Goal: Task Accomplishment & Management: Complete application form

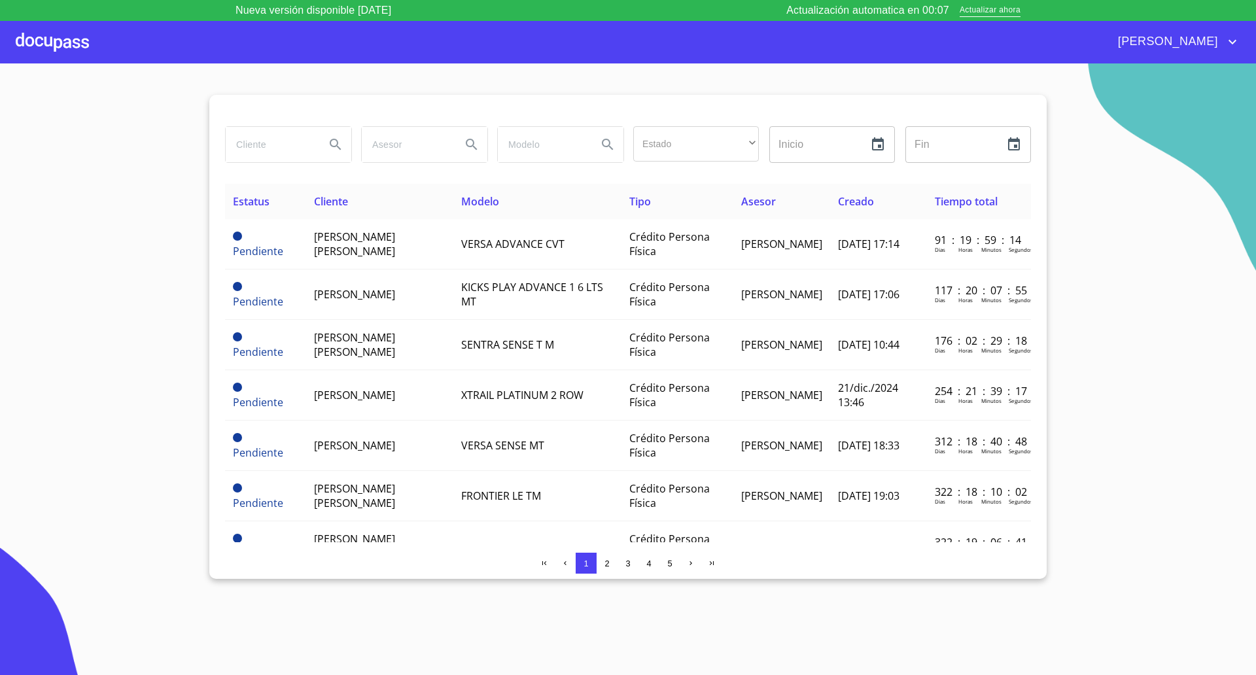
scroll to position [245, 0]
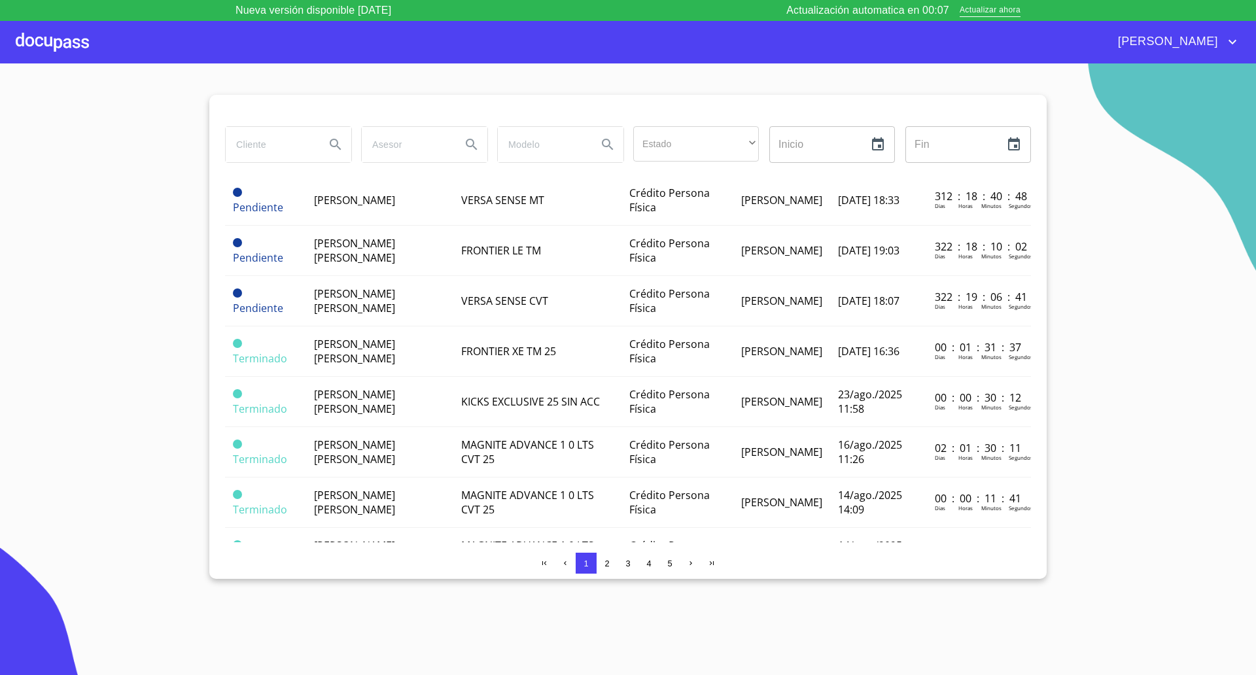
click at [86, 42] on div at bounding box center [52, 42] width 73 height 42
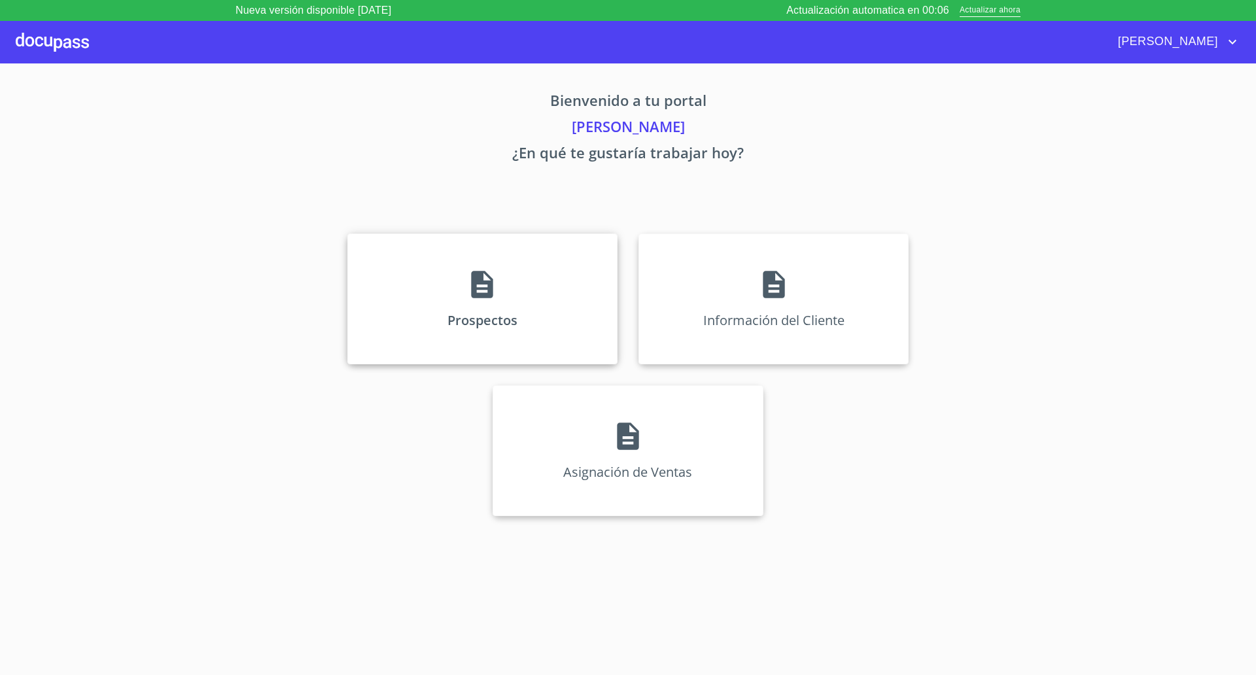
click at [502, 277] on div "Prospectos" at bounding box center [482, 299] width 270 height 131
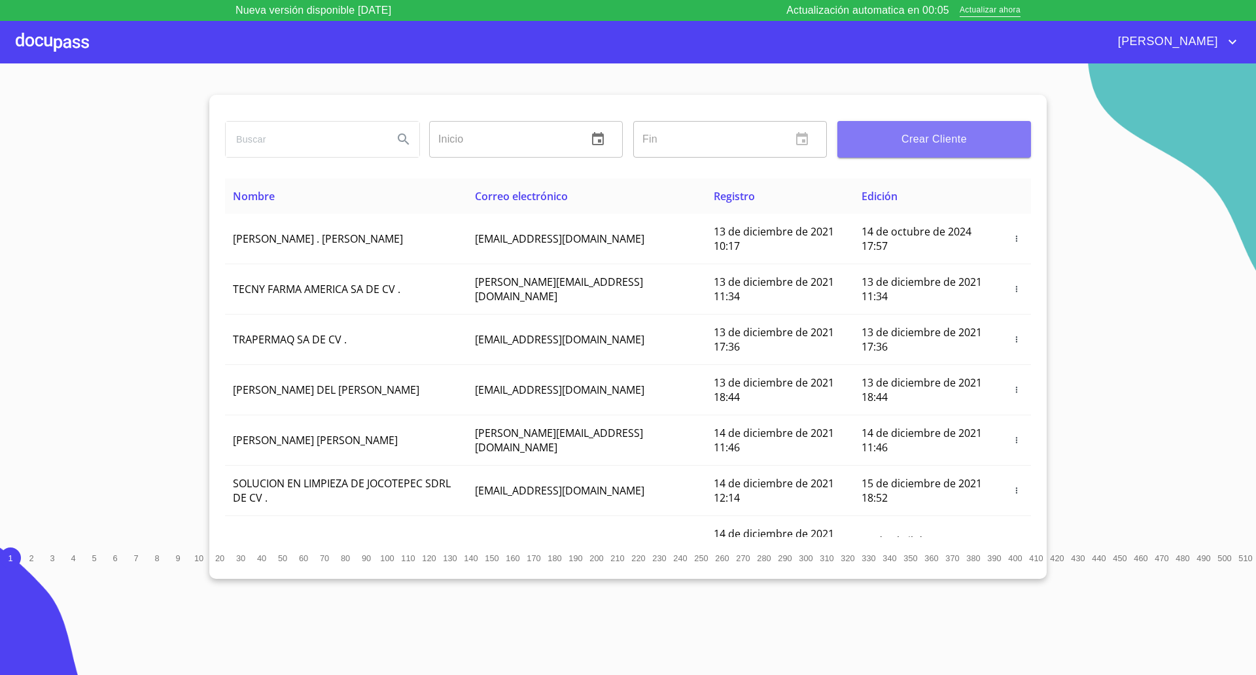
click at [936, 138] on span "Crear Cliente" at bounding box center [934, 139] width 173 height 18
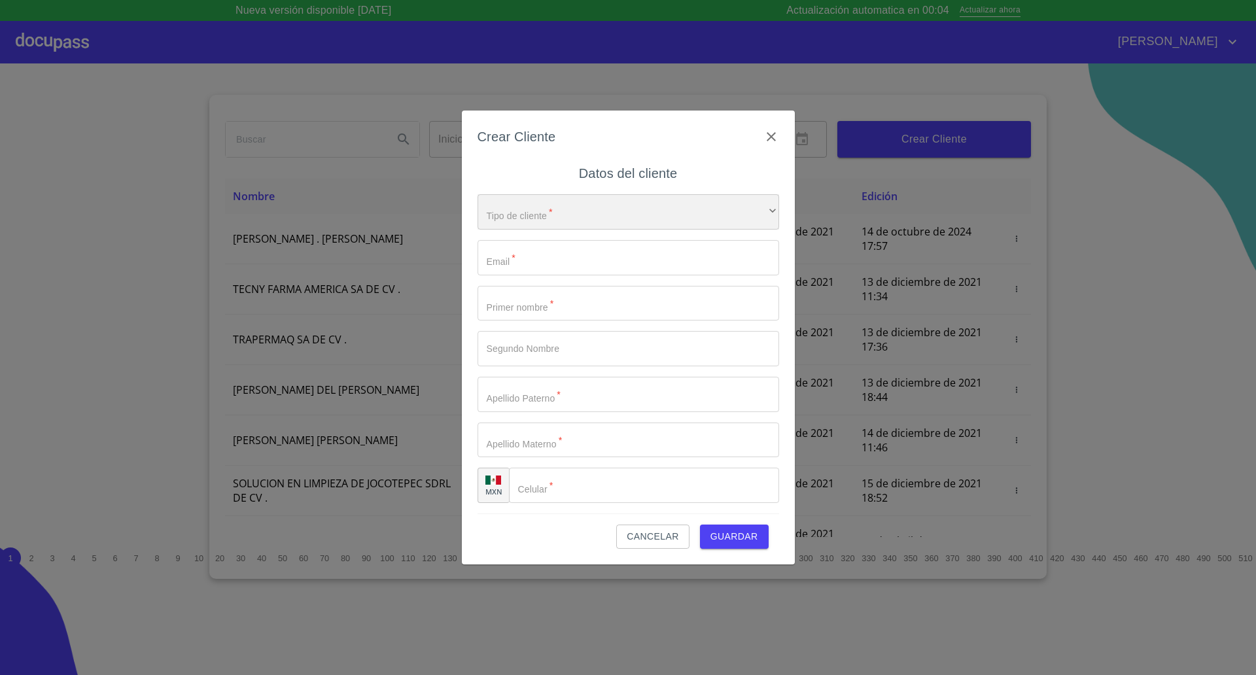
click at [593, 227] on div "​" at bounding box center [629, 211] width 302 height 35
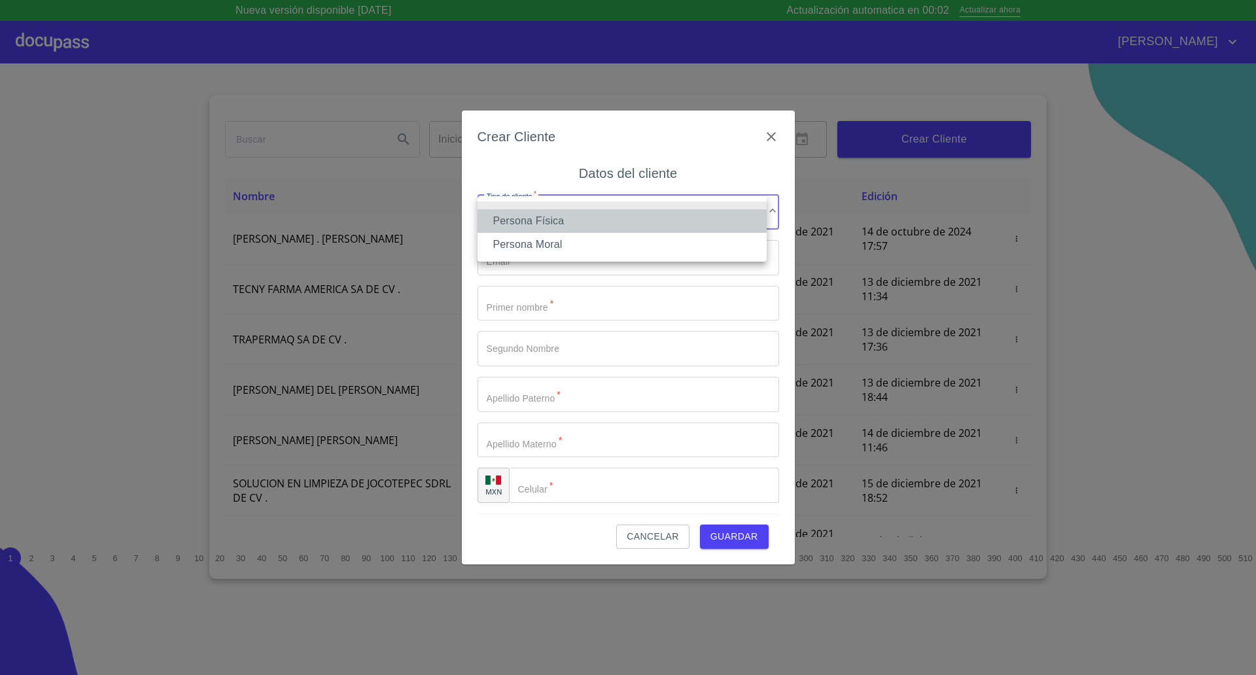
click at [559, 222] on li "Persona Física" at bounding box center [622, 221] width 289 height 24
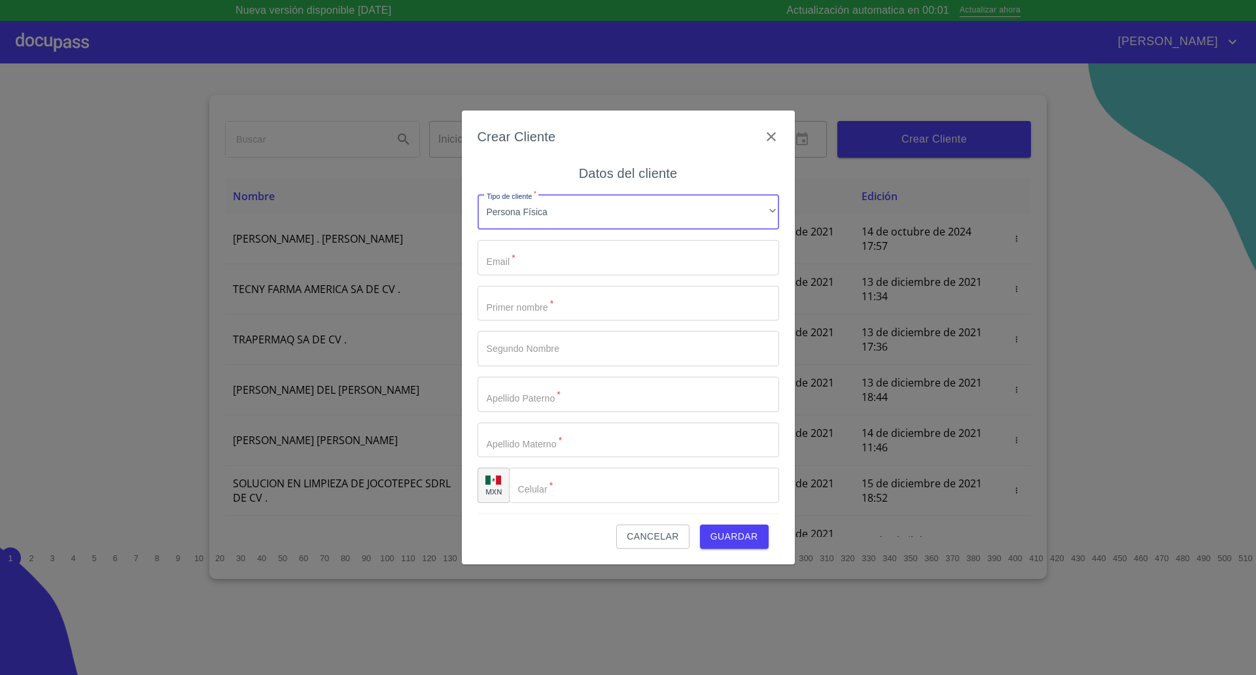
click at [516, 263] on input "Tipo de cliente   *" at bounding box center [629, 257] width 302 height 35
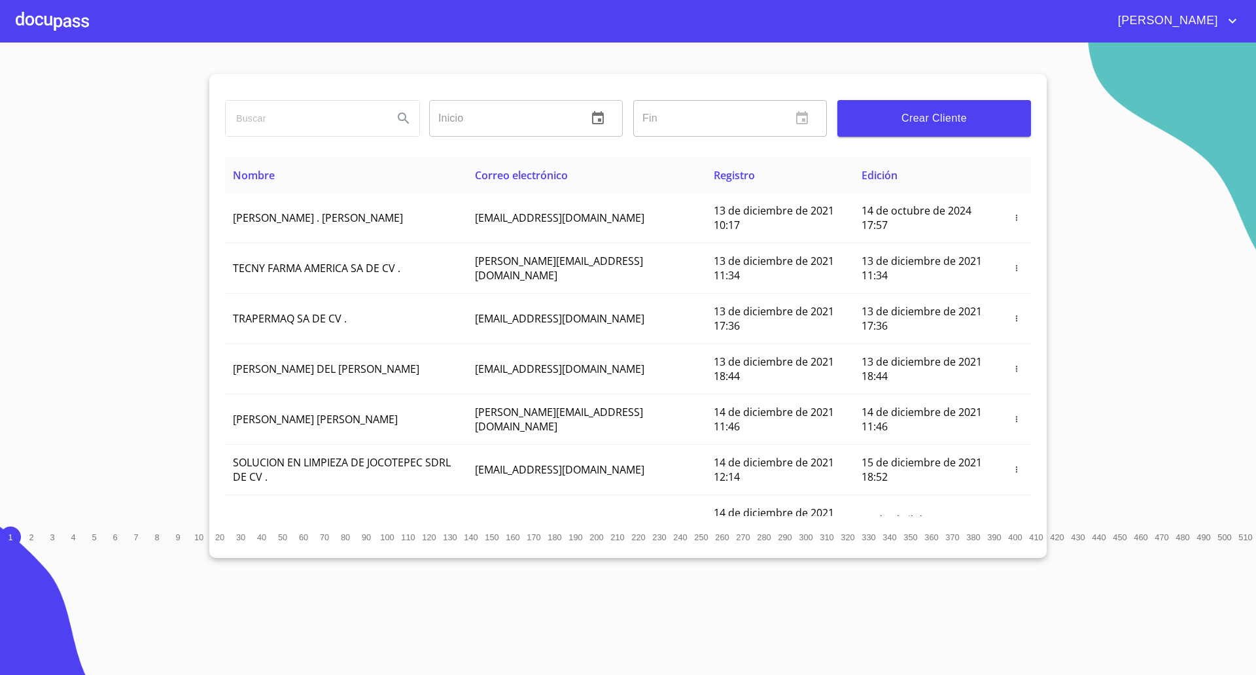
click at [45, 11] on div at bounding box center [52, 21] width 73 height 42
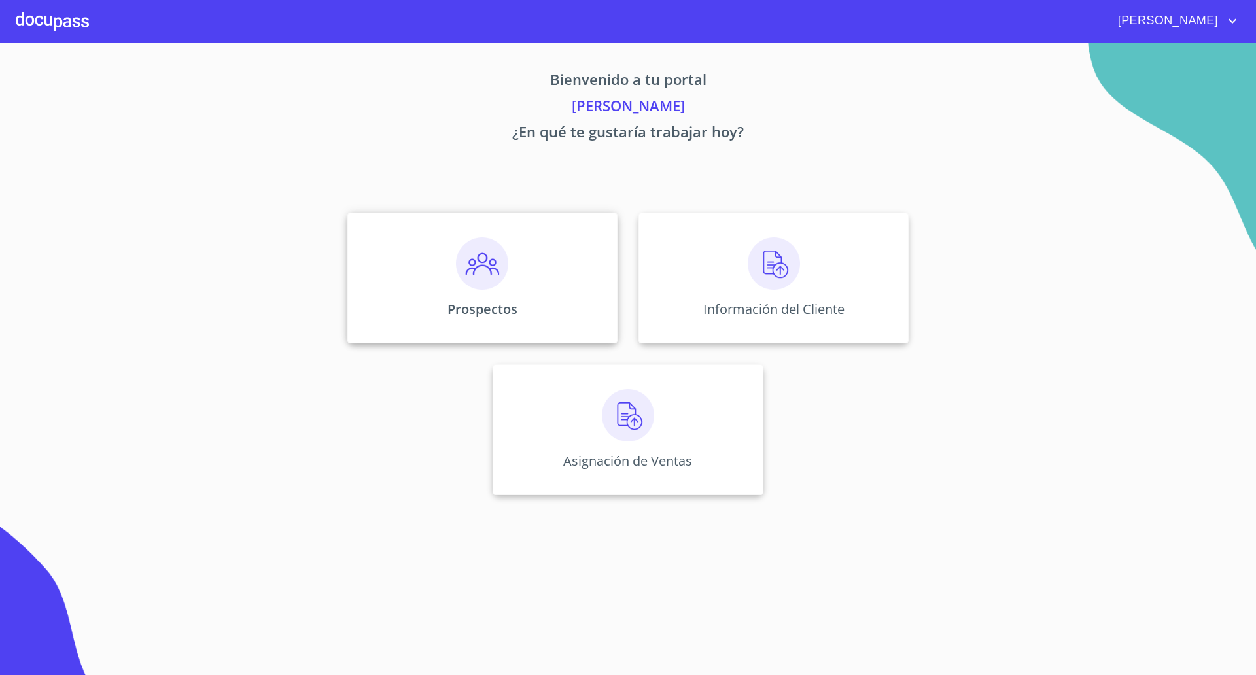
click at [439, 247] on div "Prospectos" at bounding box center [482, 278] width 270 height 131
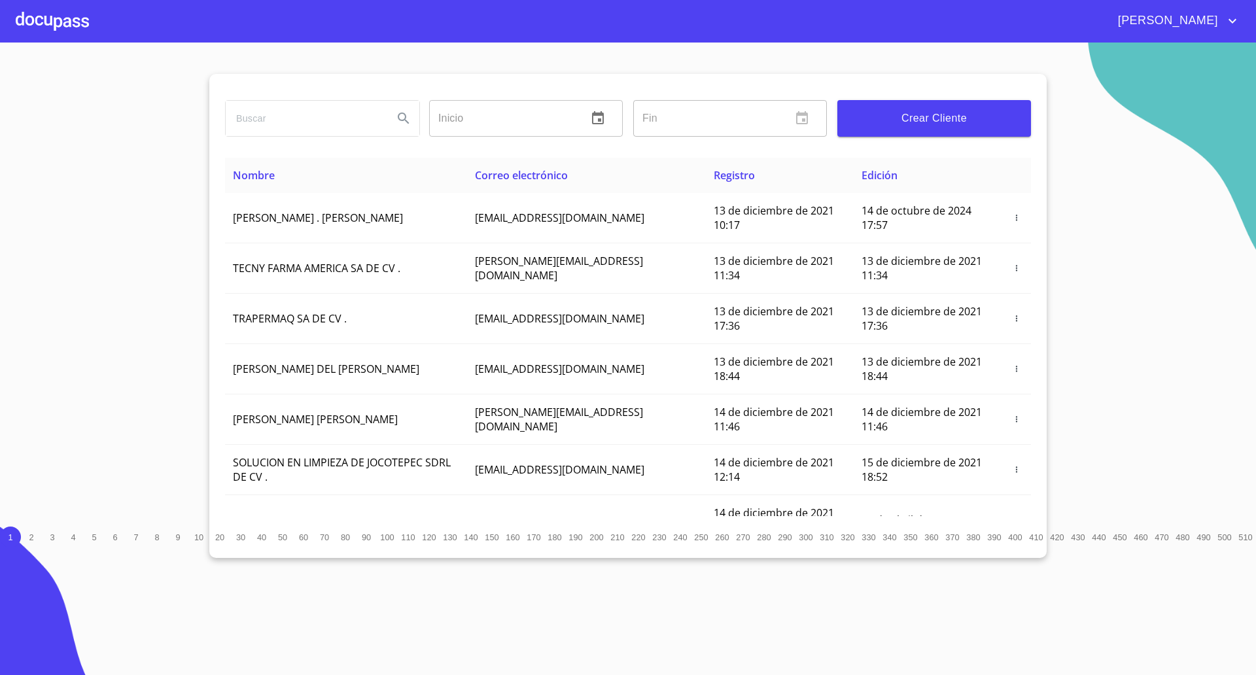
click at [946, 130] on button "Crear Cliente" at bounding box center [935, 118] width 194 height 37
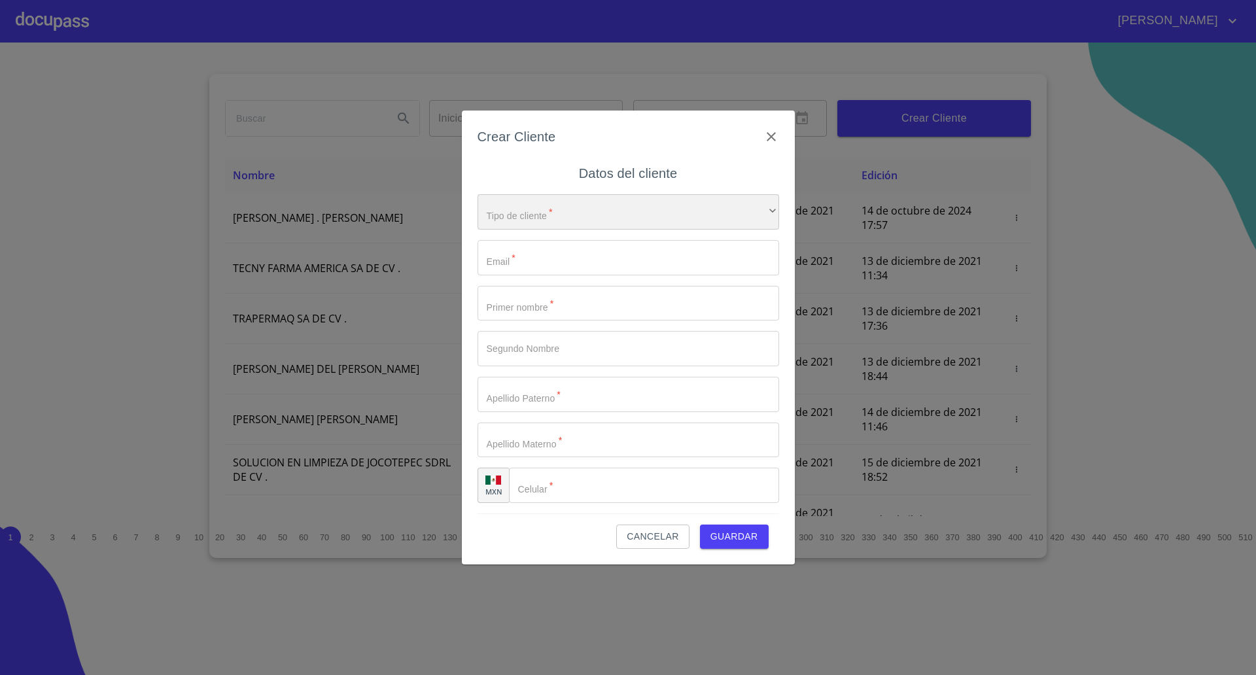
click at [527, 219] on div "​" at bounding box center [629, 211] width 302 height 35
click at [533, 246] on li "Persona Moral" at bounding box center [622, 245] width 289 height 24
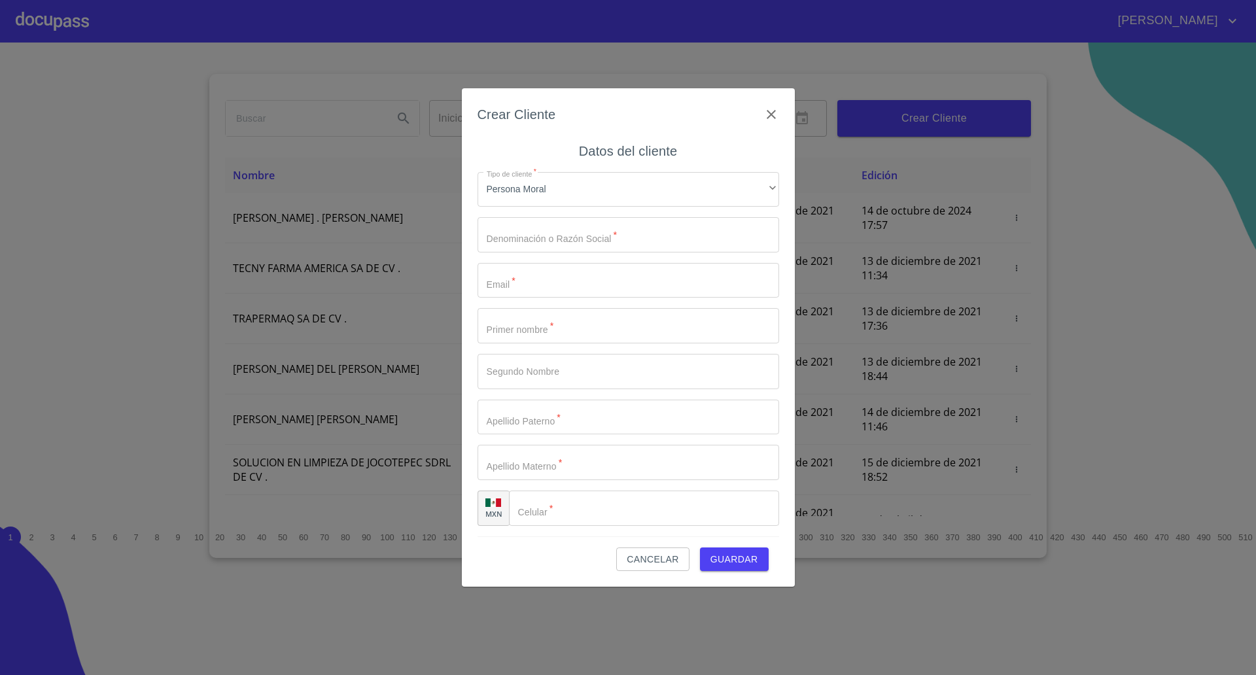
click at [533, 246] on div "Persona Física Persona Moral" at bounding box center [628, 337] width 1256 height 675
click at [540, 190] on div "Persona Moral" at bounding box center [629, 189] width 302 height 35
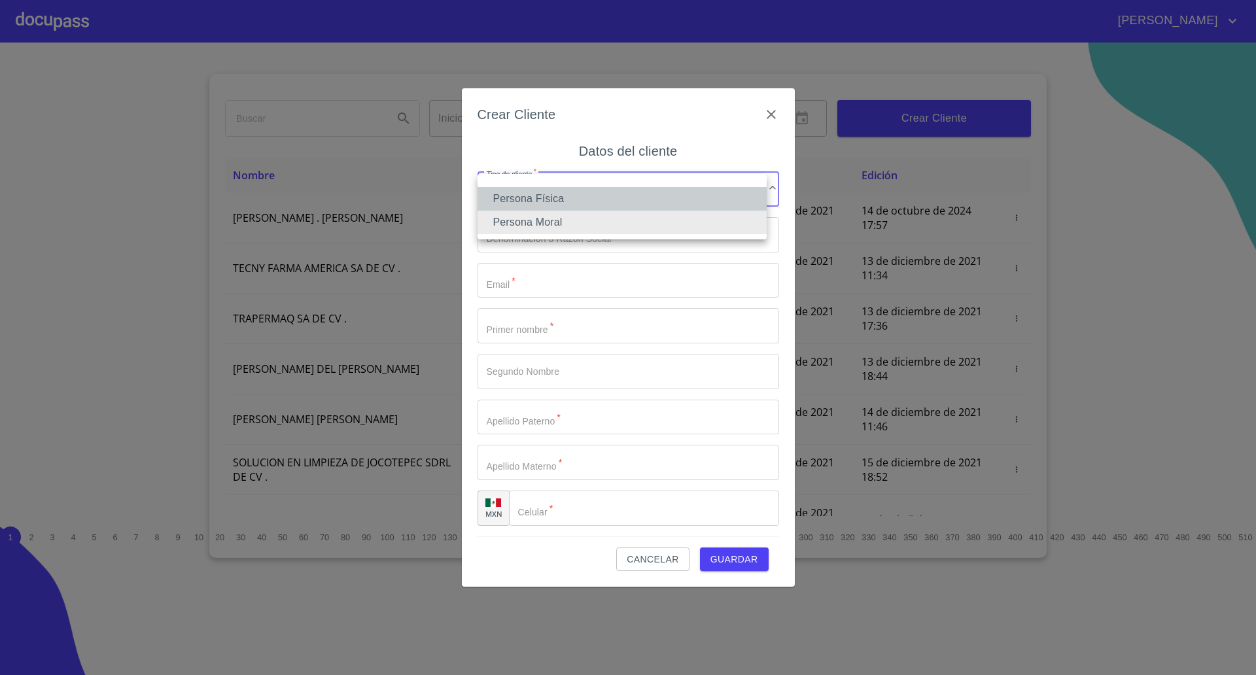
click at [546, 205] on li "Persona Física" at bounding box center [622, 199] width 289 height 24
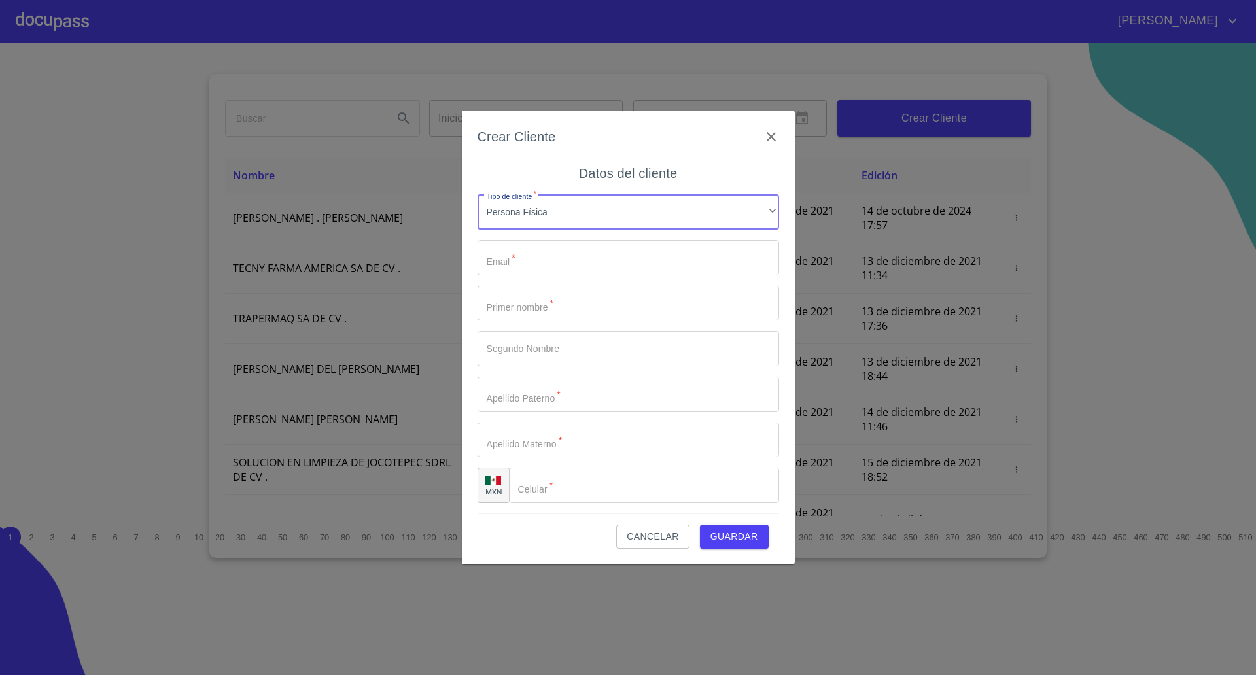
click at [536, 254] on input "Tipo de cliente   *" at bounding box center [629, 257] width 302 height 35
paste input "[EMAIL_ADDRESS][DOMAIN_NAME]"
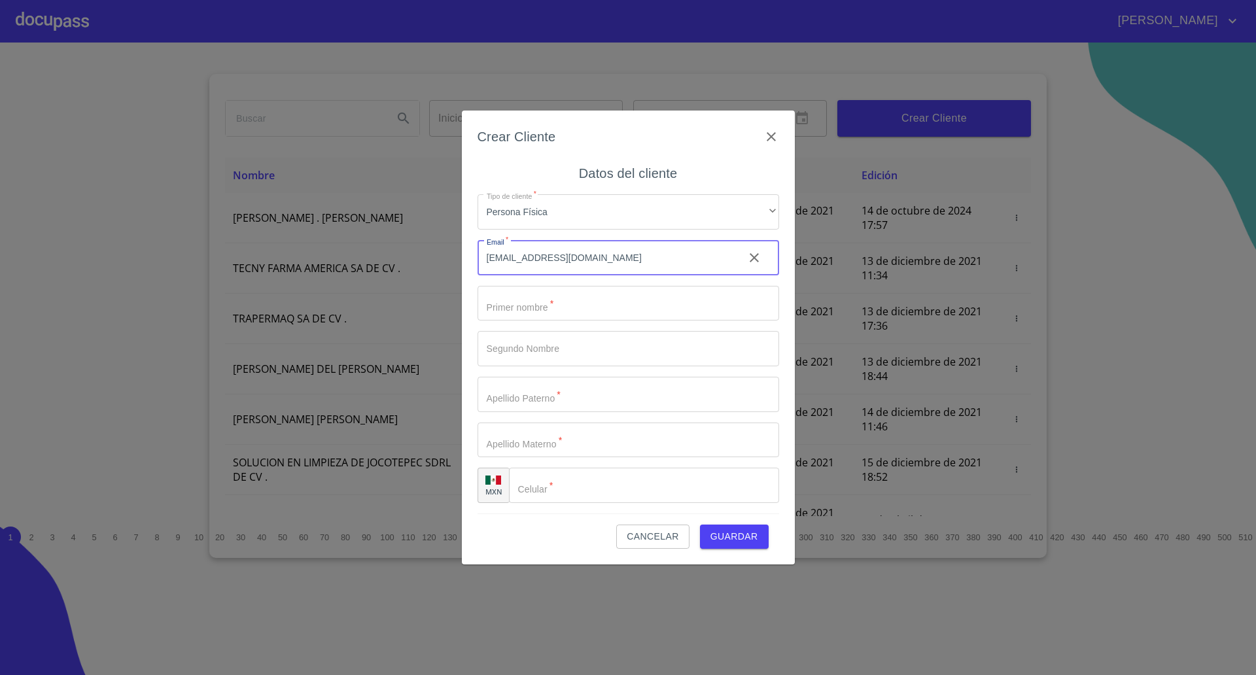
type input "[EMAIL_ADDRESS][DOMAIN_NAME]"
click at [552, 300] on input "Tipo de cliente   *" at bounding box center [629, 303] width 302 height 35
type input "[PERSON_NAME]"
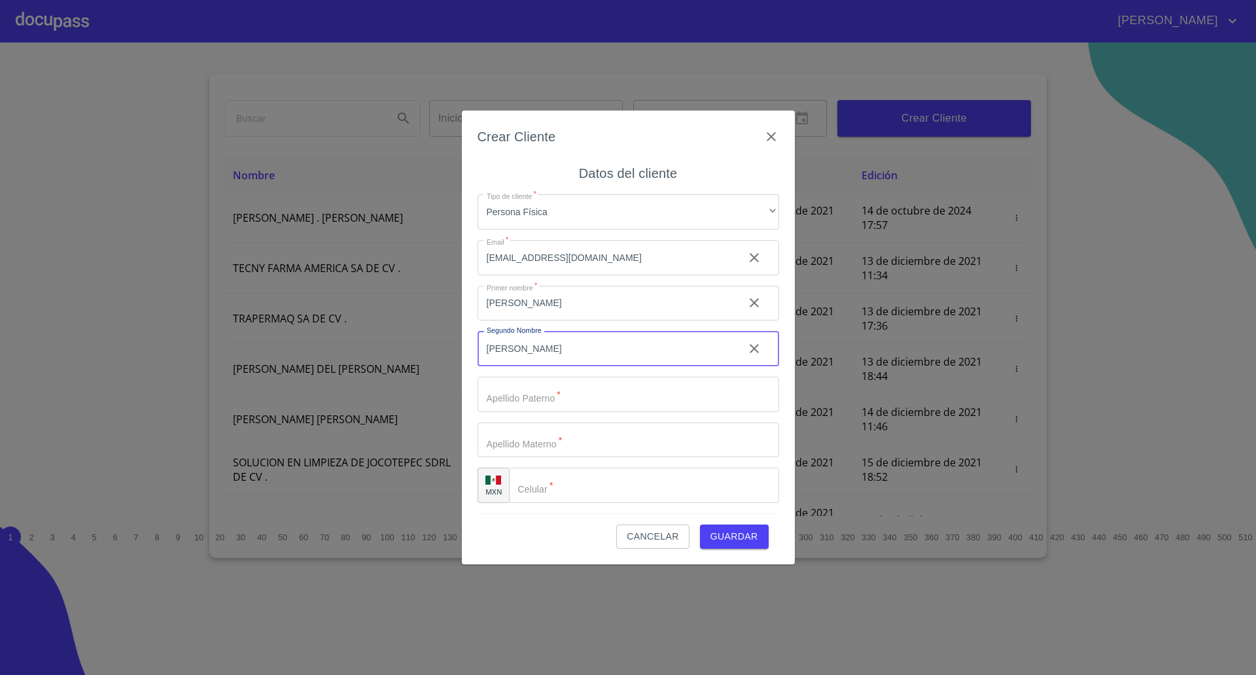
type input "[PERSON_NAME]"
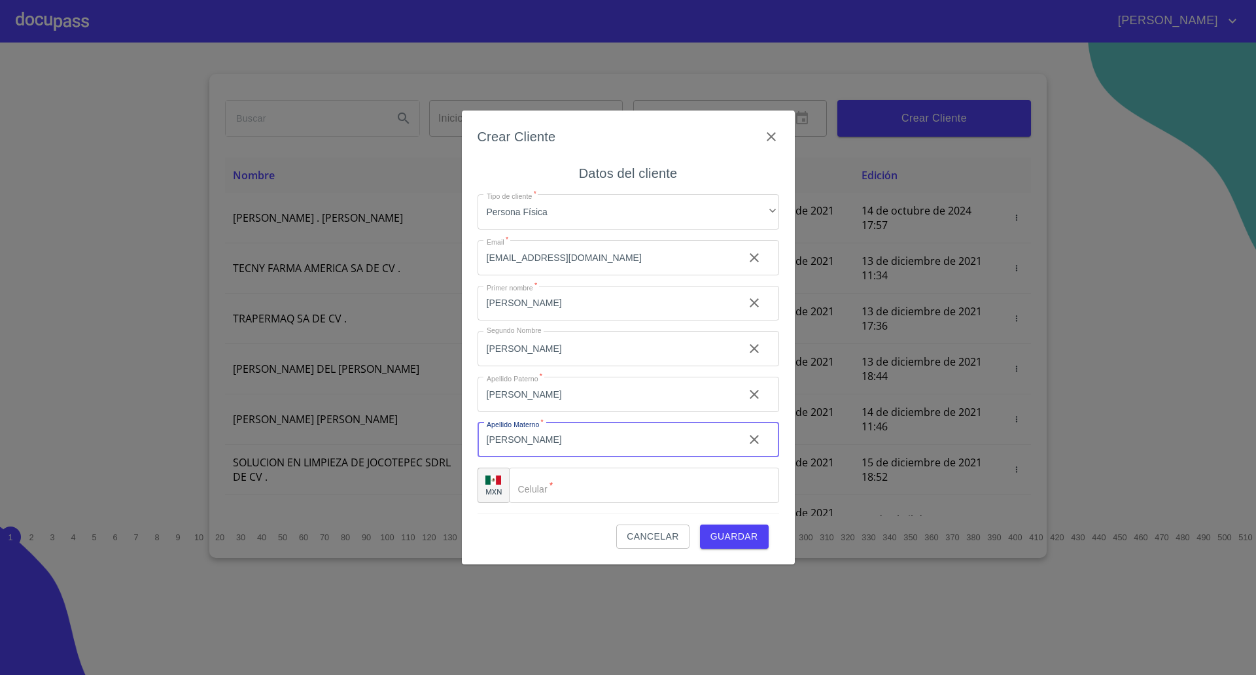
type input "[PERSON_NAME]"
click at [558, 491] on input "Tipo de cliente   *" at bounding box center [644, 485] width 270 height 35
type input "[PHONE_NUMBER]"
click at [735, 532] on span "Guardar" at bounding box center [735, 537] width 48 height 16
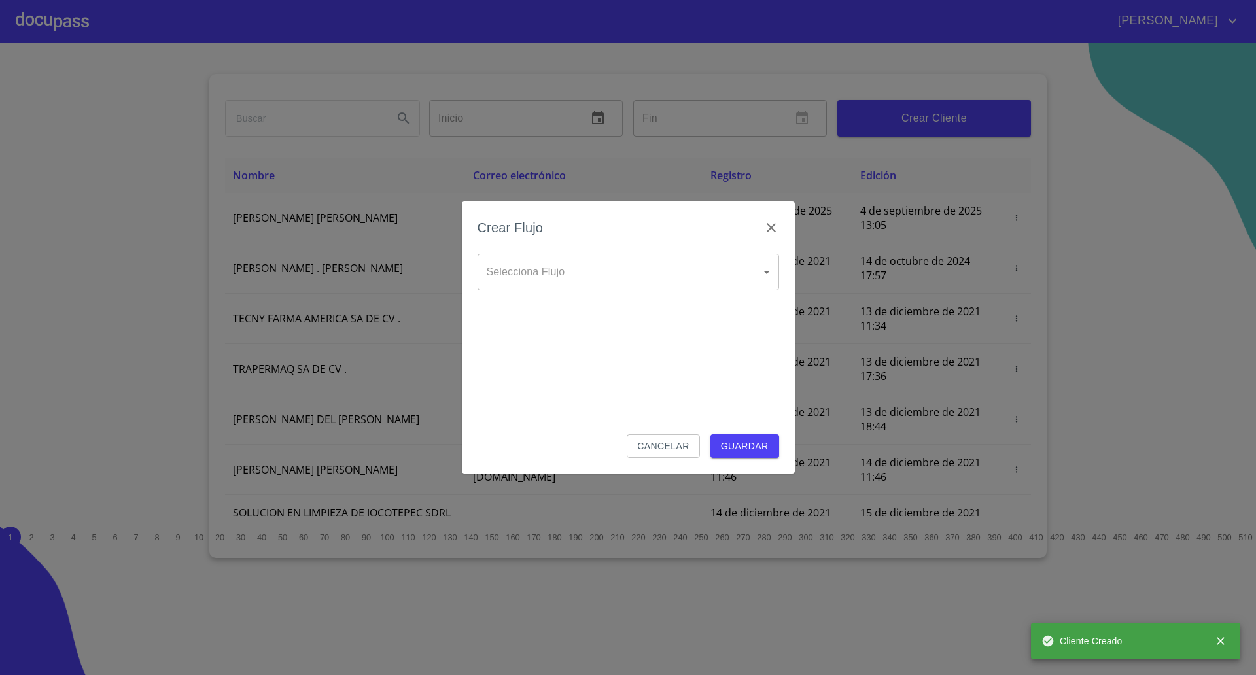
click at [564, 250] on div "Crear Flujo" at bounding box center [629, 235] width 302 height 37
click at [559, 271] on body "[PERSON_NAME] ​ Fin ​ Crear Cliente Nombre Correo electrónico Registro Edición …" at bounding box center [628, 337] width 1256 height 675
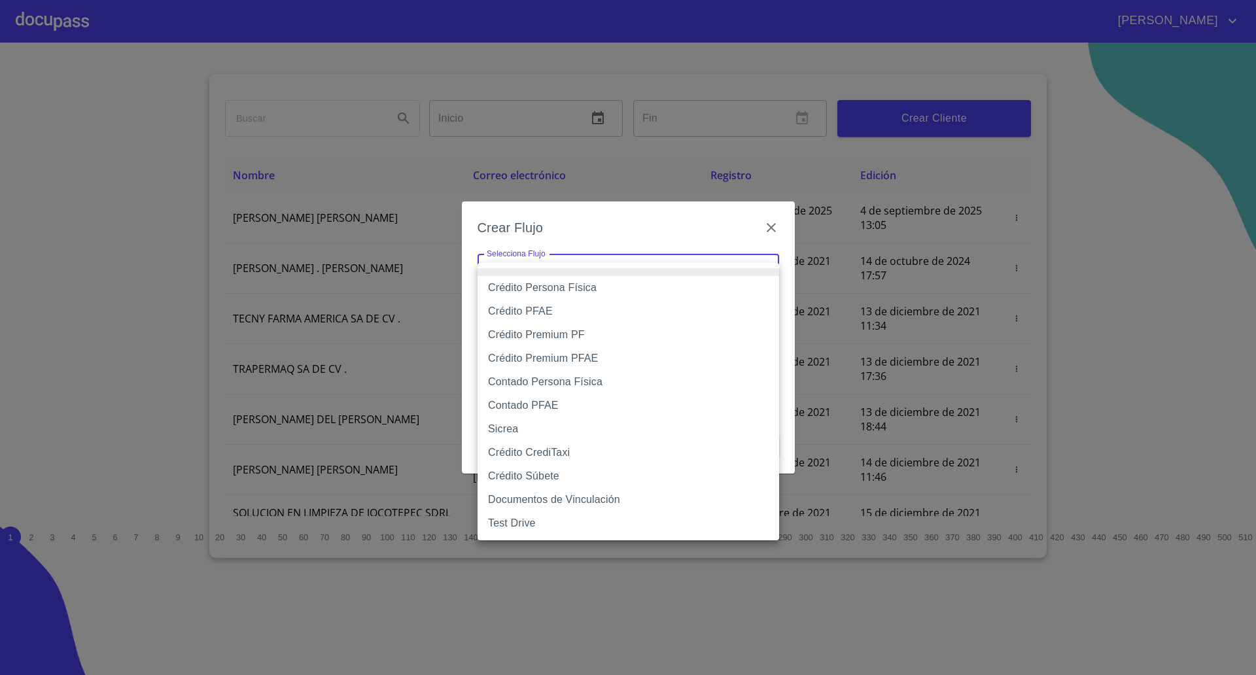
click at [550, 294] on li "Crédito Persona Física" at bounding box center [629, 288] width 302 height 24
type input "61b033e49b8c202ad5bb7912"
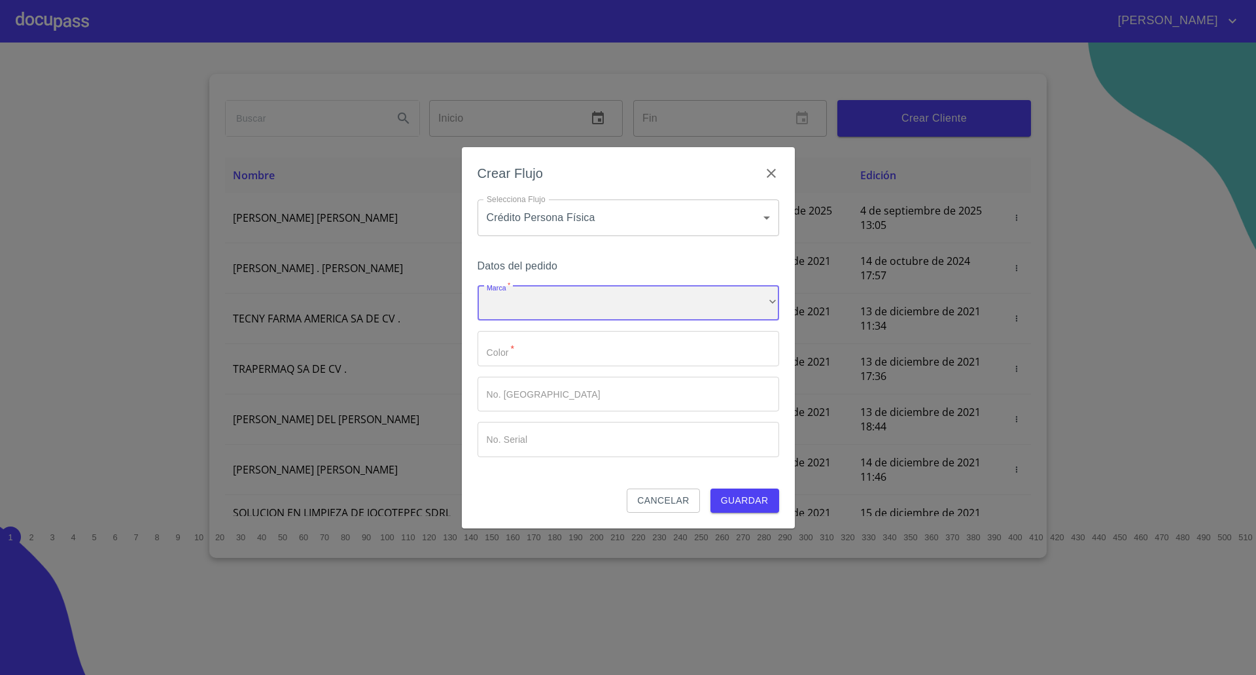
click at [547, 300] on div "​" at bounding box center [629, 303] width 302 height 35
click at [539, 313] on li "Nissan" at bounding box center [629, 313] width 302 height 24
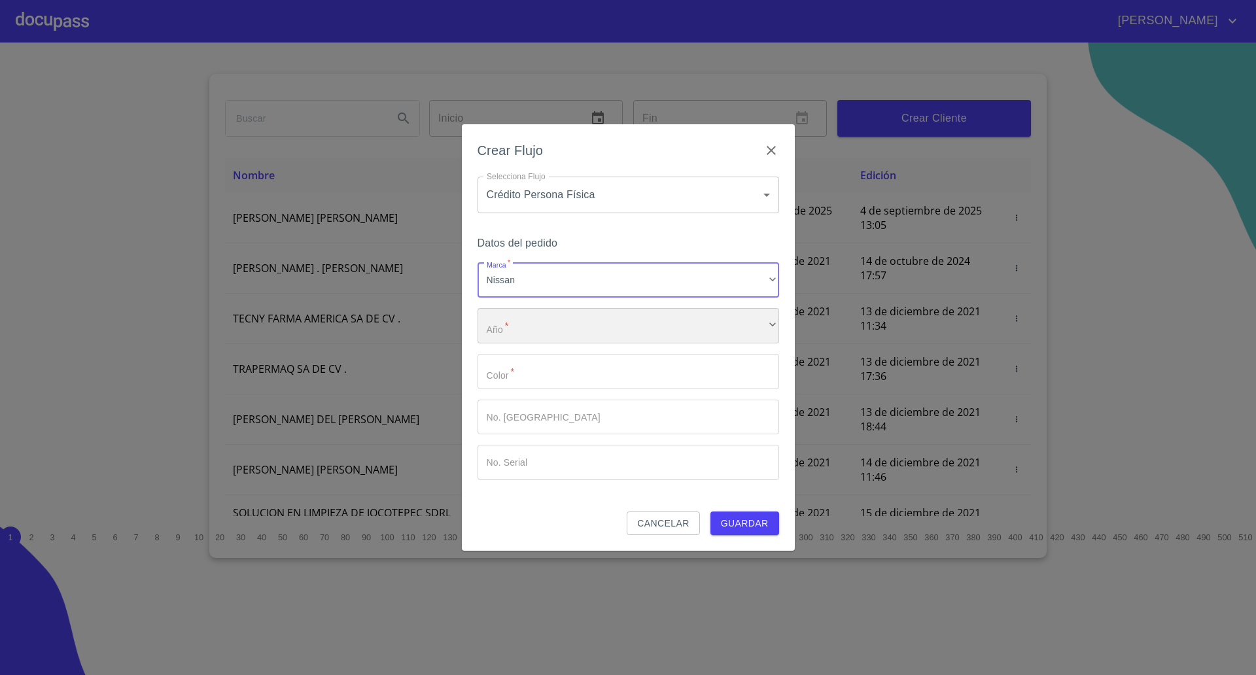
click at [530, 321] on div "​" at bounding box center [629, 325] width 302 height 35
click at [527, 334] on li "2025" at bounding box center [629, 335] width 302 height 24
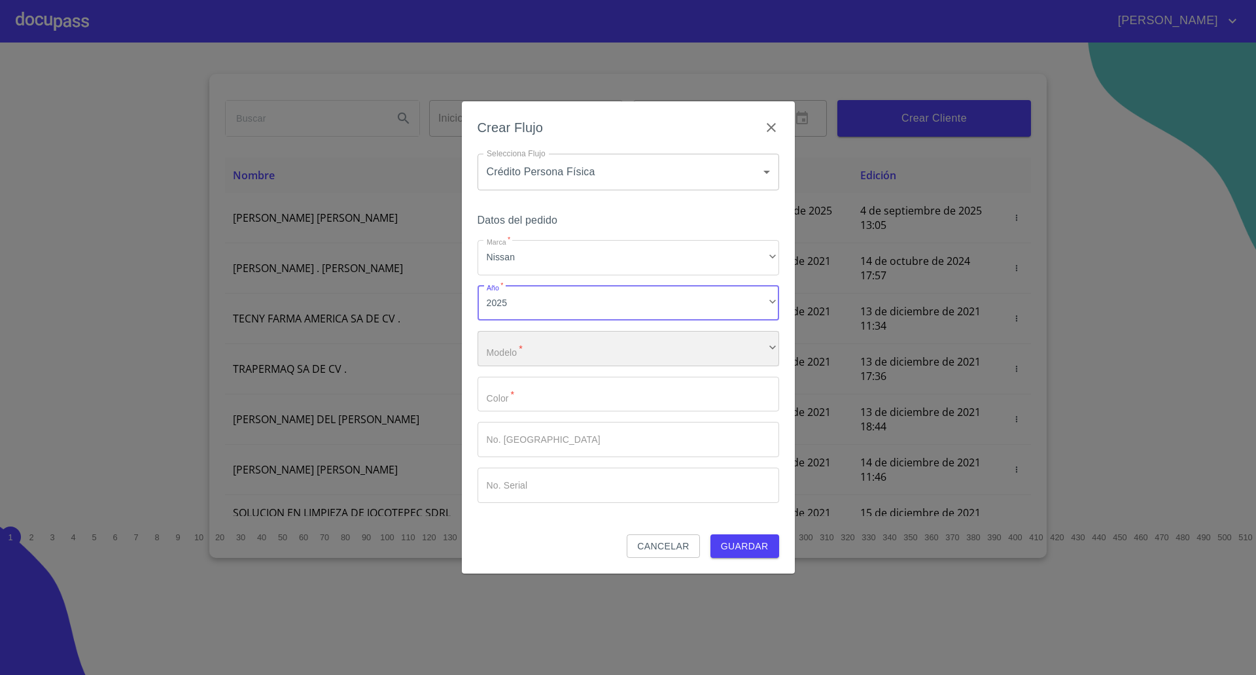
click at [527, 349] on div "​" at bounding box center [629, 348] width 302 height 35
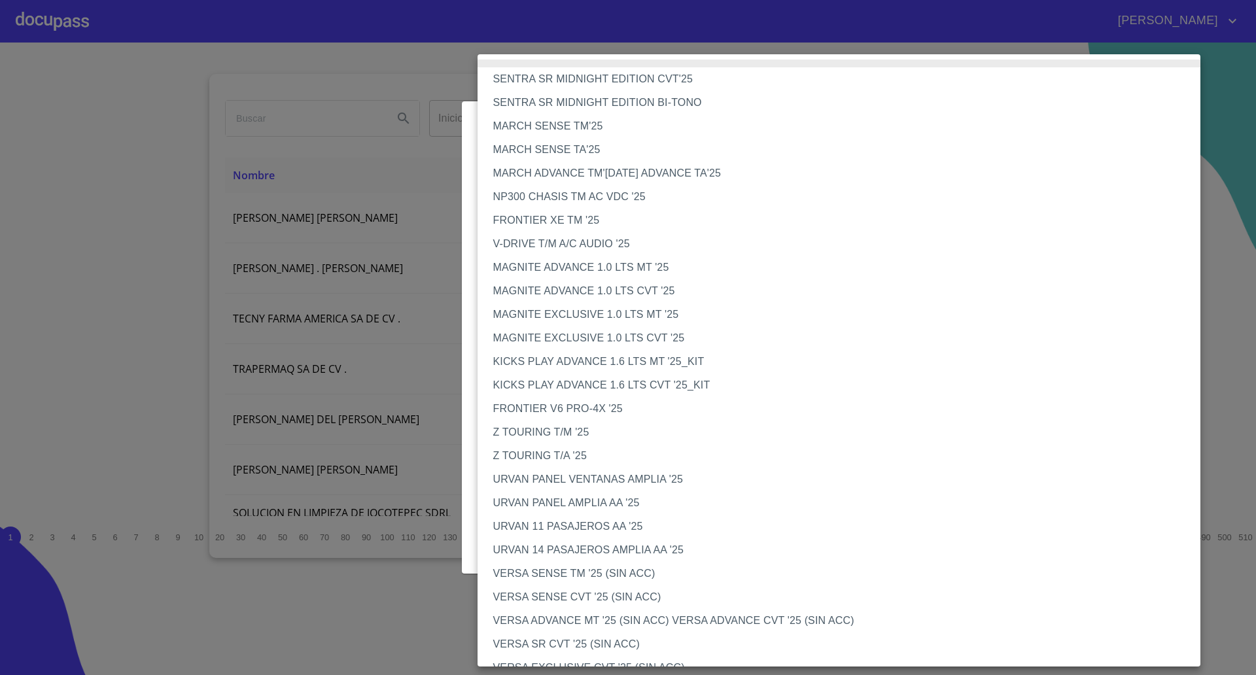
click at [542, 221] on li "FRONTIER XE TM '25" at bounding box center [846, 221] width 736 height 24
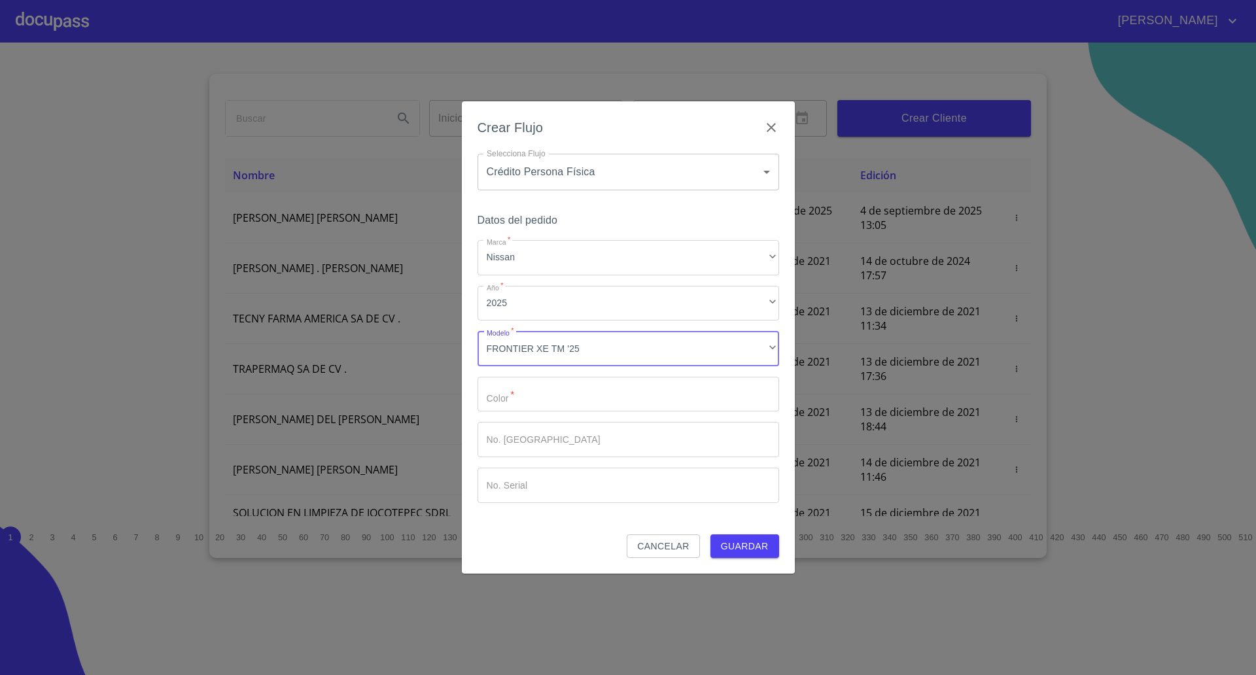
click at [534, 398] on input "Marca   *" at bounding box center [629, 394] width 302 height 35
type input "Plata"
click at [741, 552] on span "Guardar" at bounding box center [745, 547] width 48 height 16
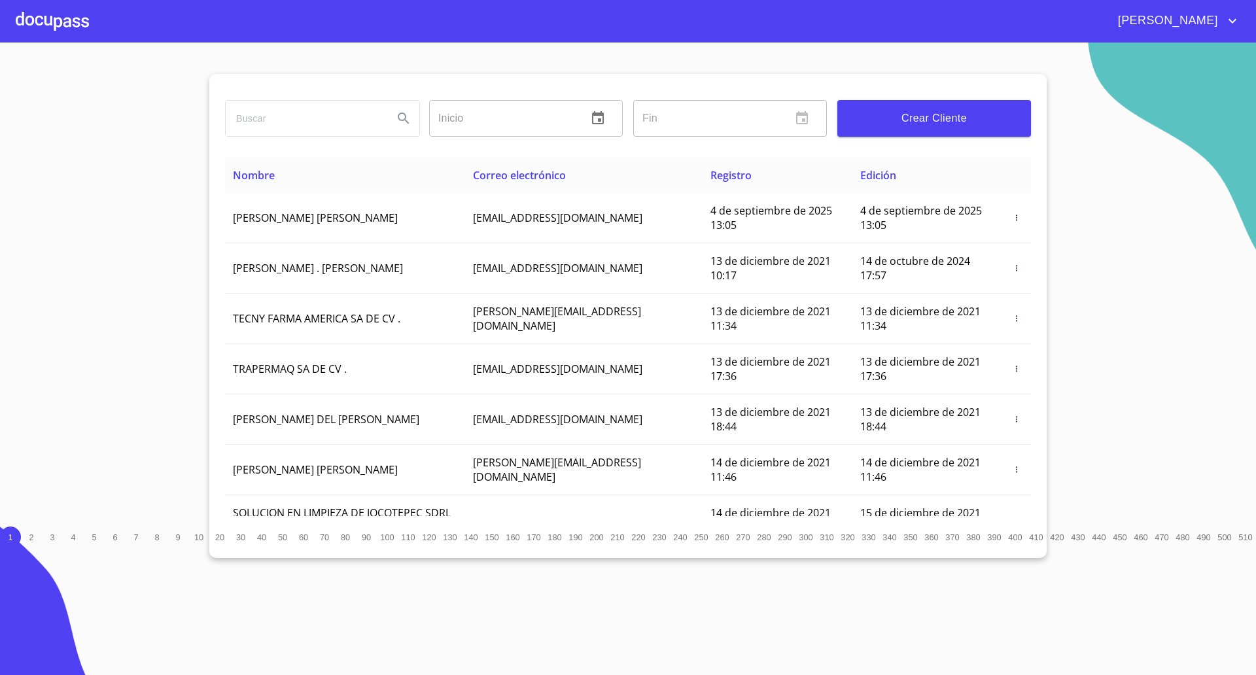
drag, startPoint x: 56, startPoint y: 390, endPoint x: 62, endPoint y: 370, distance: 20.7
click at [56, 390] on section "Inicio ​ Fin ​ Crear Cliente Nombre Correo electrónico Registro Edición [PERSON…" at bounding box center [628, 359] width 1256 height 633
click at [67, 38] on div at bounding box center [52, 21] width 73 height 42
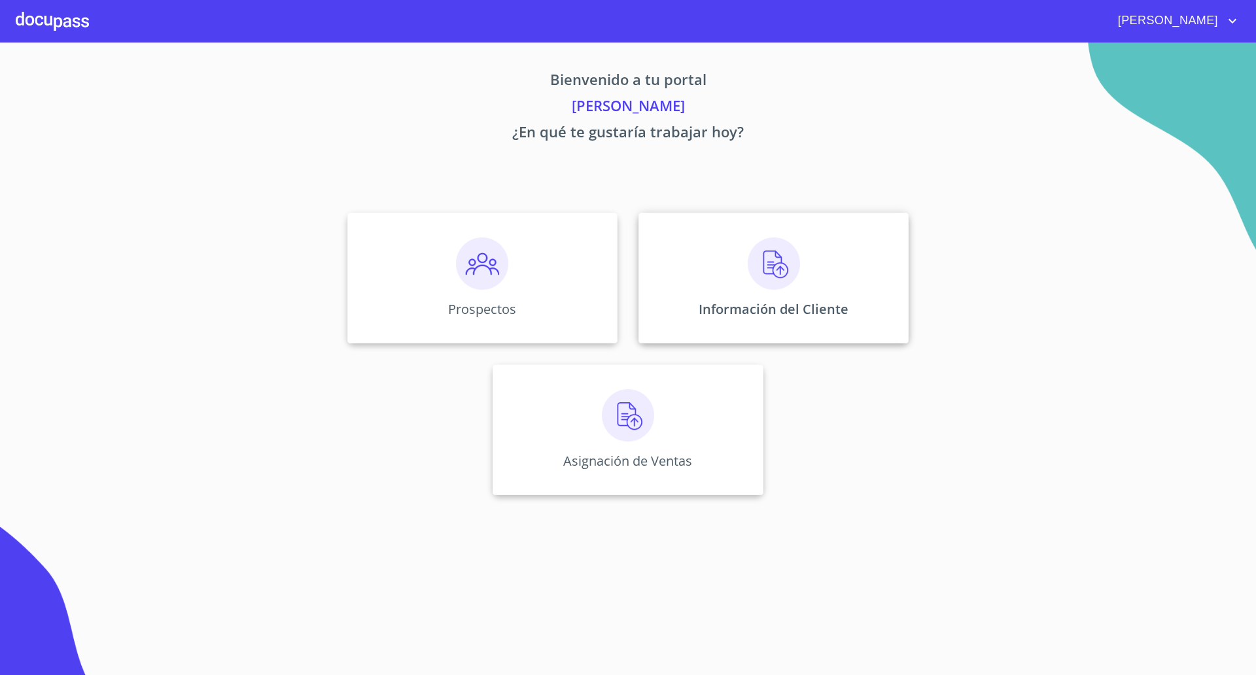
click at [785, 296] on div "Información del Cliente" at bounding box center [774, 278] width 270 height 131
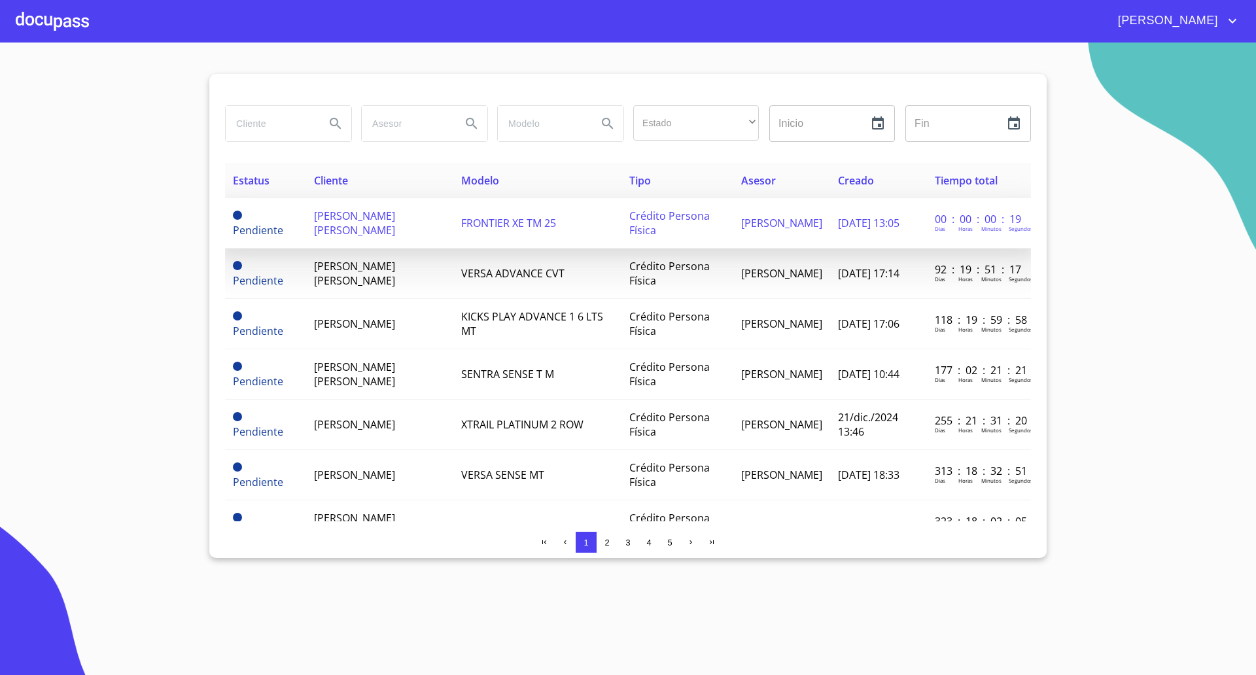
click at [376, 221] on span "[PERSON_NAME] [PERSON_NAME]" at bounding box center [354, 223] width 81 height 29
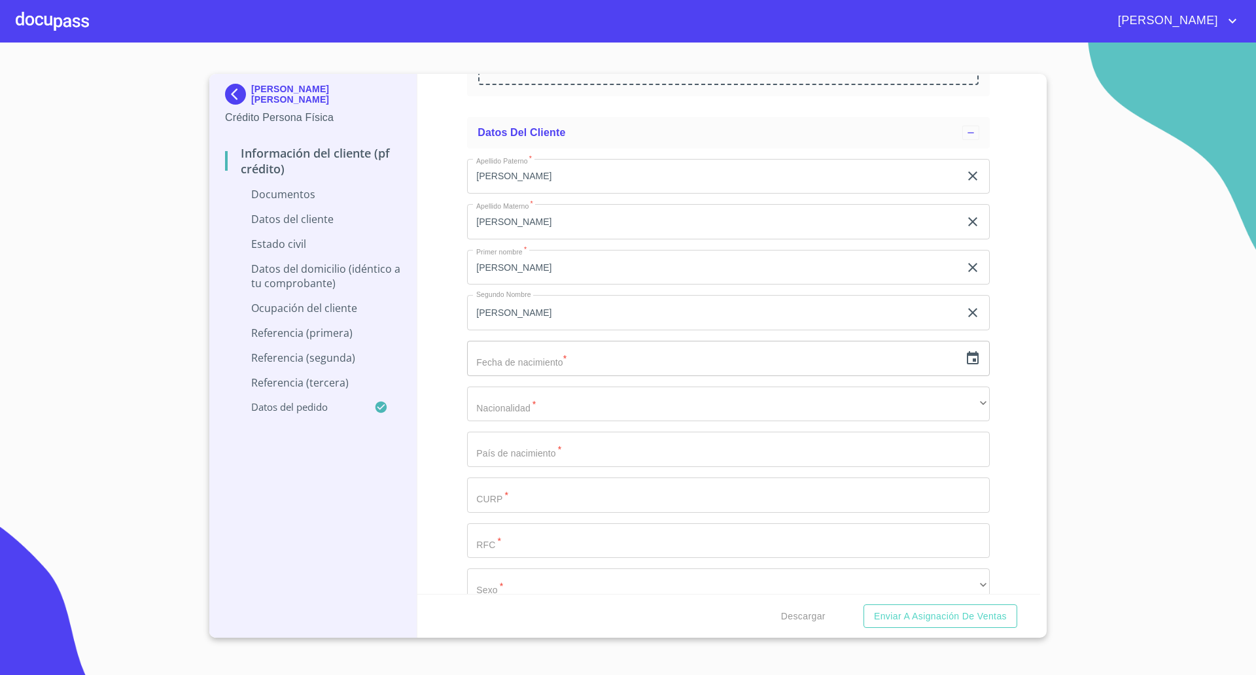
scroll to position [1636, 0]
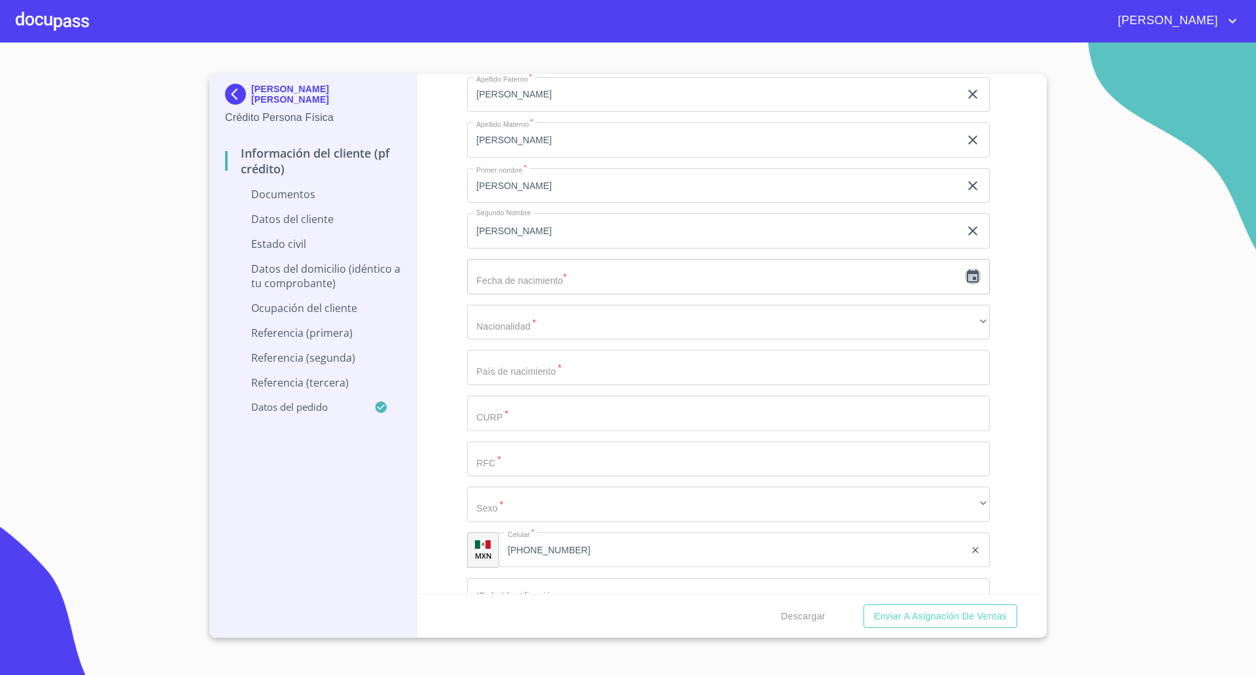
click at [965, 277] on icon "button" at bounding box center [973, 277] width 16 height 16
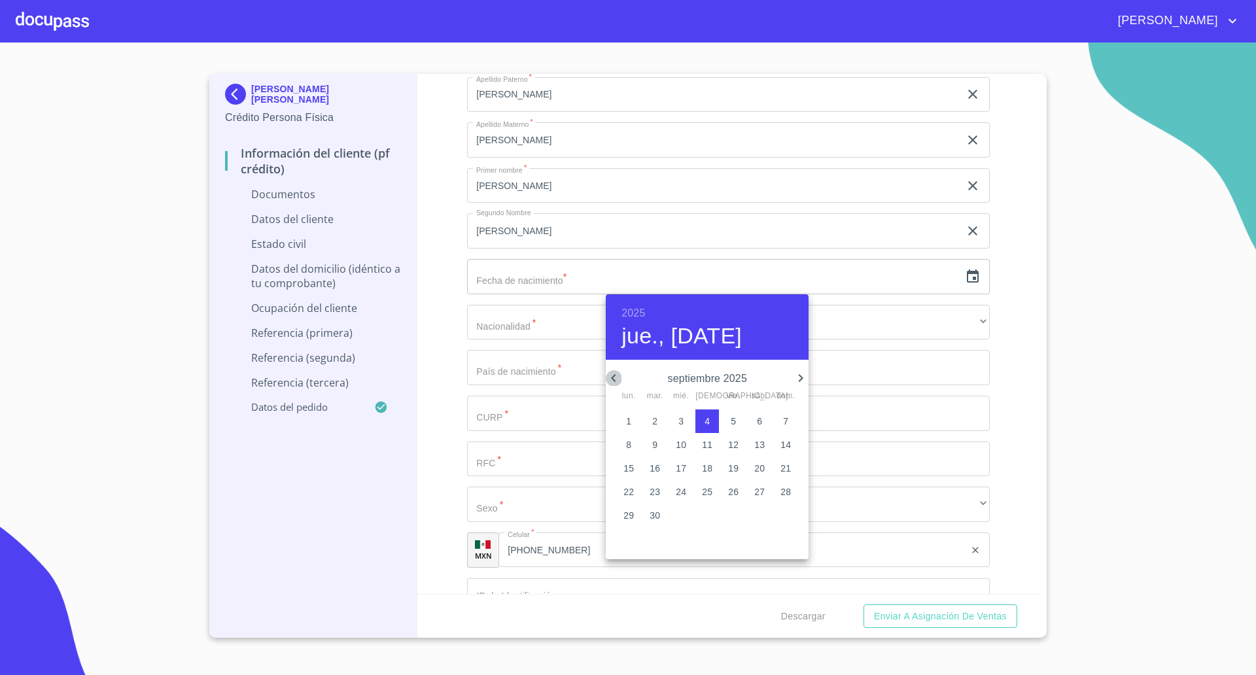
click at [613, 380] on icon "button" at bounding box center [613, 378] width 5 height 8
click at [628, 448] on p "4" at bounding box center [628, 444] width 5 height 13
click at [628, 315] on h6 "2025" at bounding box center [634, 313] width 24 height 18
click at [702, 504] on div "1999" at bounding box center [707, 508] width 203 height 26
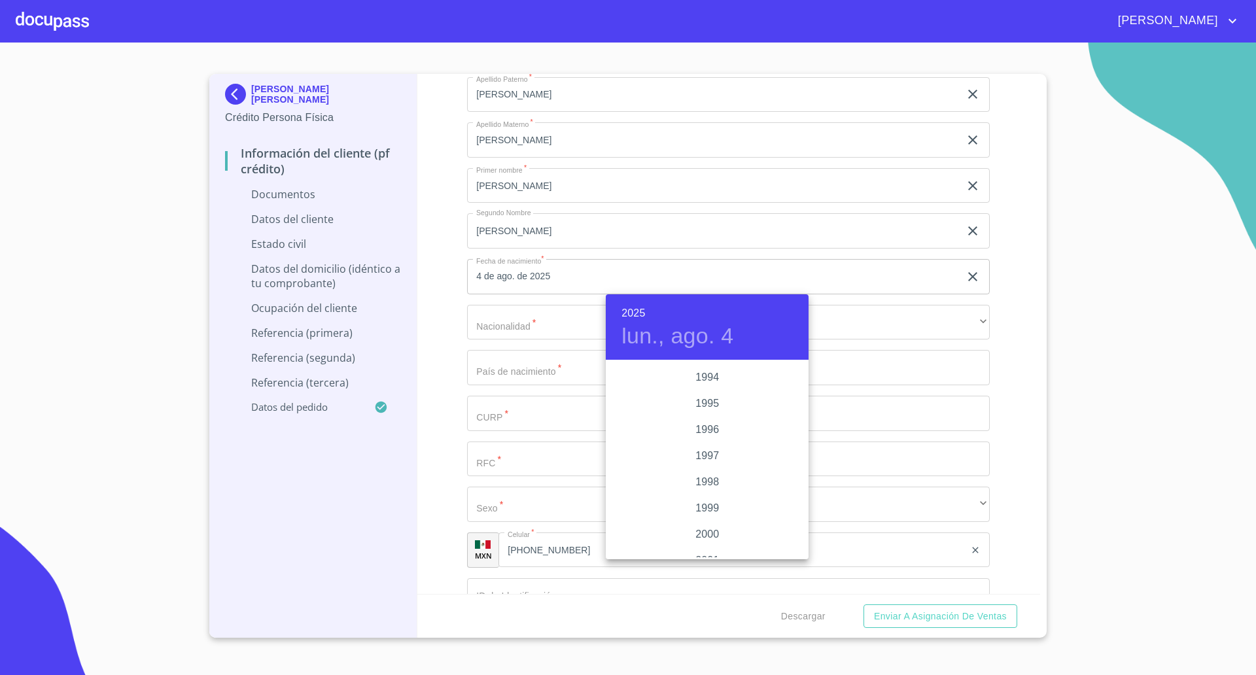
type input "4 de ago. de 1999"
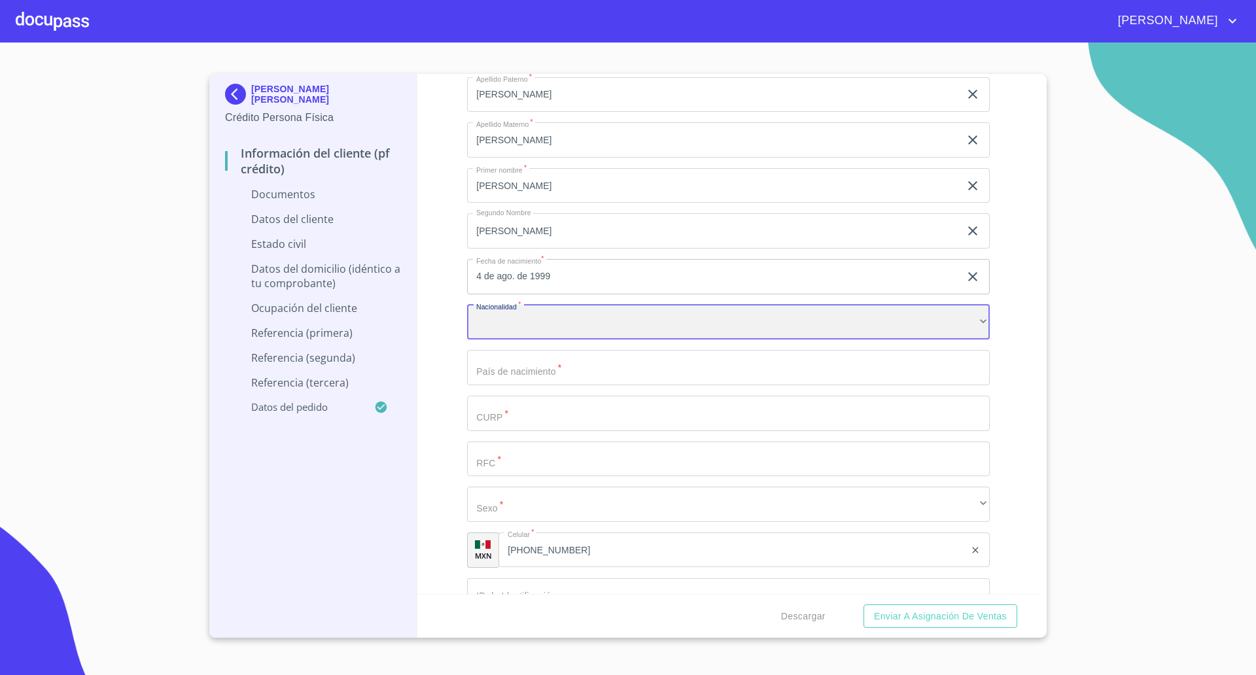
click at [557, 338] on div "​" at bounding box center [728, 322] width 523 height 35
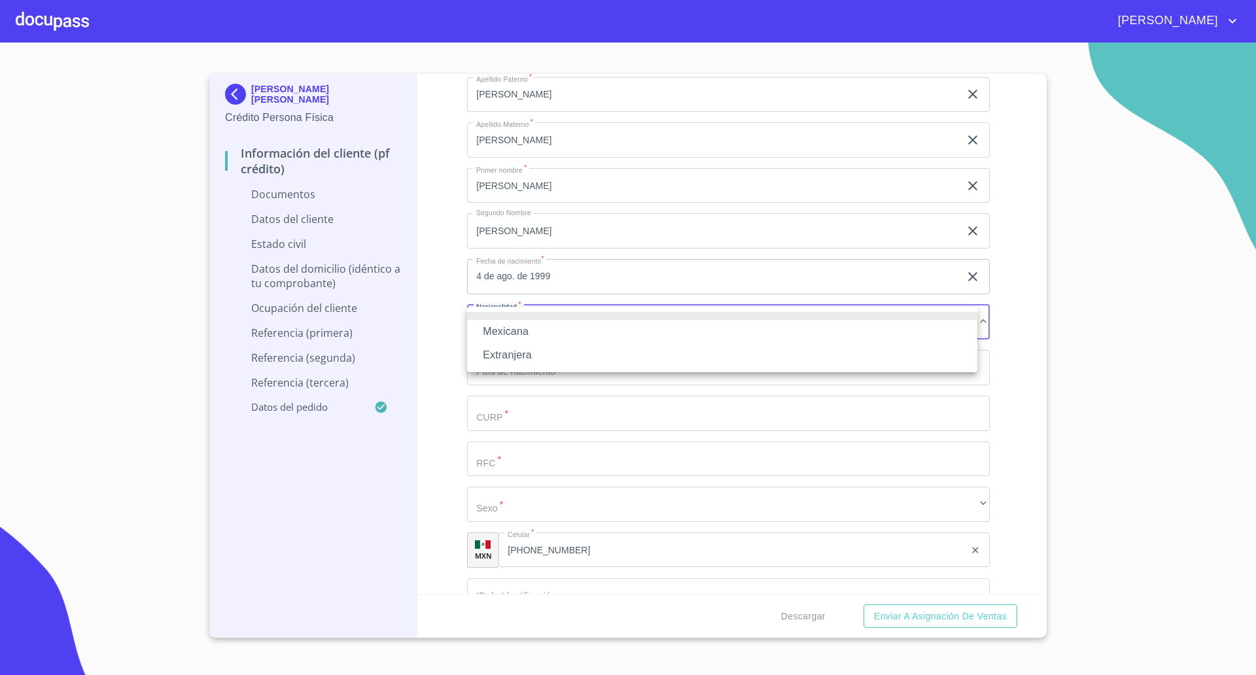
click at [543, 336] on li "Mexicana" at bounding box center [722, 332] width 510 height 24
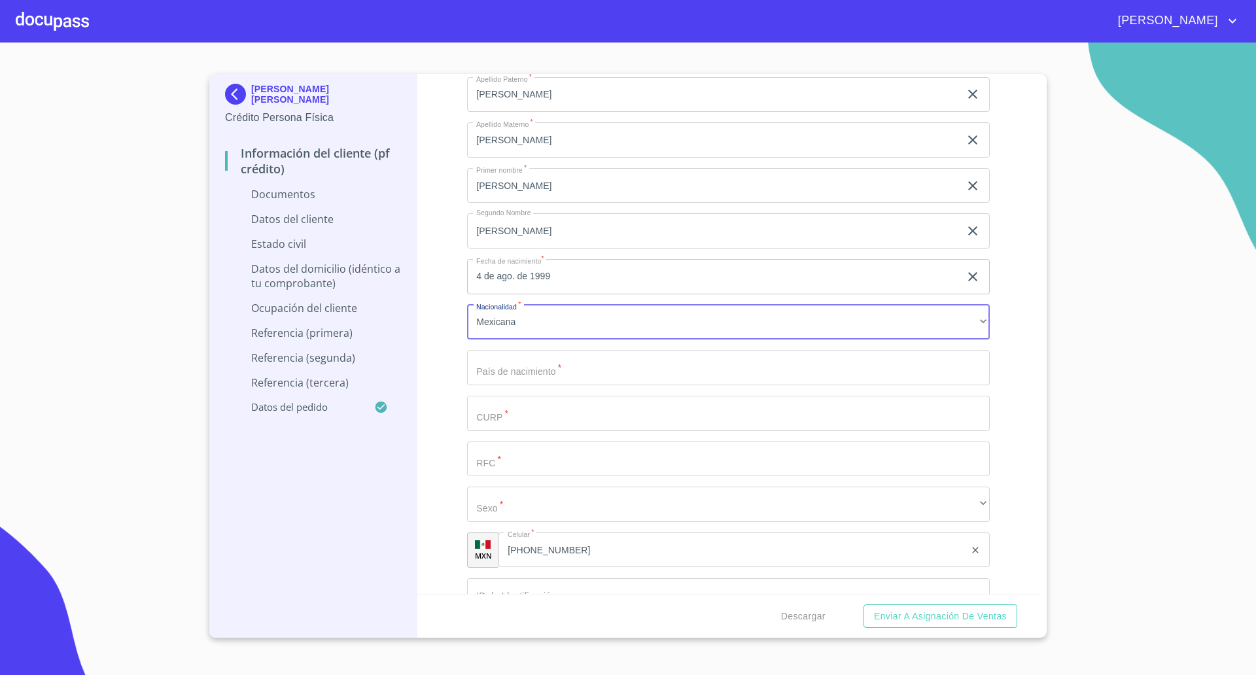
click at [529, 363] on input "Documento de identificación   *" at bounding box center [728, 367] width 523 height 35
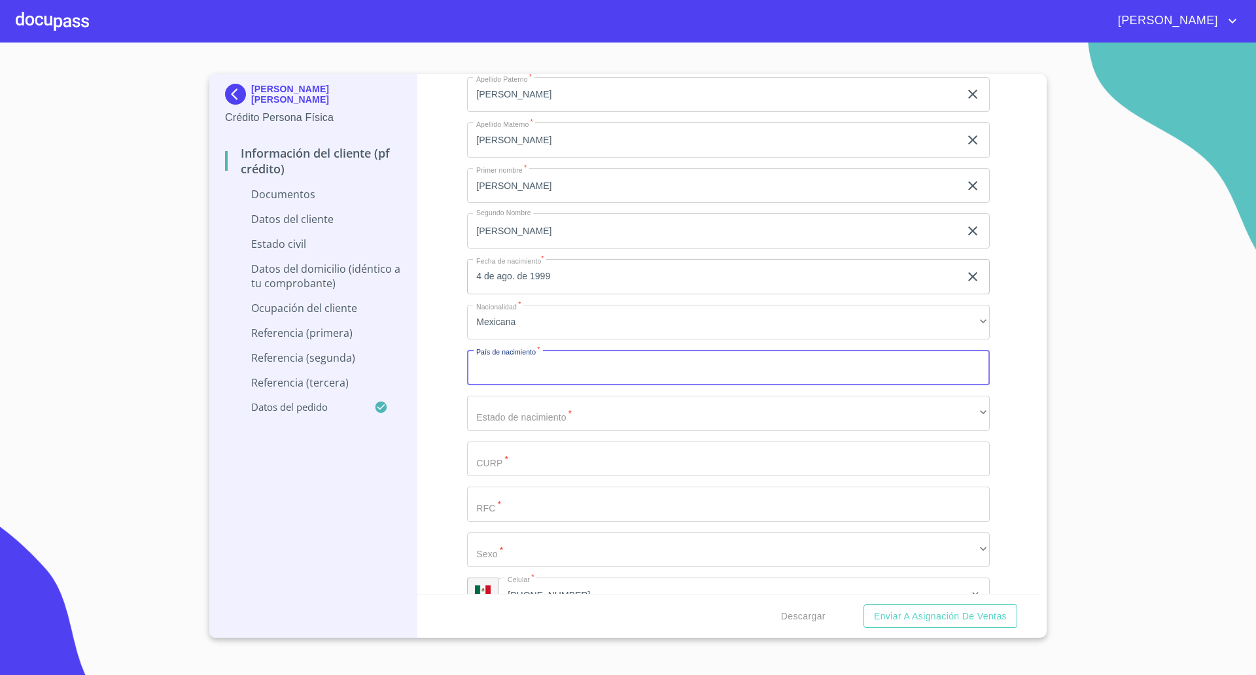
click at [525, 376] on input "Documento de identificación   *" at bounding box center [728, 367] width 523 height 35
type input "[GEOGRAPHIC_DATA]"
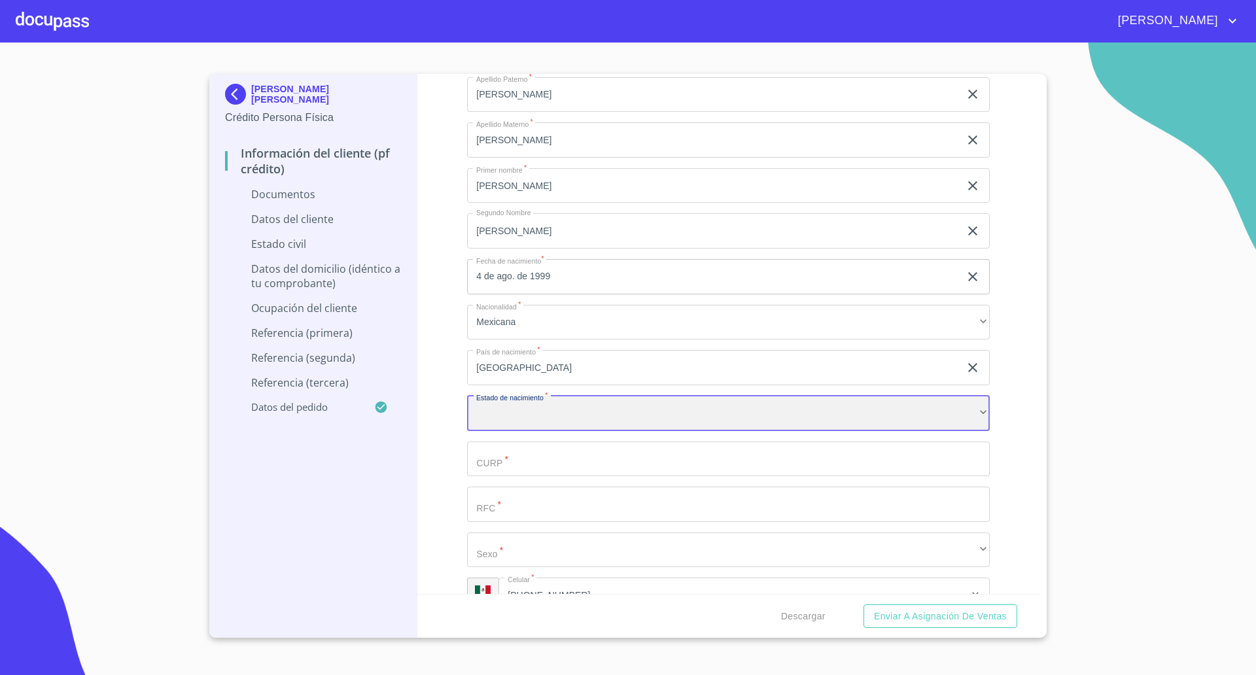
click at [529, 414] on div "​" at bounding box center [728, 413] width 523 height 35
click at [579, 459] on input "Documento de identificación   *" at bounding box center [728, 459] width 523 height 35
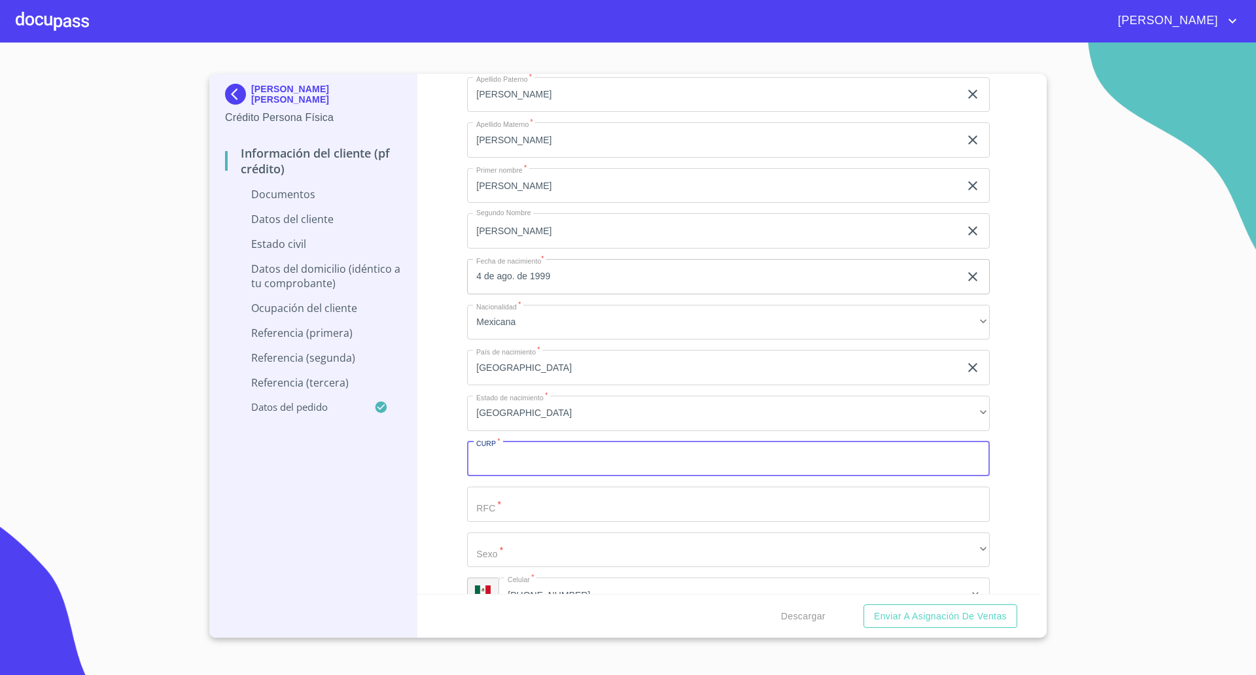
paste input "HEIP990804MJCRXT04"
type input "HEIP990804MJCRXT04"
click at [606, 515] on input "Documento de identificación   *" at bounding box center [728, 504] width 523 height 35
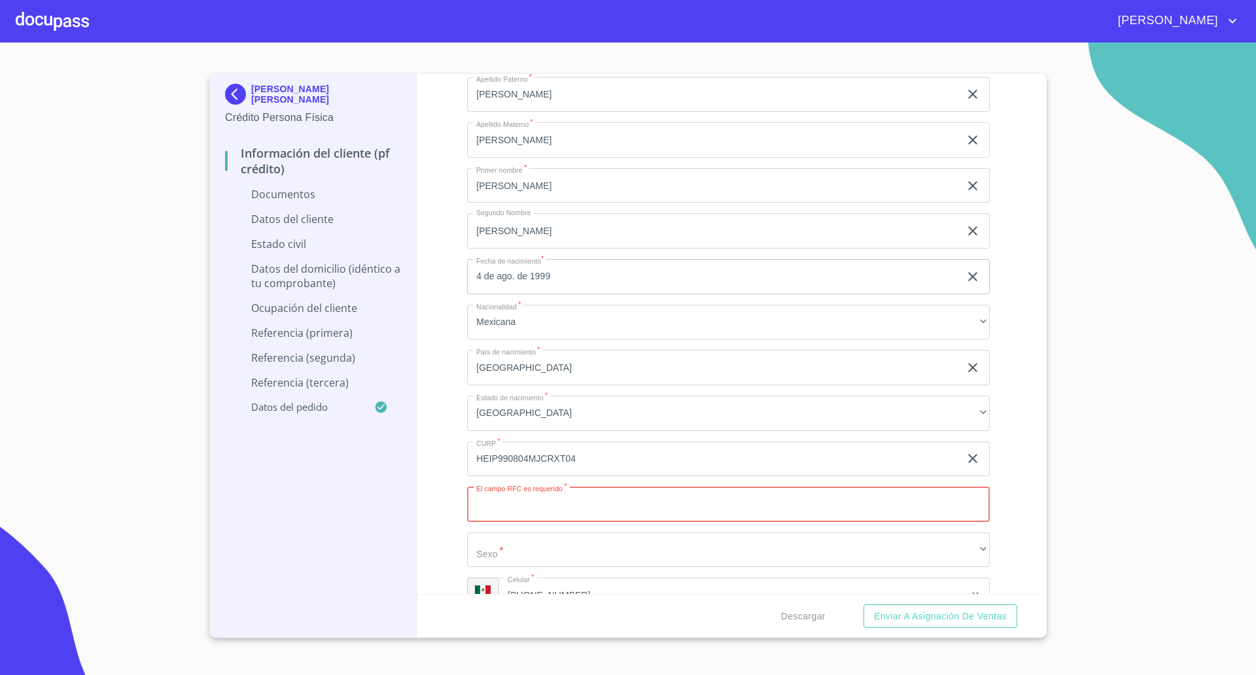
paste input "HEIP990804J79"
type input "HEIP990804J79"
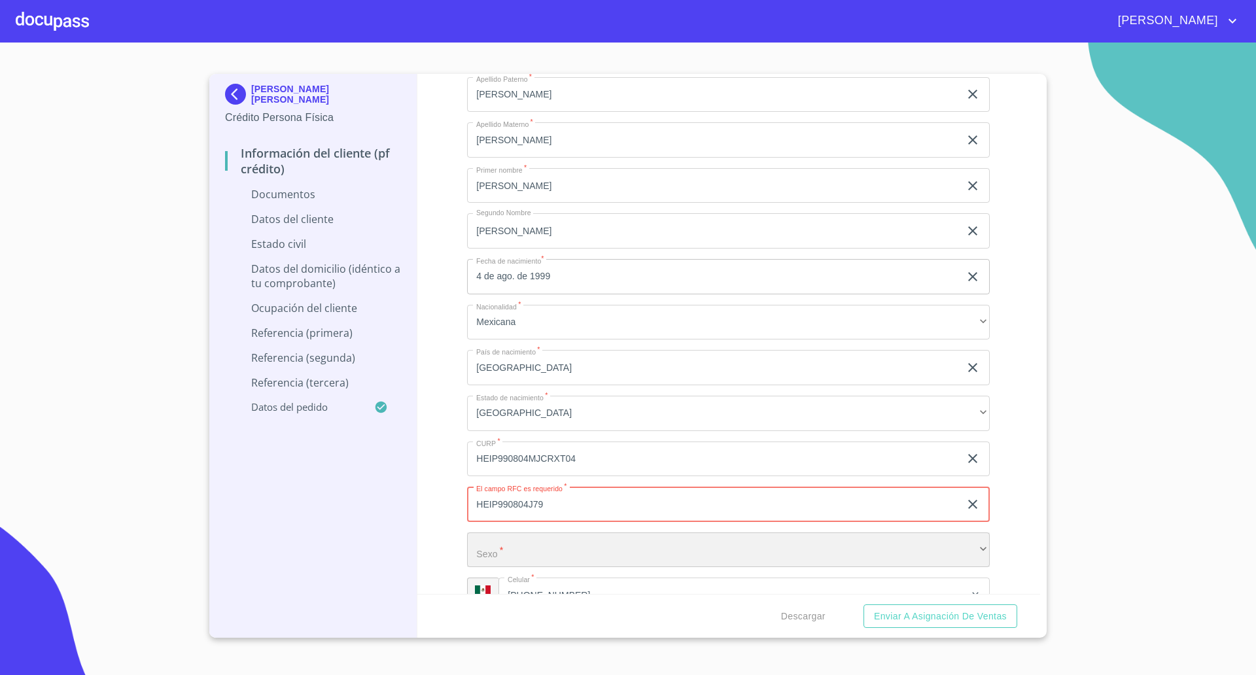
click at [586, 546] on div "​" at bounding box center [728, 550] width 523 height 35
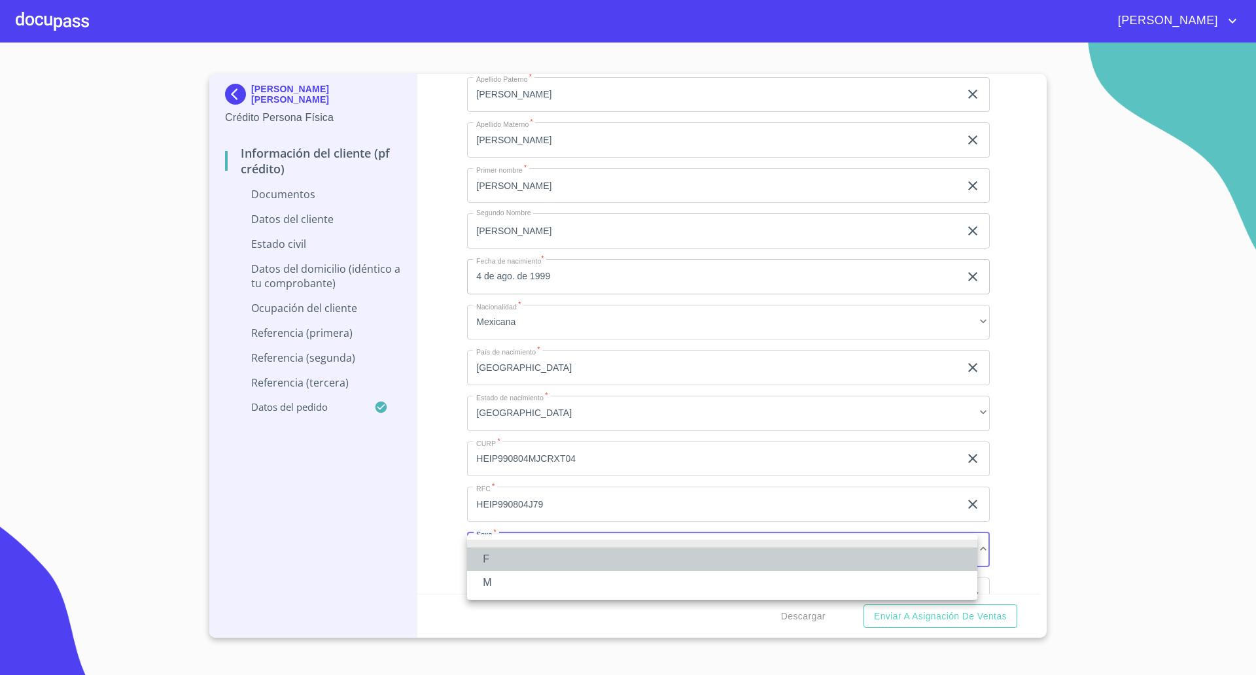
click at [537, 563] on li "F" at bounding box center [722, 560] width 510 height 24
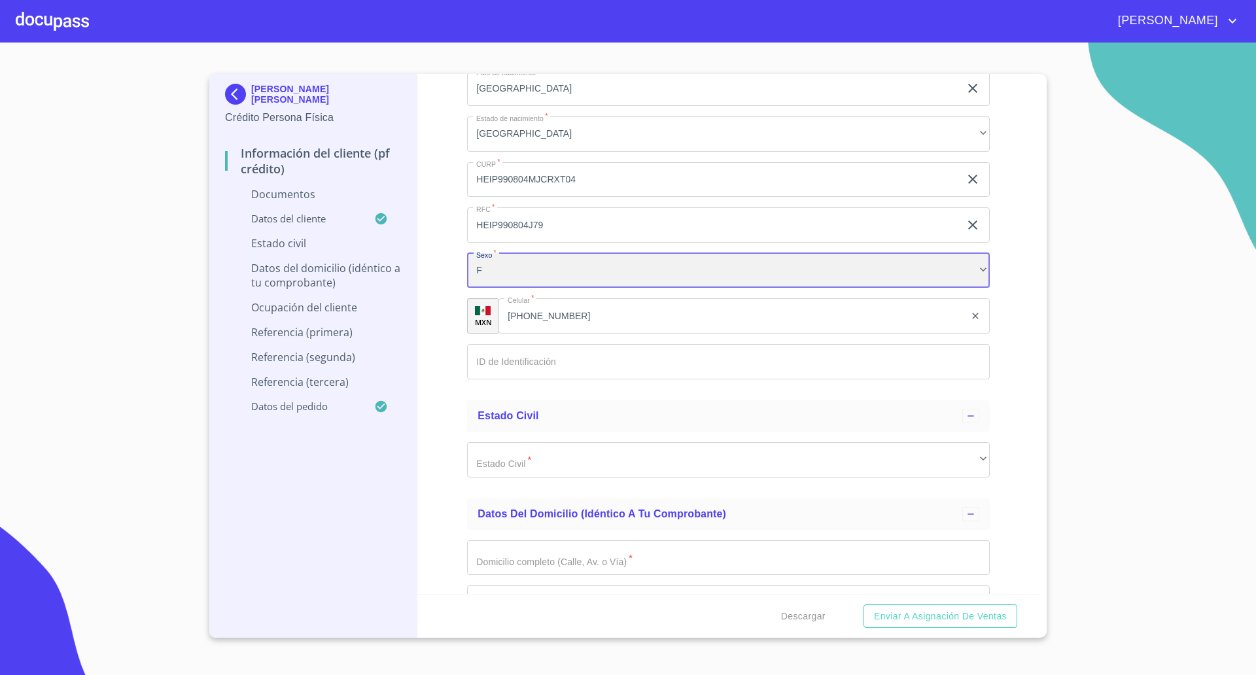
scroll to position [1963, 0]
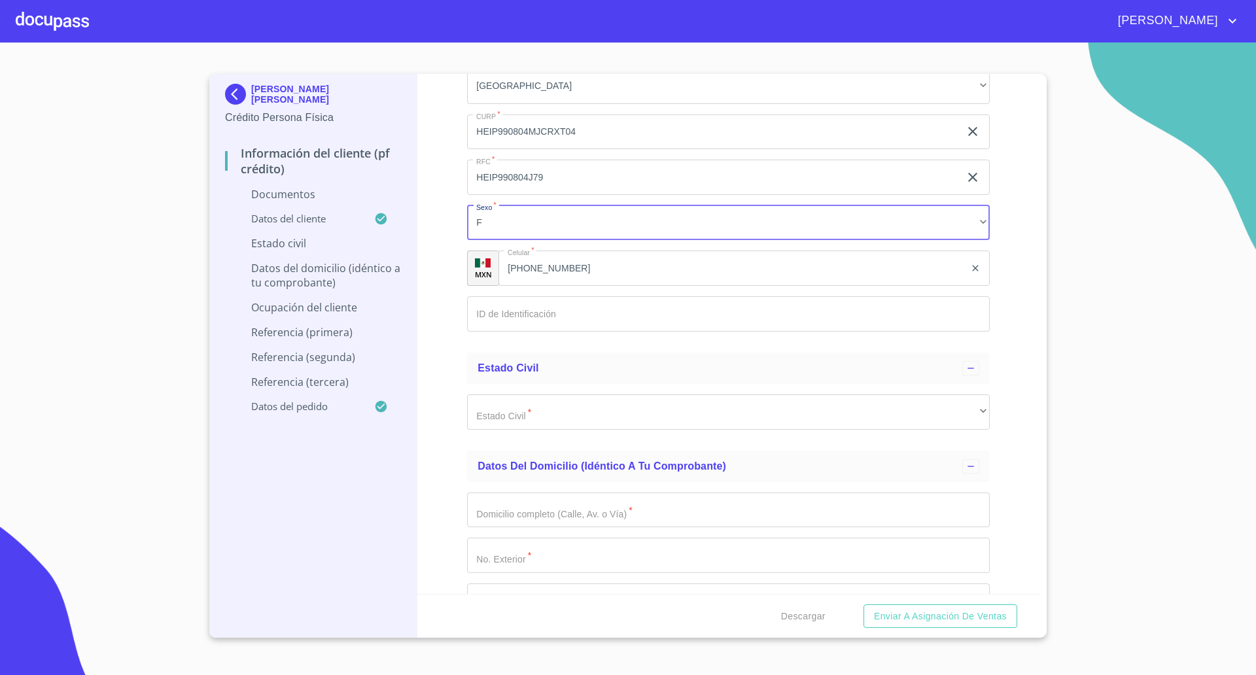
click at [546, 317] on input "Documento de identificación   *" at bounding box center [728, 313] width 523 height 35
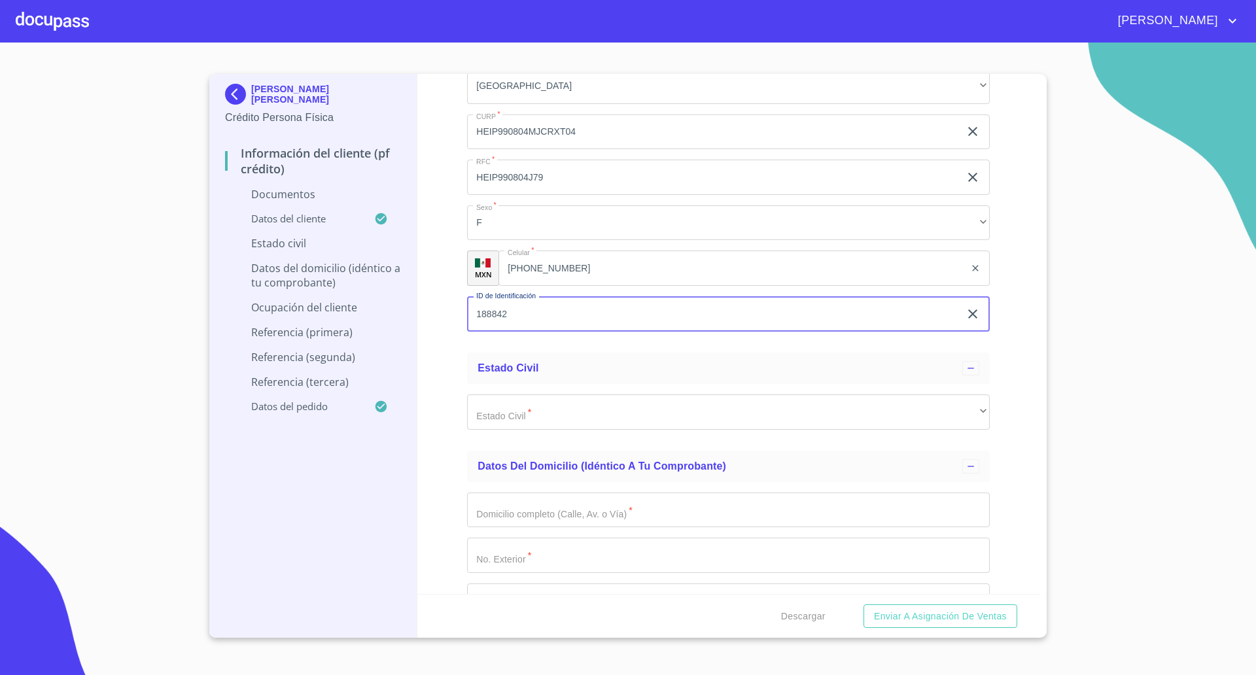
type input "188842"
click at [864, 605] on button "Enviar a Asignación de Ventas" at bounding box center [941, 617] width 154 height 24
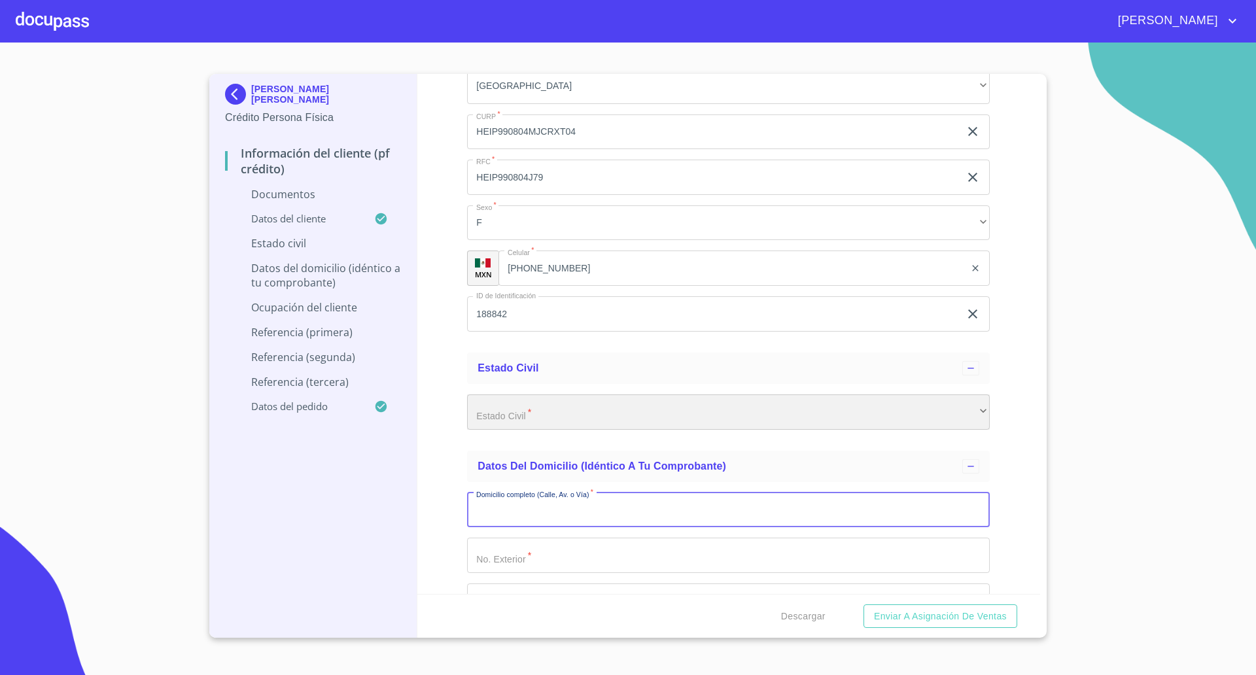
click at [709, 425] on div "​" at bounding box center [728, 412] width 523 height 35
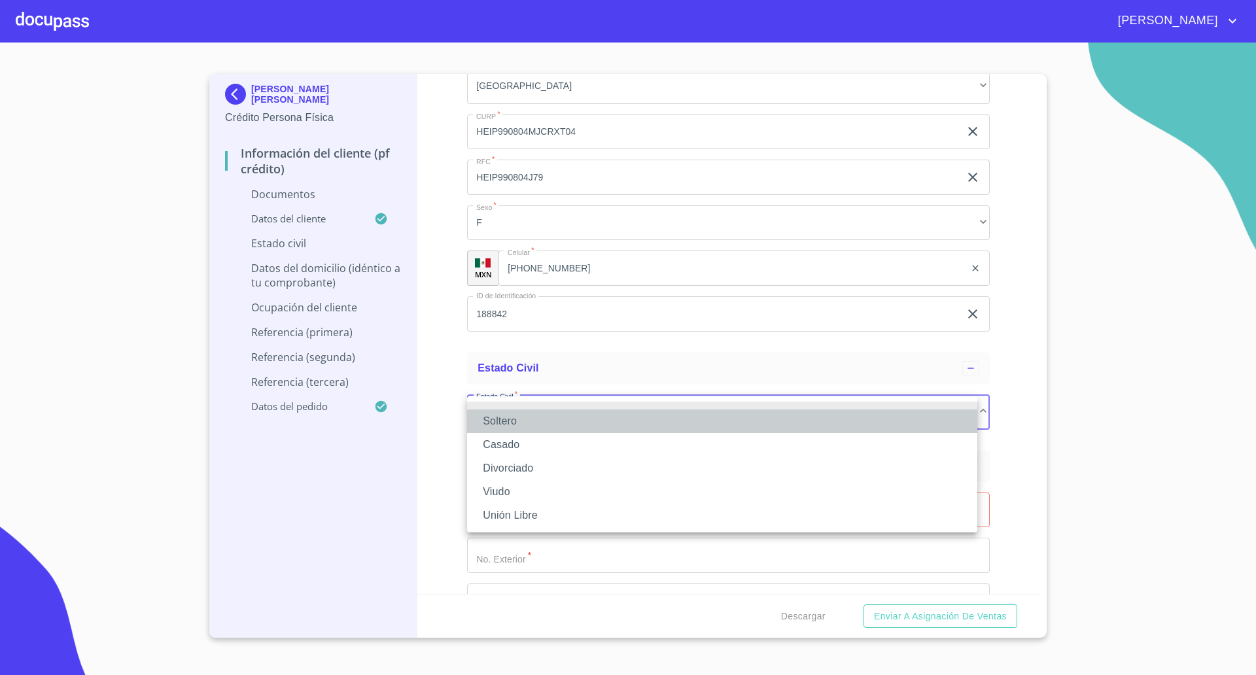
click at [628, 429] on li "Soltero" at bounding box center [722, 422] width 510 height 24
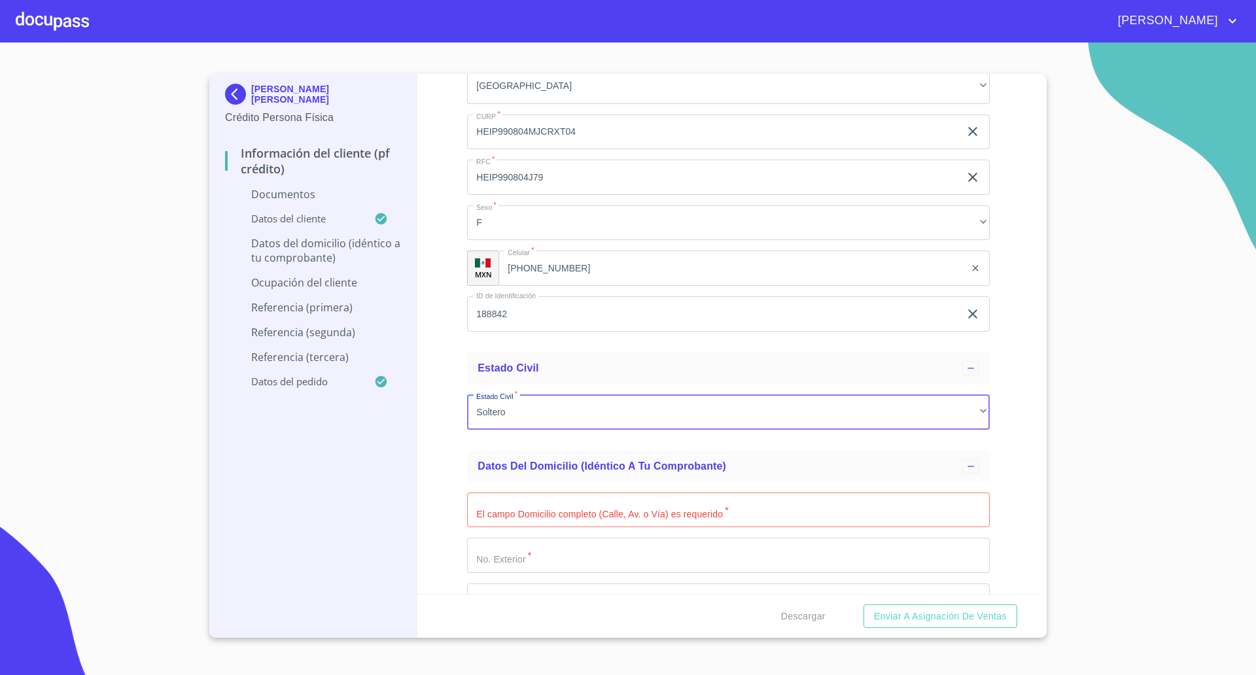
click at [563, 518] on input "Documento de identificación   *" at bounding box center [728, 510] width 523 height 35
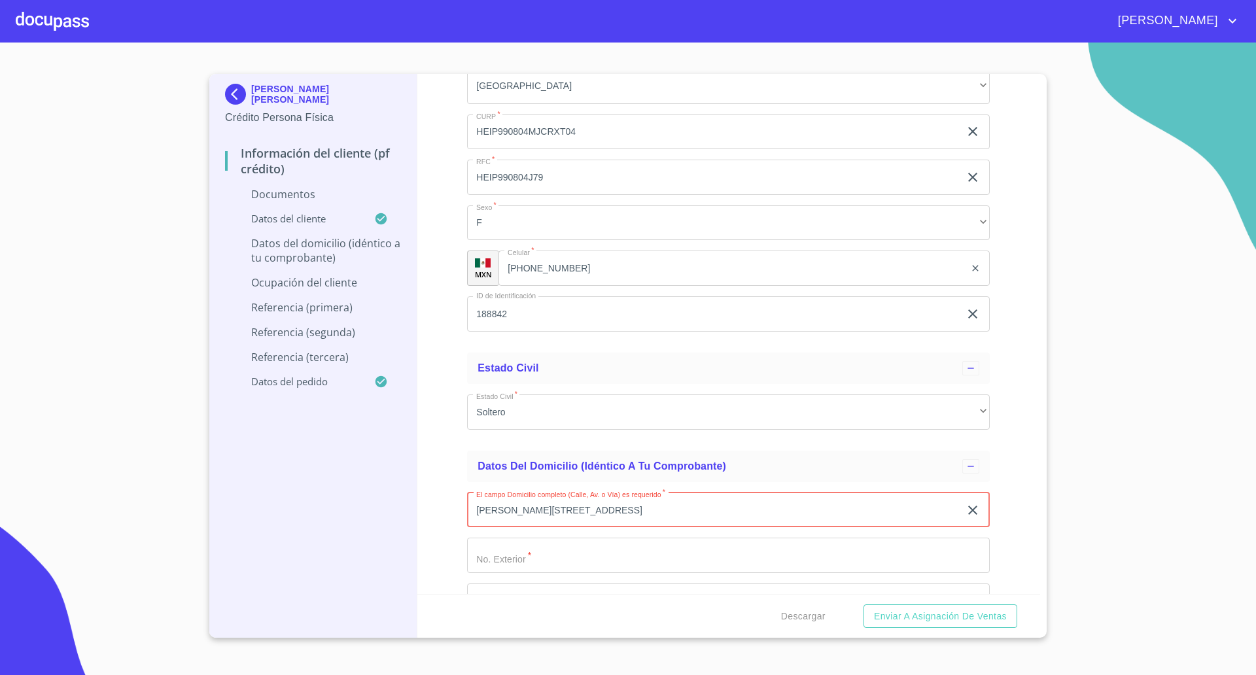
type input "[PERSON_NAME][STREET_ADDRESS]"
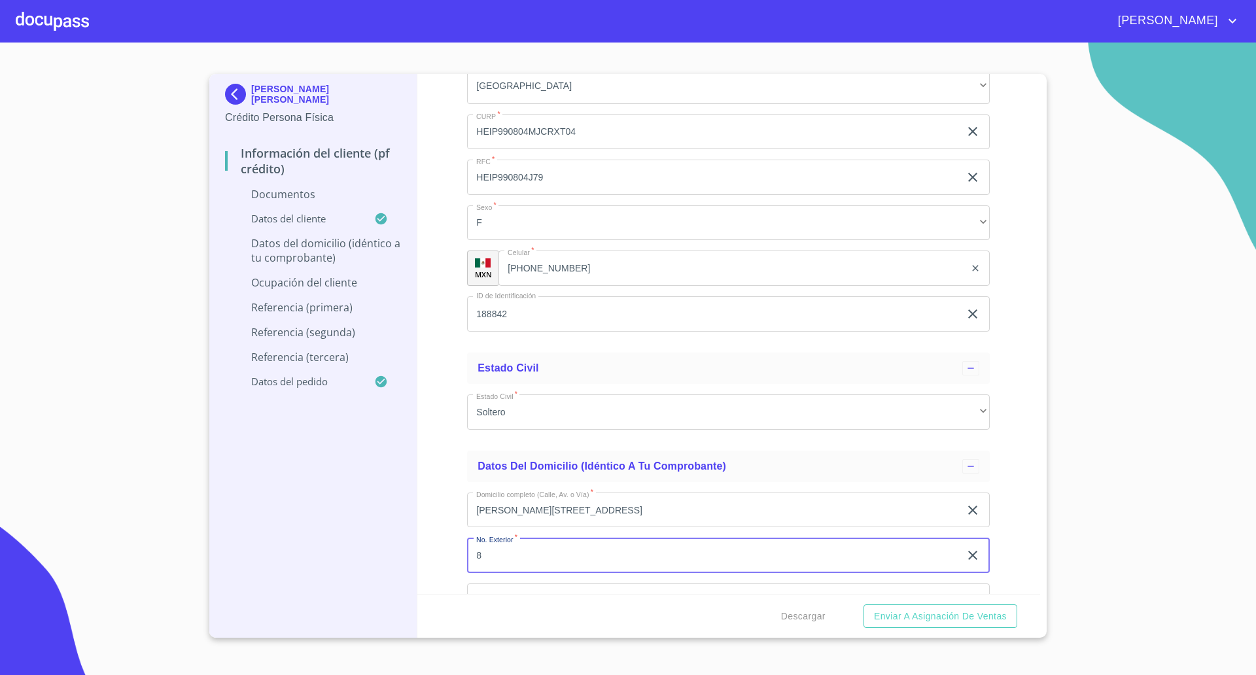
type input "8"
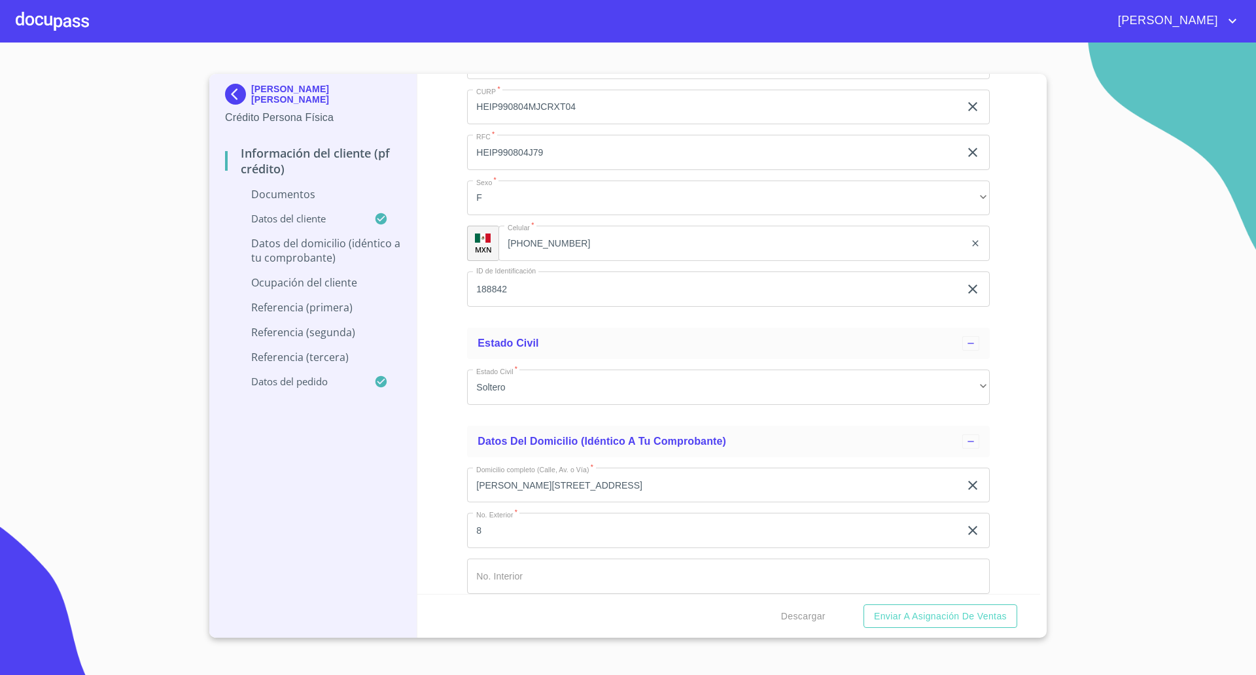
scroll to position [2276, 0]
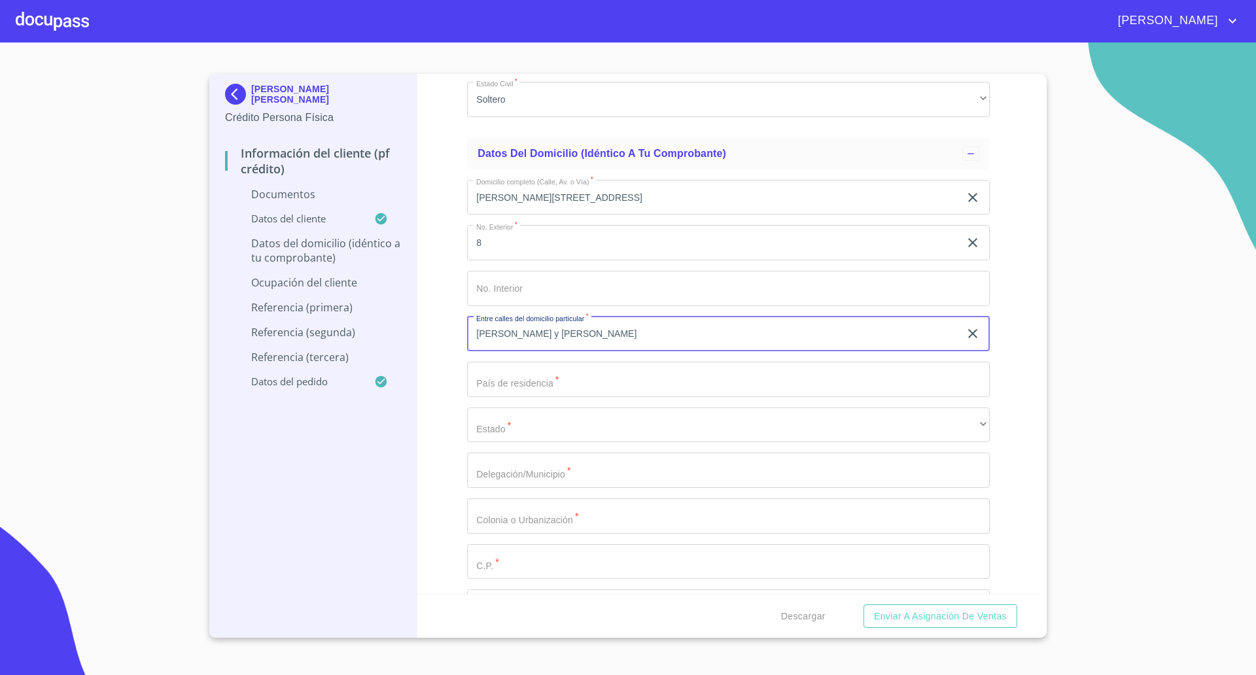
type input "[PERSON_NAME] y [PERSON_NAME]"
type input "[GEOGRAPHIC_DATA]"
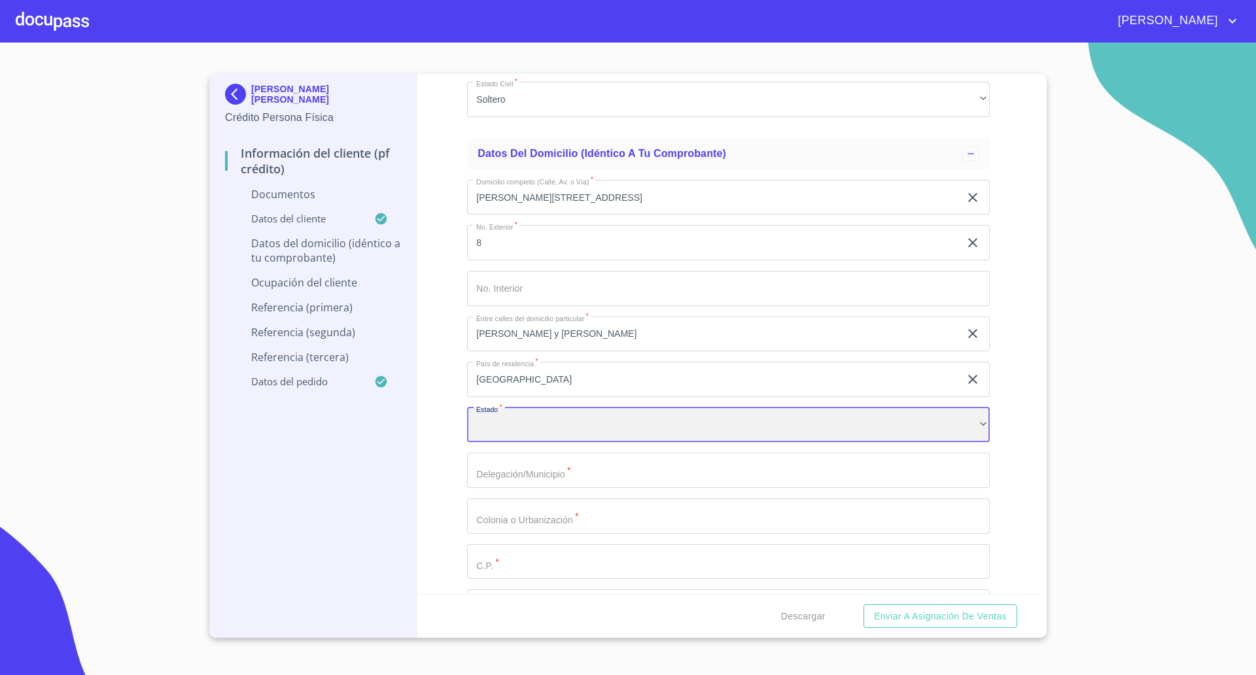
click at [535, 440] on div "​" at bounding box center [728, 425] width 523 height 35
click at [522, 459] on input "Documento de identificación   *" at bounding box center [728, 470] width 523 height 35
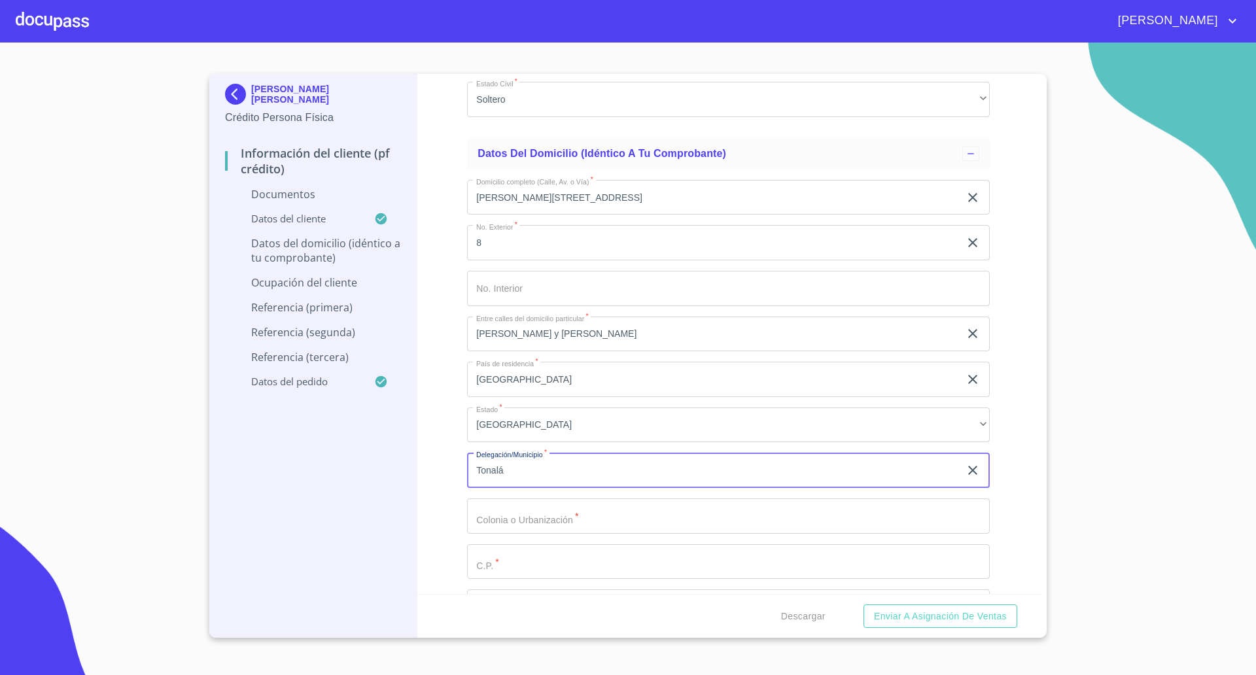
type input "Tonalá"
click at [533, 504] on input "Documento de identificación   *" at bounding box center [728, 516] width 523 height 35
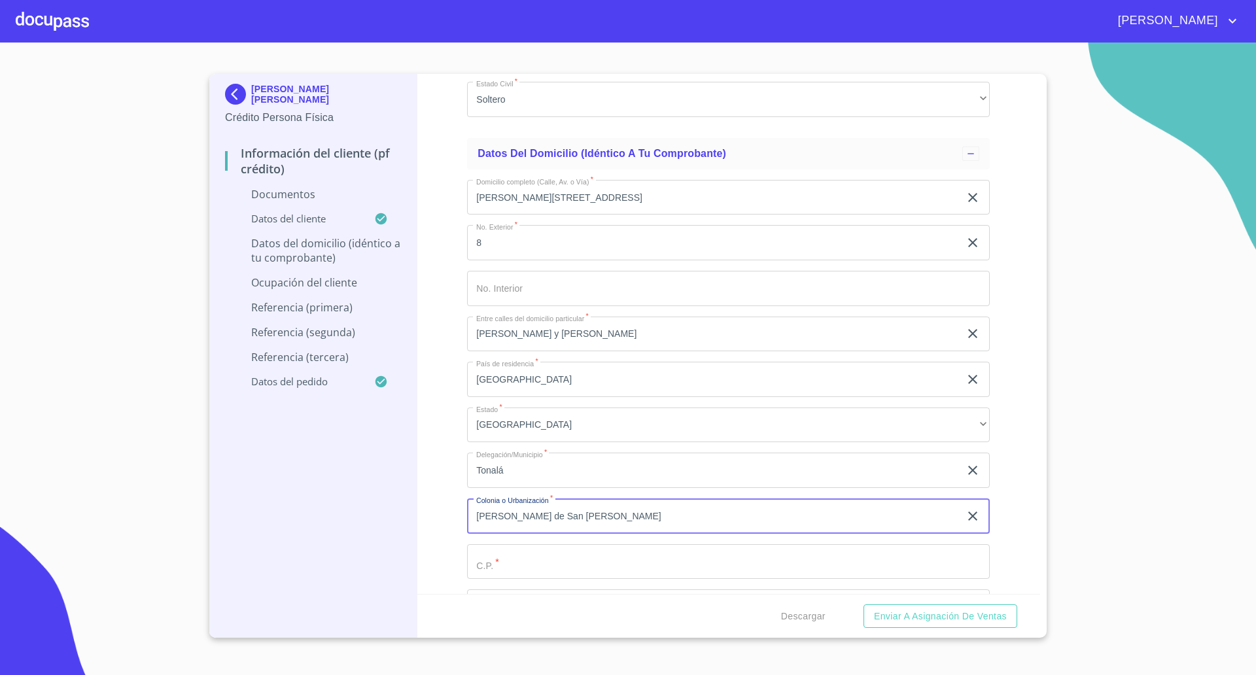
type input "[PERSON_NAME] de San [PERSON_NAME]"
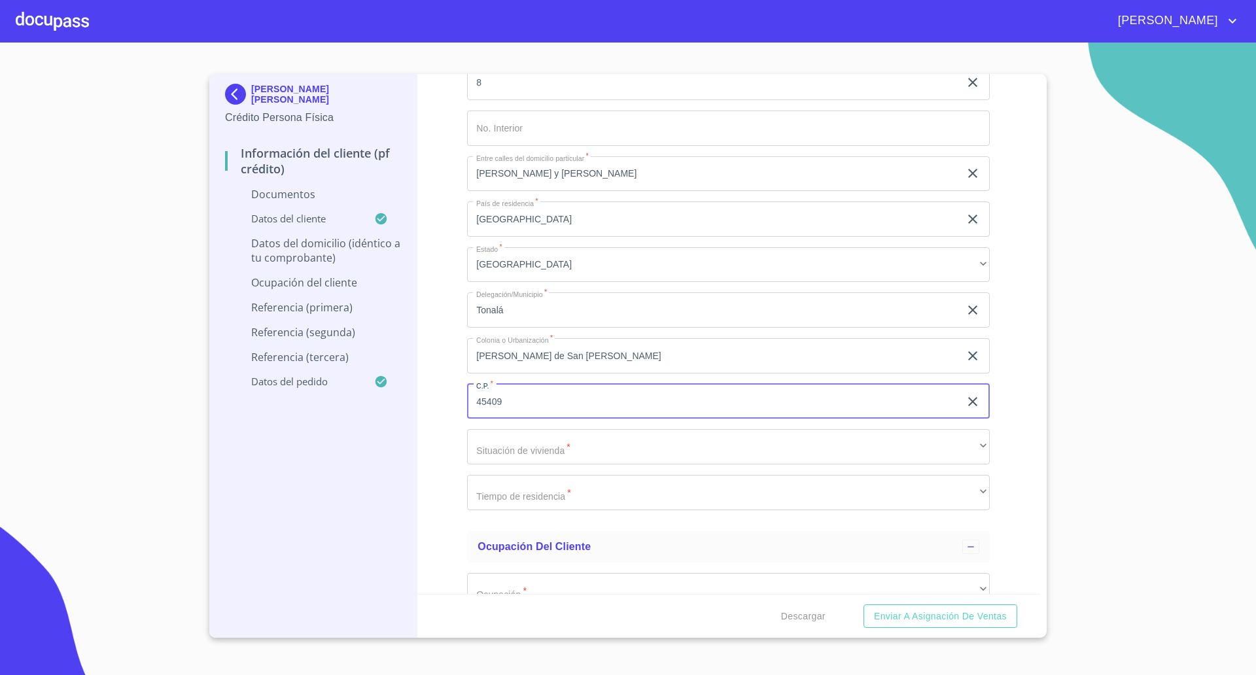
scroll to position [2439, 0]
type input "45409"
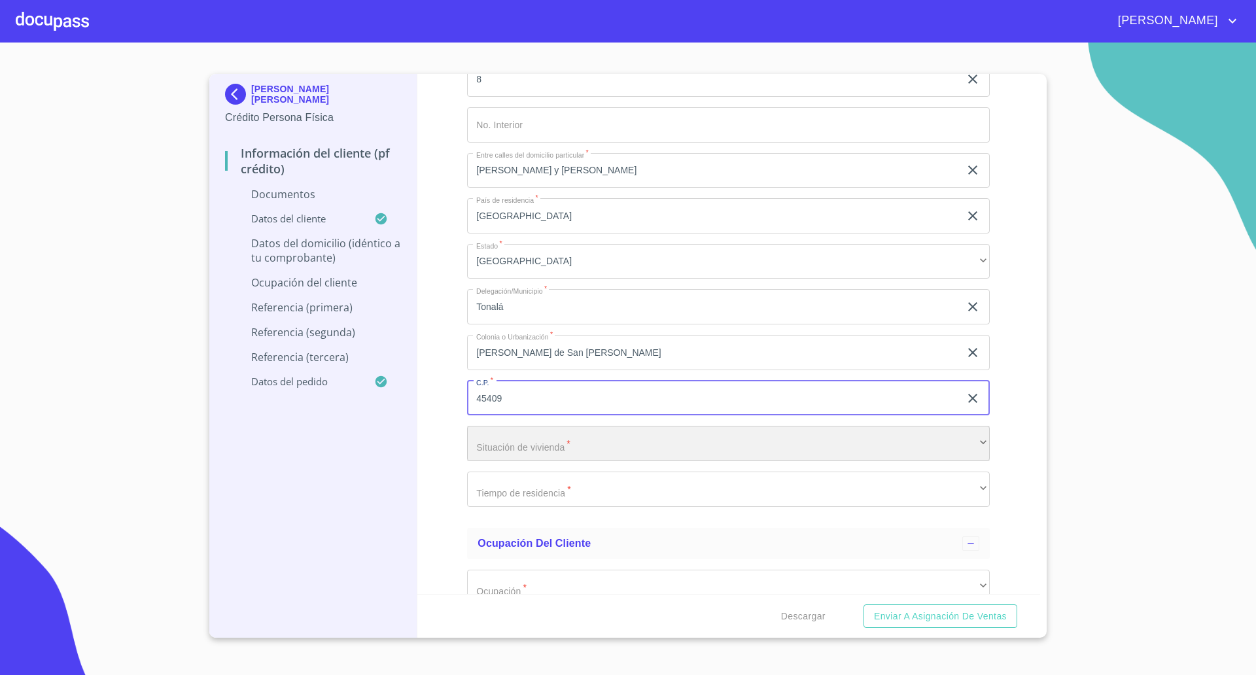
click at [556, 444] on div "​" at bounding box center [728, 443] width 523 height 35
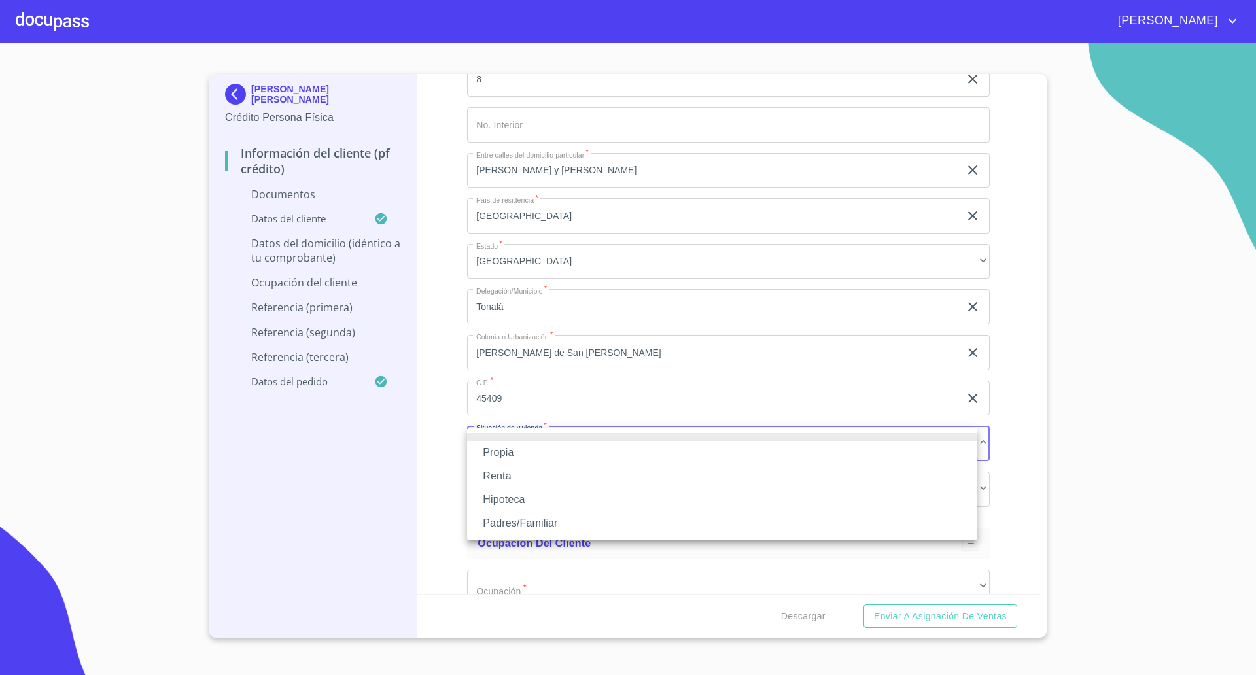
click at [510, 472] on li "Renta" at bounding box center [722, 477] width 510 height 24
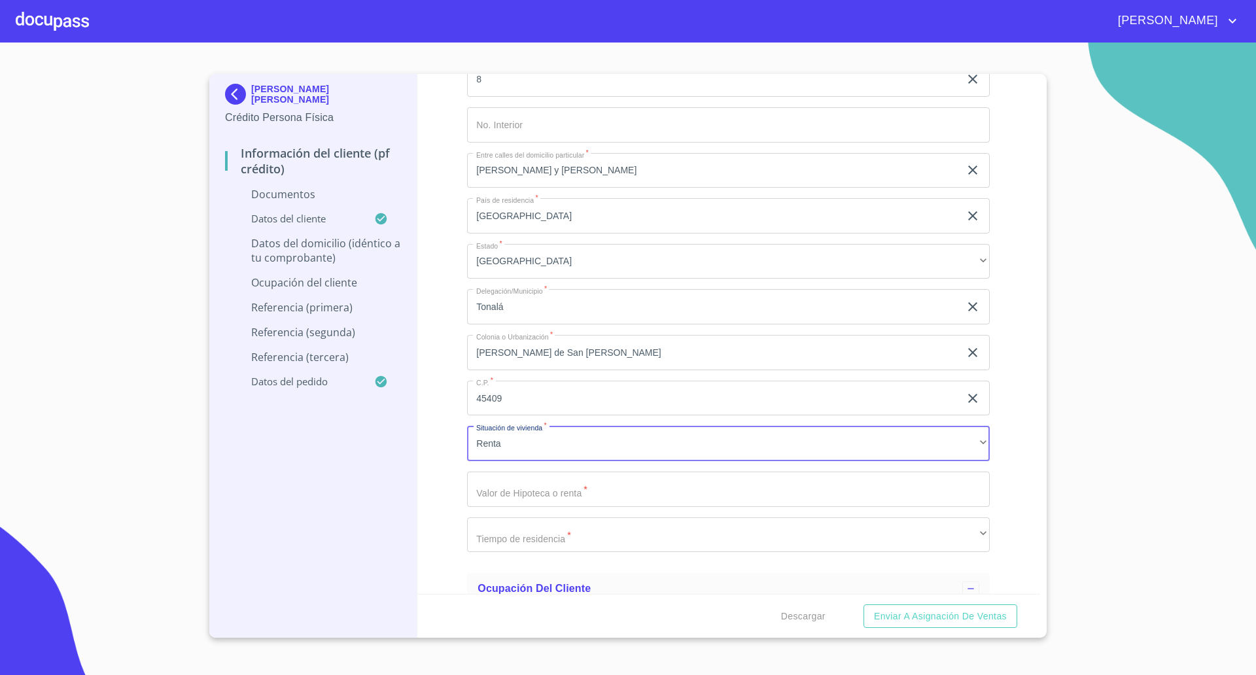
click at [536, 482] on input "Documento de identificación   *" at bounding box center [728, 489] width 523 height 35
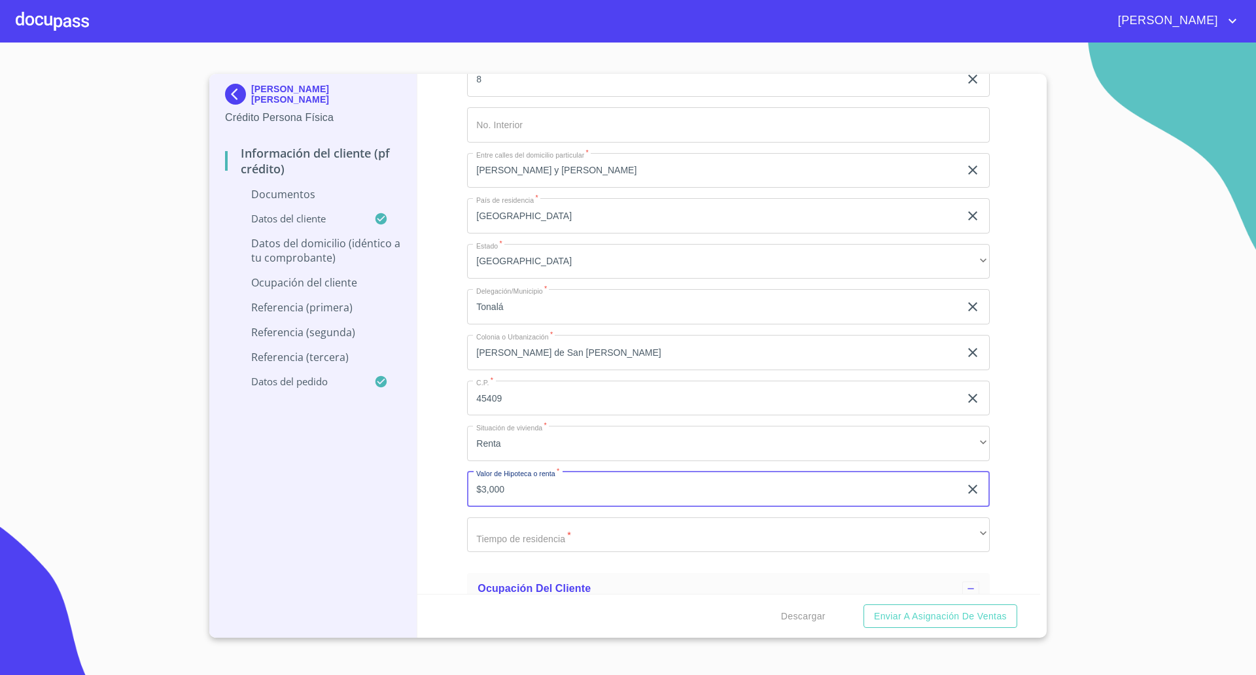
type input "$3,000"
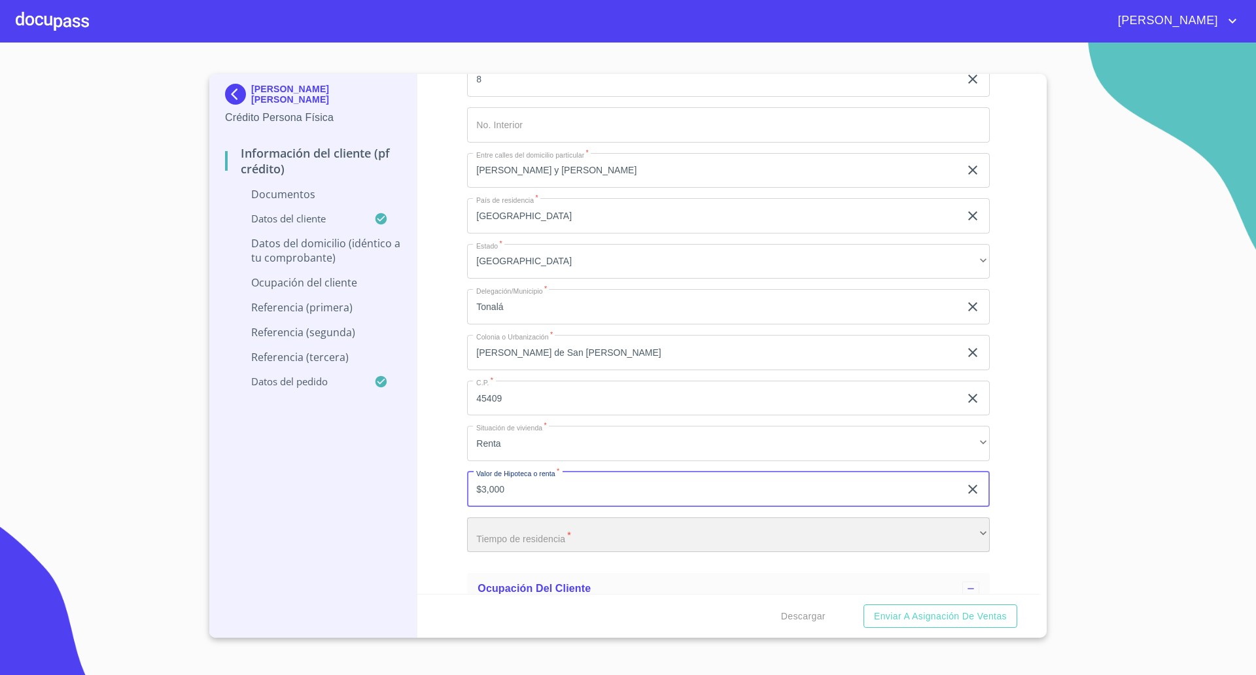
click at [525, 531] on div "​" at bounding box center [728, 535] width 523 height 35
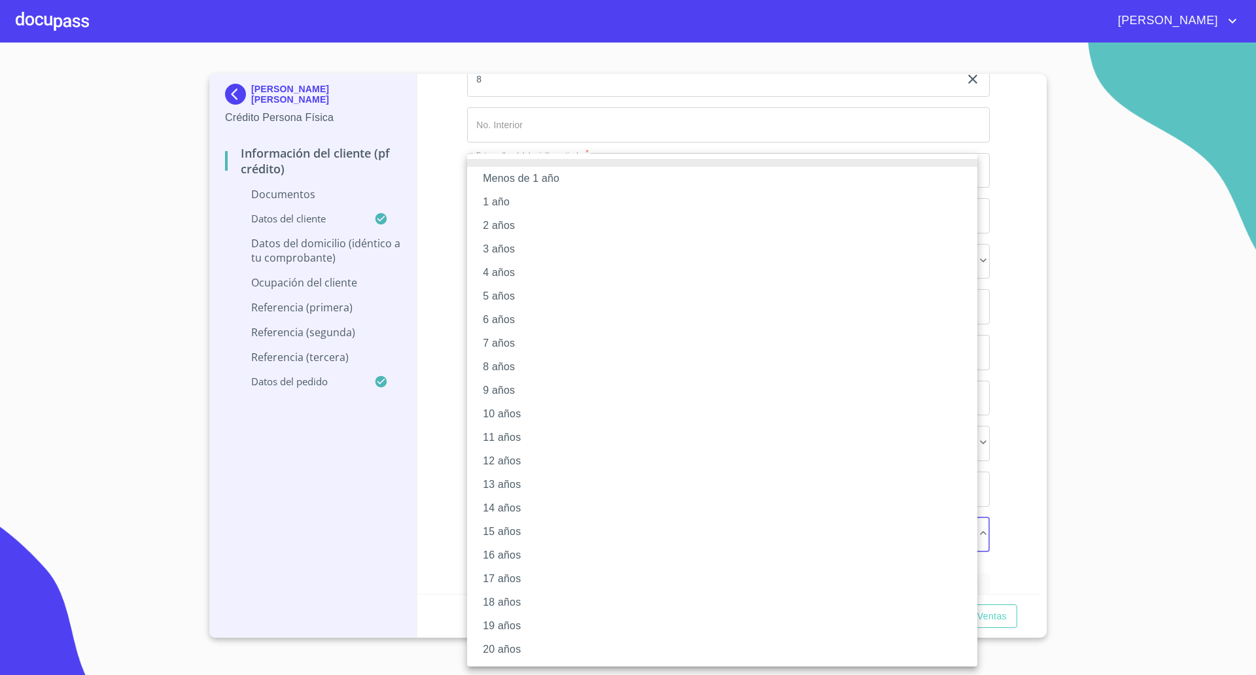
click at [497, 298] on li "5 años" at bounding box center [722, 297] width 510 height 24
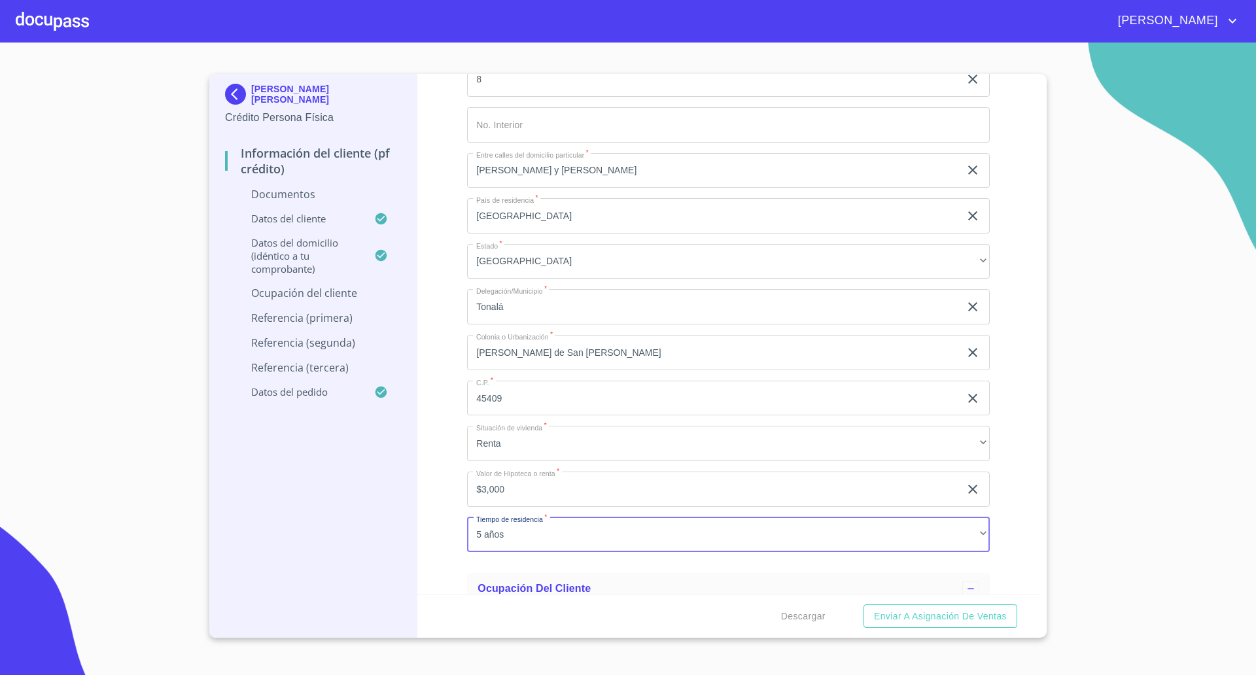
click at [448, 478] on div "Información del cliente (PF crédito) Documentos Documento de identificación   *…" at bounding box center [729, 334] width 624 height 520
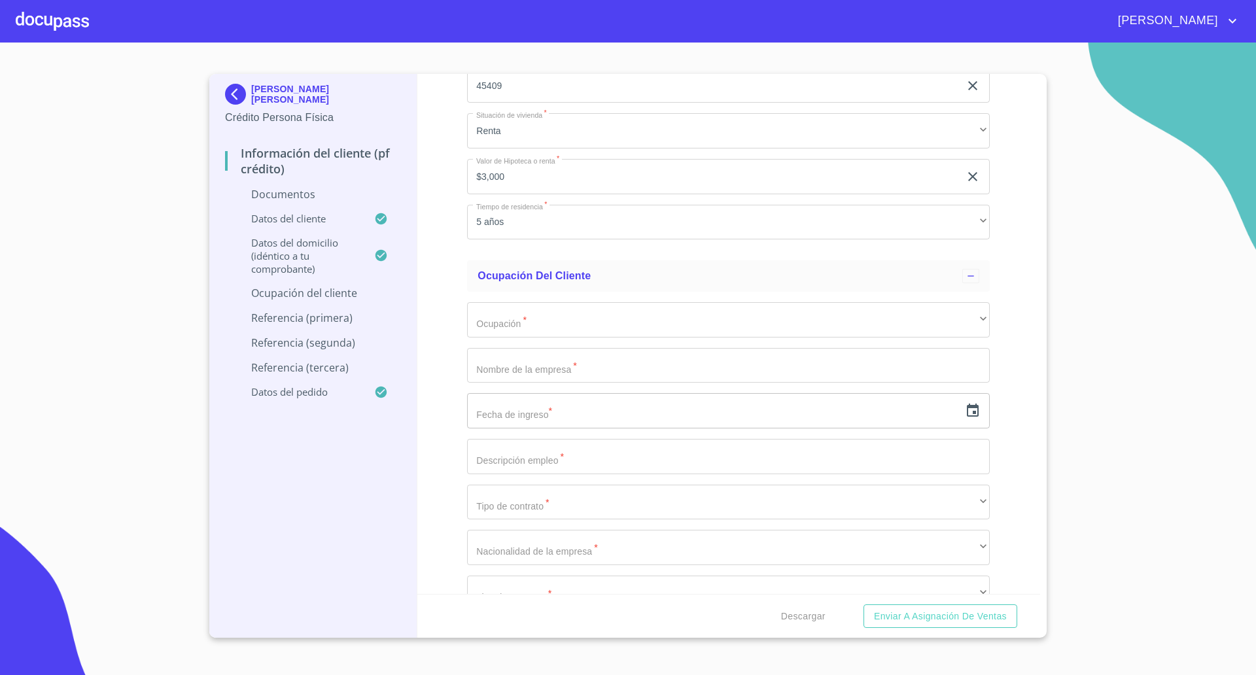
scroll to position [2767, 0]
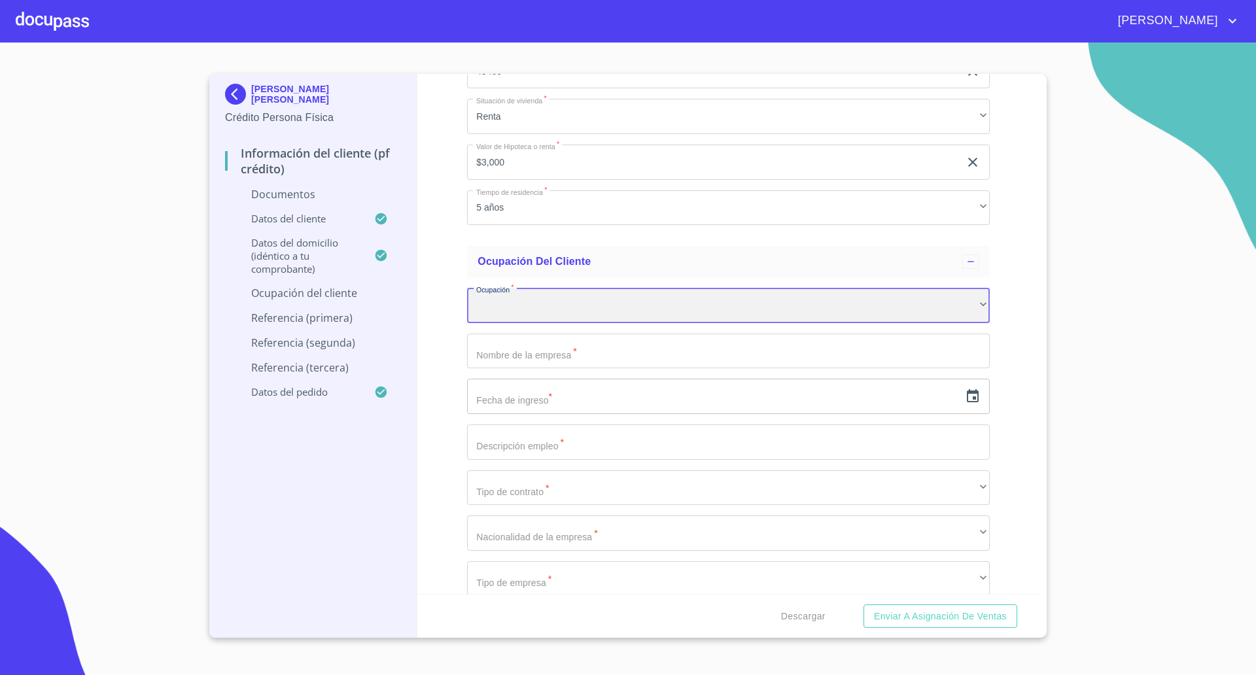
click at [527, 307] on div "​" at bounding box center [728, 305] width 523 height 35
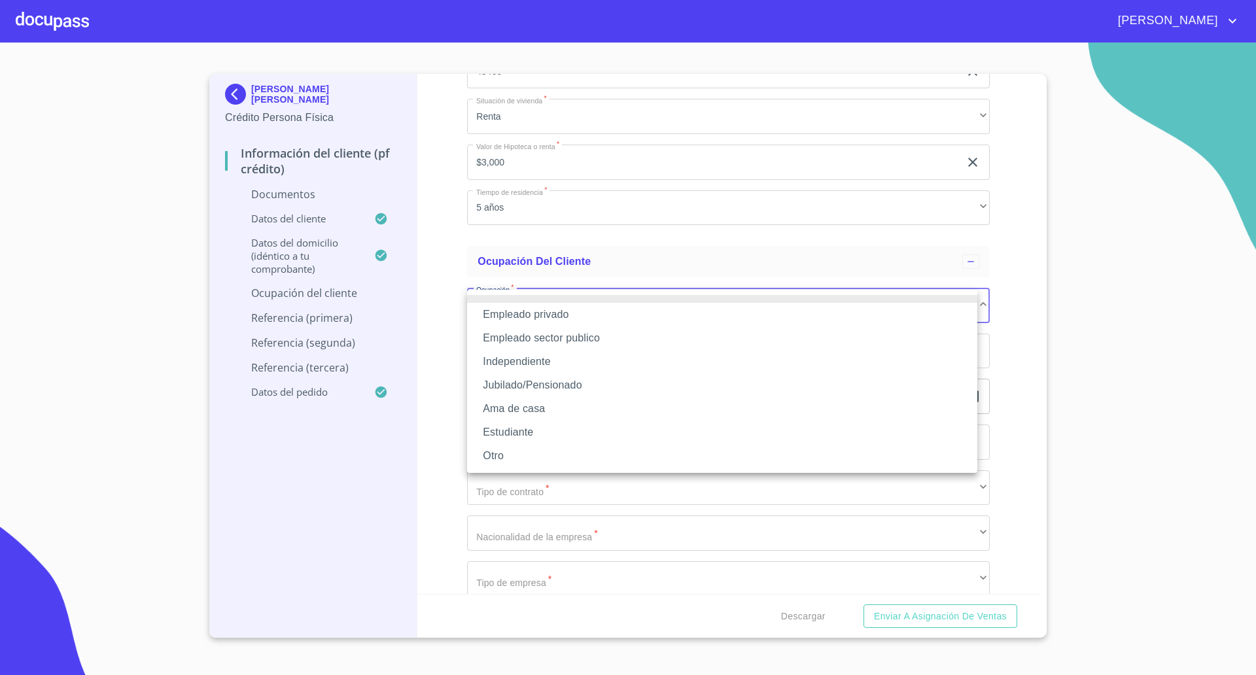
click at [529, 362] on li "Independiente" at bounding box center [722, 362] width 510 height 24
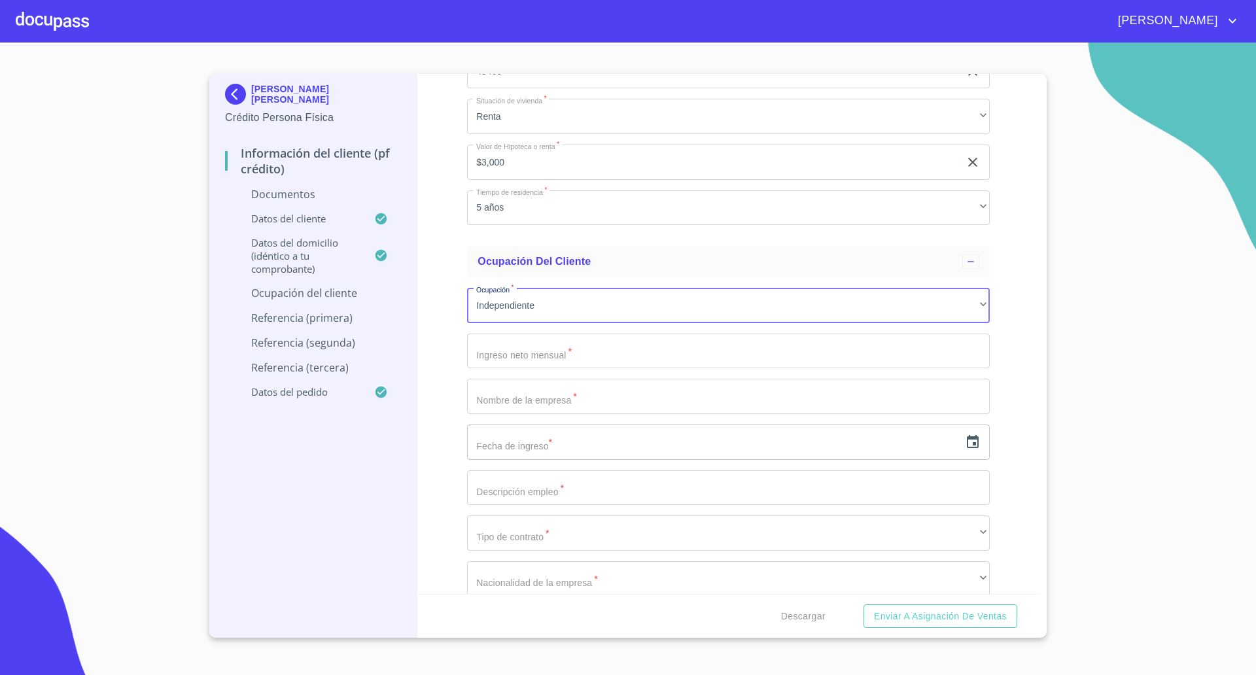
click at [523, 359] on input "Documento de identificación   *" at bounding box center [728, 351] width 523 height 35
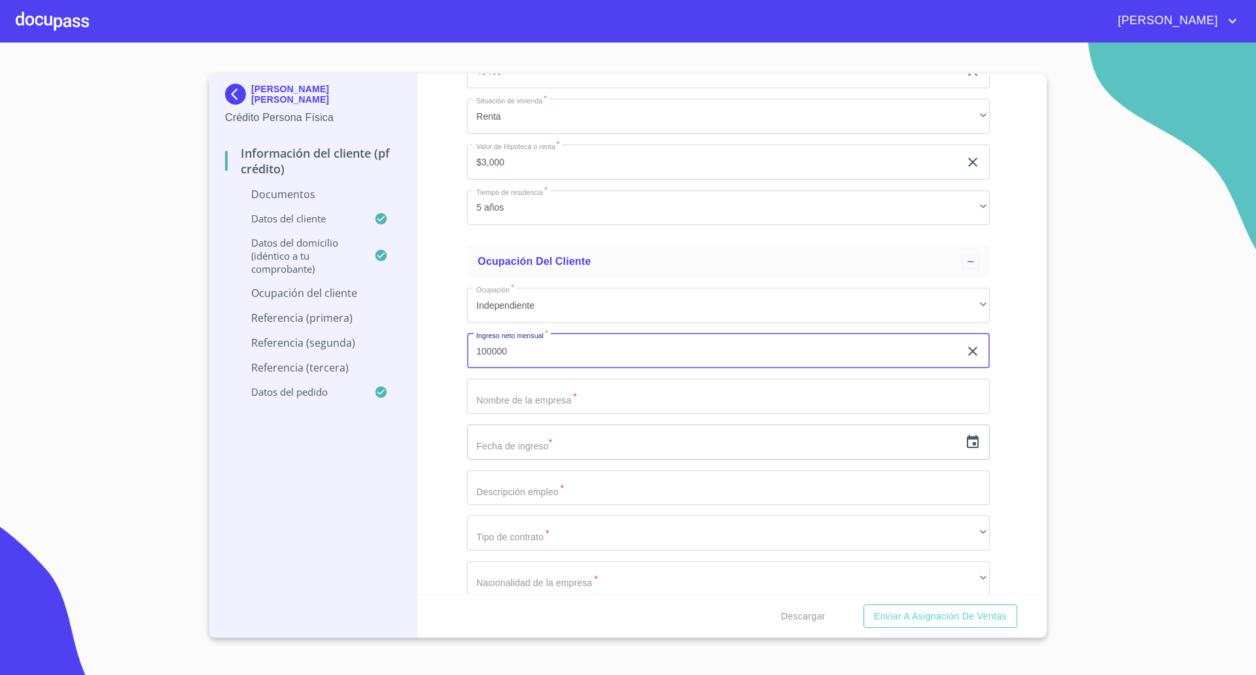
type input "100000"
type input "[PERSON_NAME] [PERSON_NAME]"
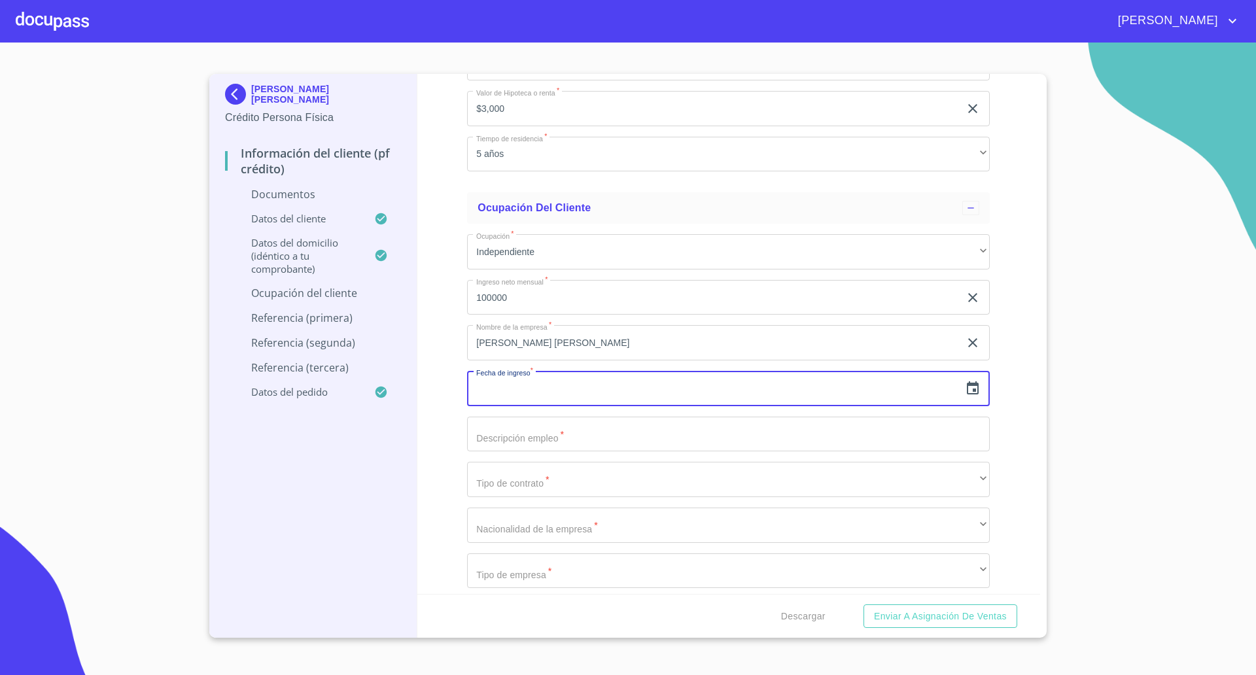
scroll to position [2848, 0]
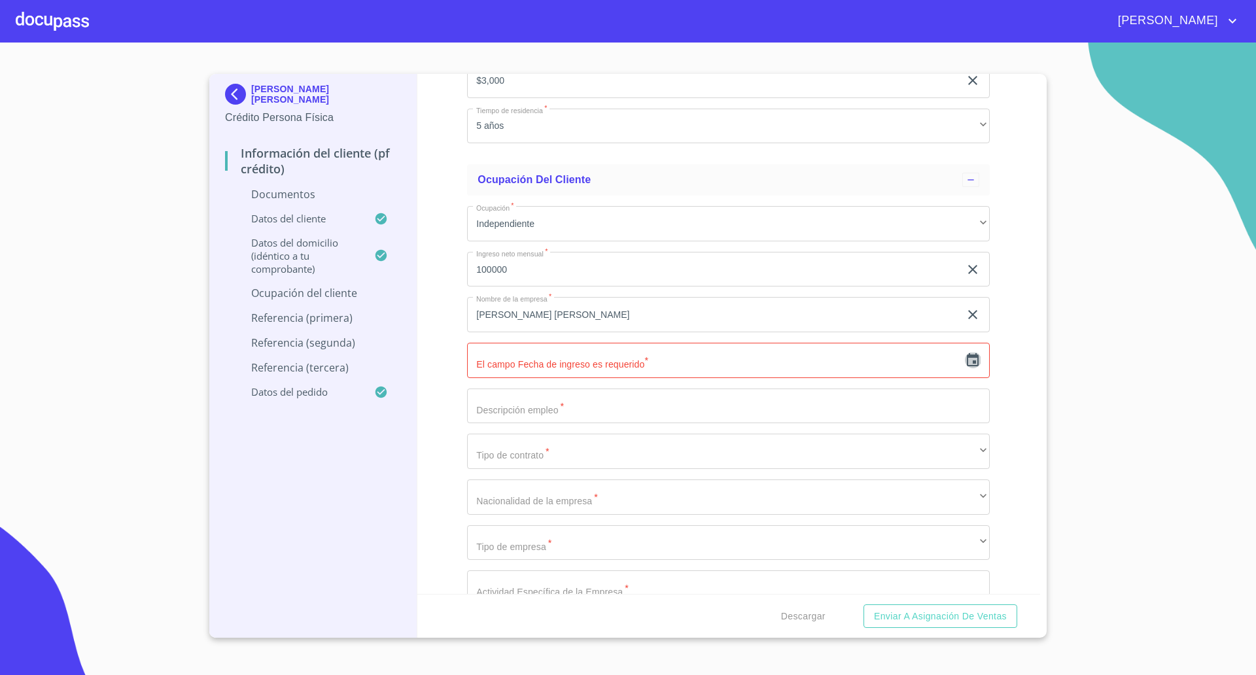
click at [965, 361] on icon "button" at bounding box center [973, 361] width 16 height 16
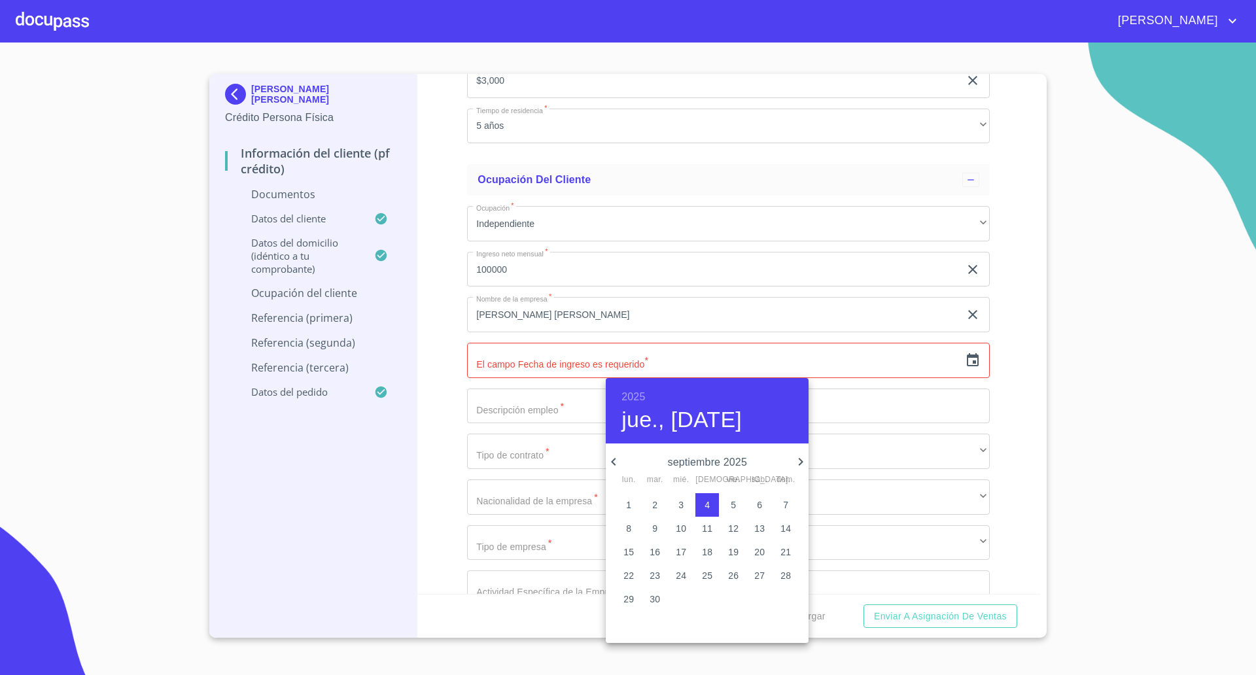
click at [628, 504] on p "1" at bounding box center [628, 505] width 5 height 13
click at [631, 394] on h6 "2025" at bounding box center [634, 397] width 24 height 18
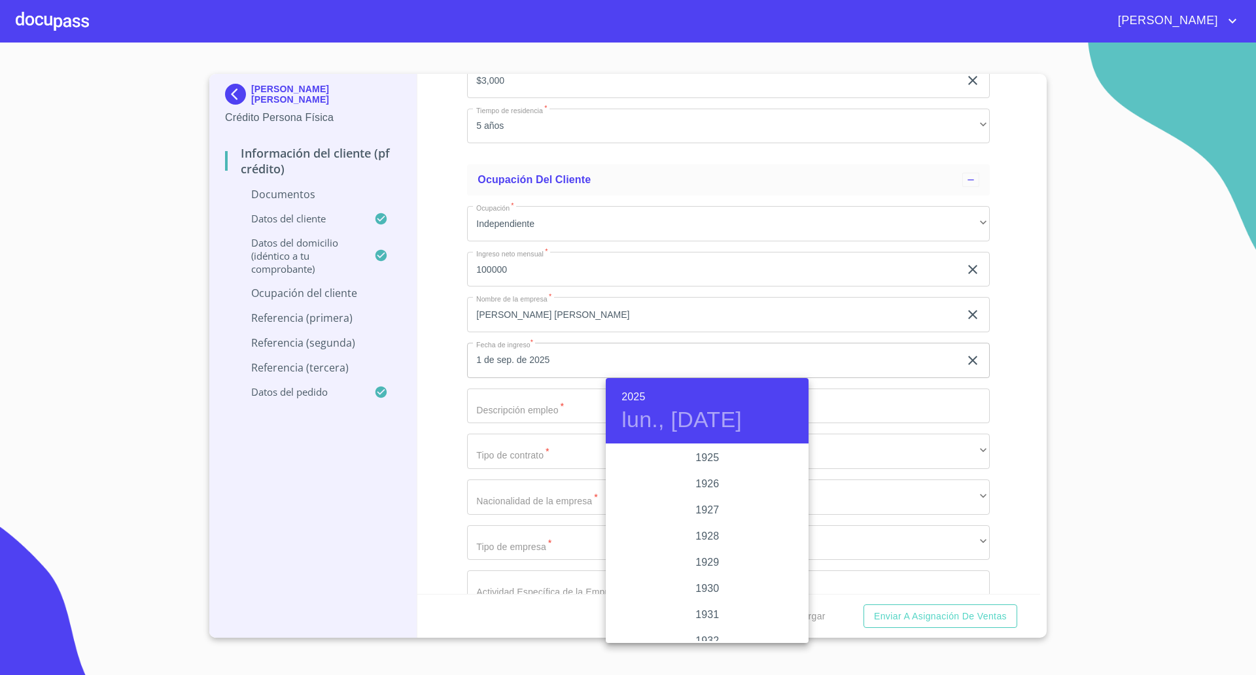
scroll to position [2539, 0]
click at [709, 453] on div "2022" at bounding box center [707, 458] width 203 height 26
type input "1 de sep. de 2022"
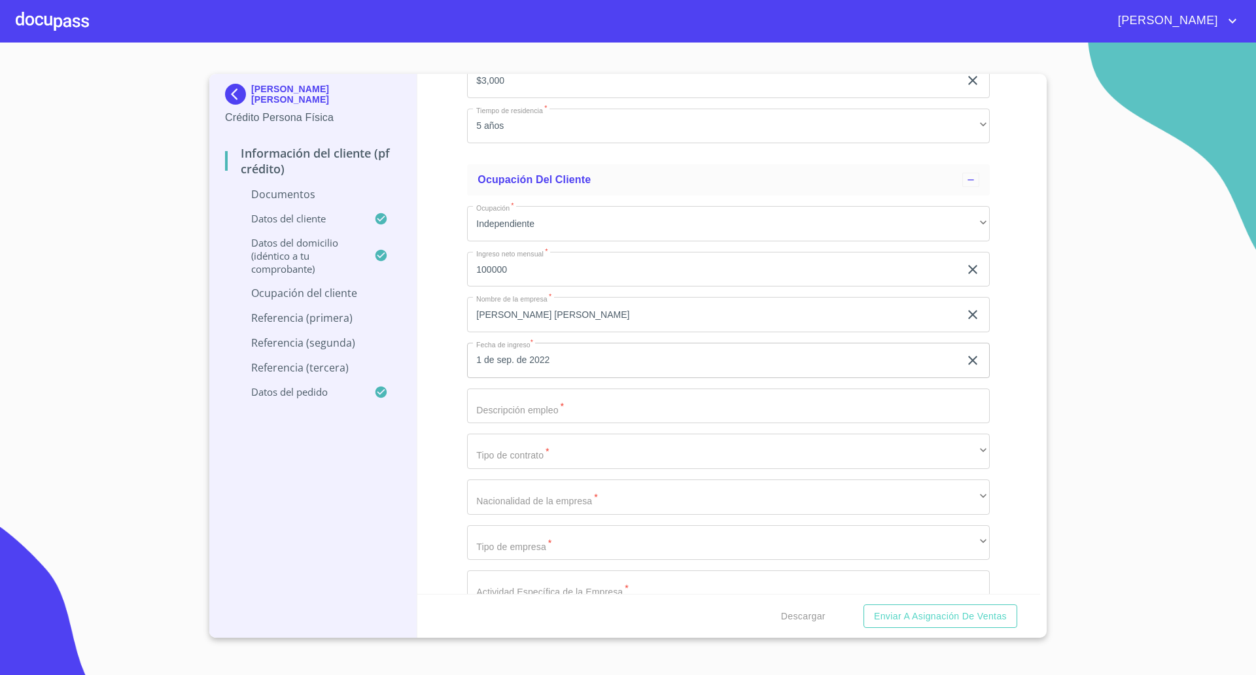
click at [554, 413] on input "Documento de identificación   *" at bounding box center [728, 406] width 523 height 35
type input "Tienda de abarrotes"
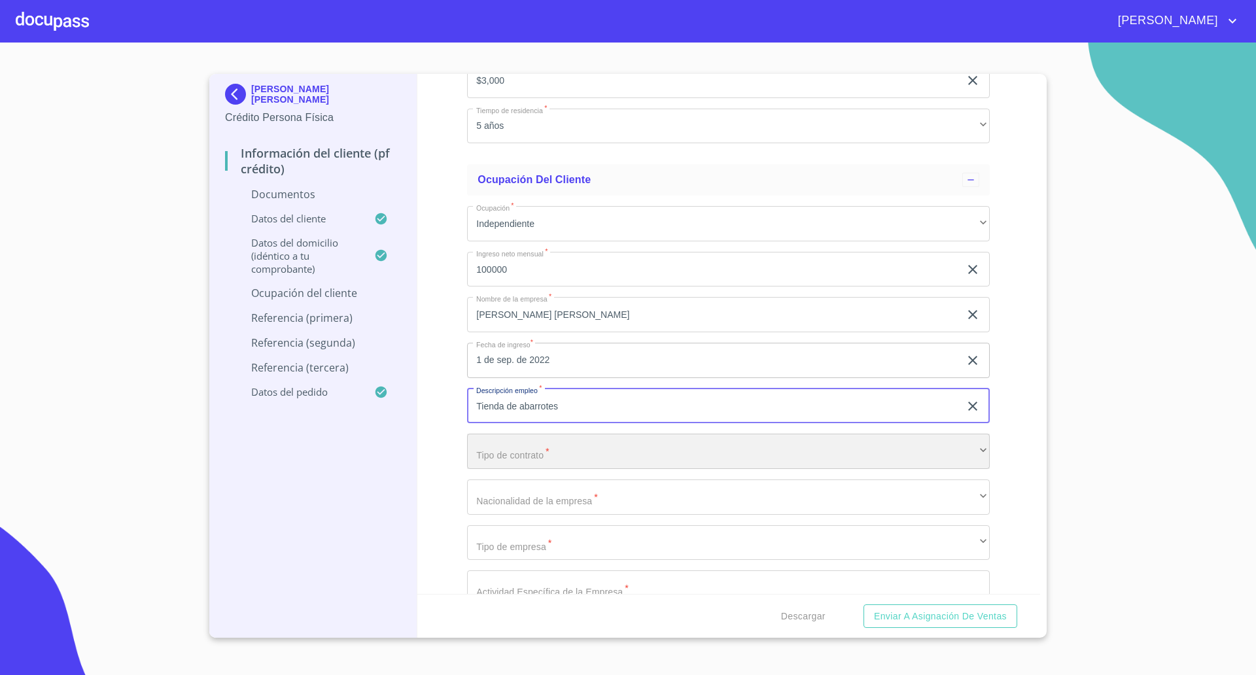
click at [529, 450] on div "​" at bounding box center [728, 451] width 523 height 35
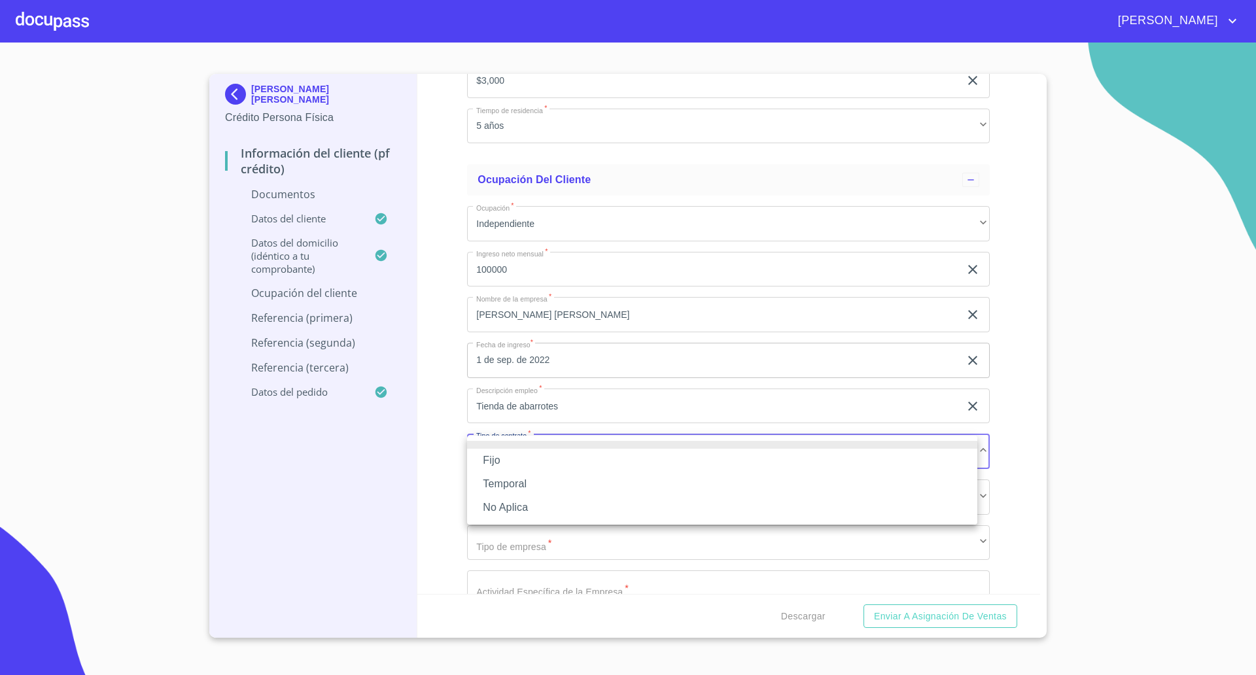
click at [496, 509] on li "No Aplica" at bounding box center [722, 508] width 510 height 24
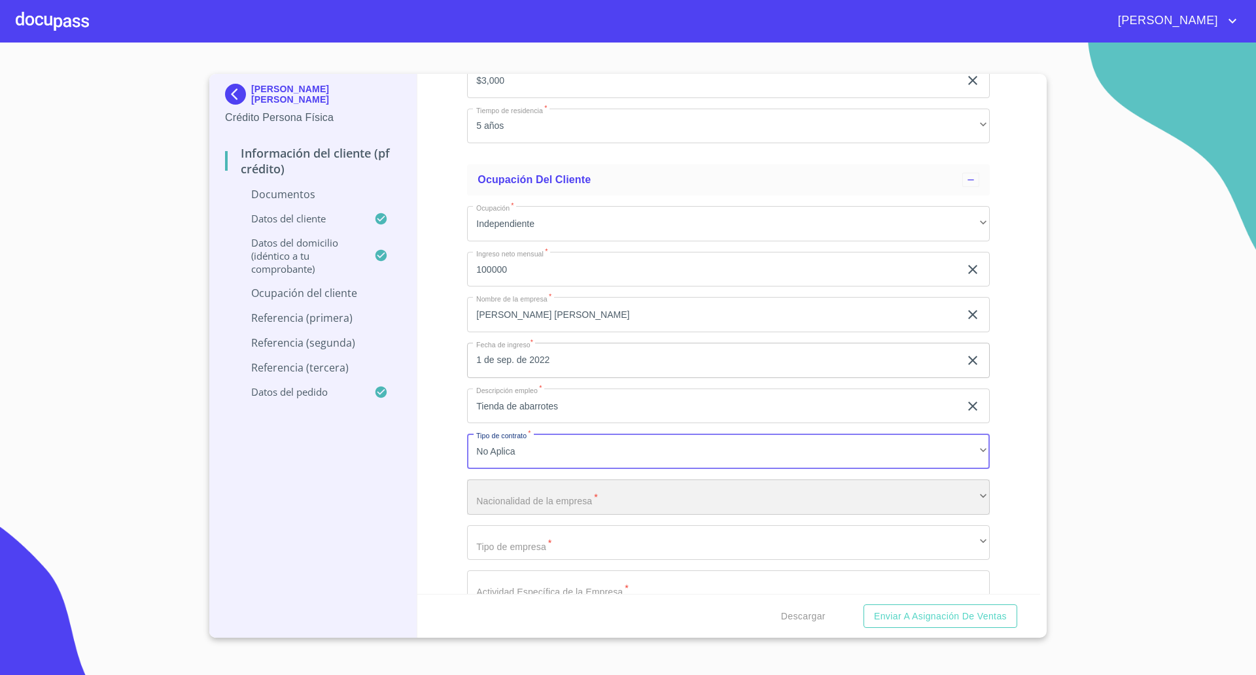
click at [508, 499] on div "​" at bounding box center [728, 497] width 523 height 35
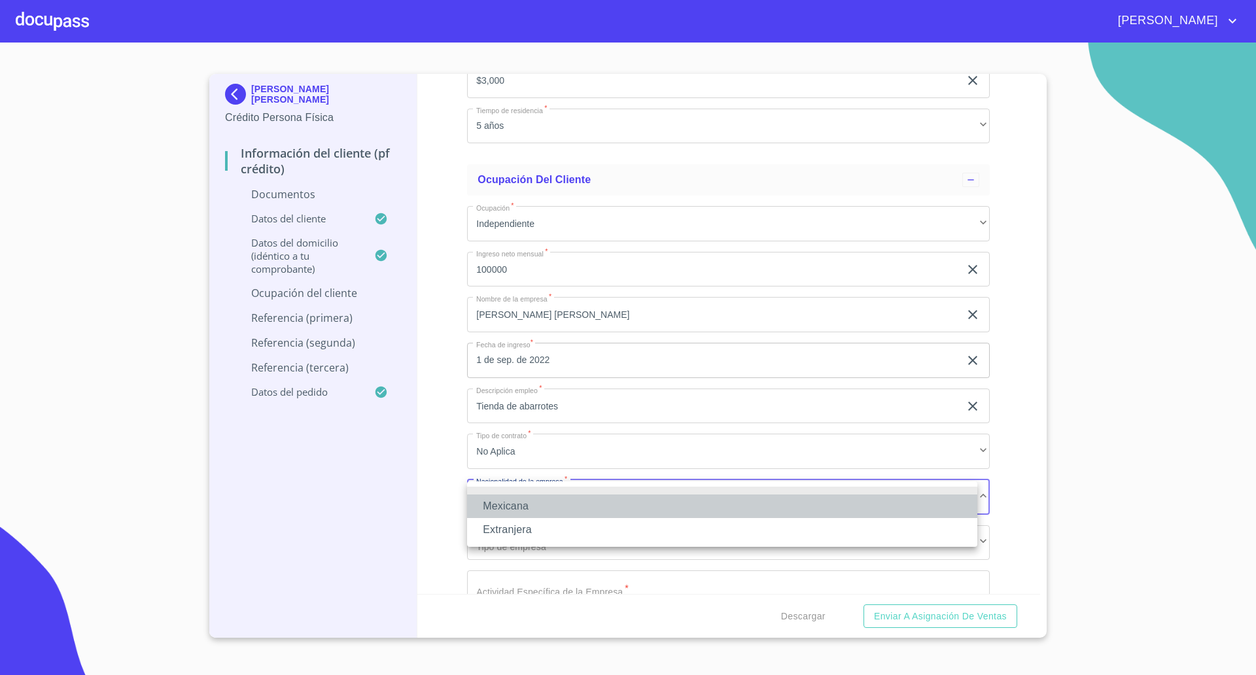
click at [508, 499] on li "Mexicana" at bounding box center [722, 507] width 510 height 24
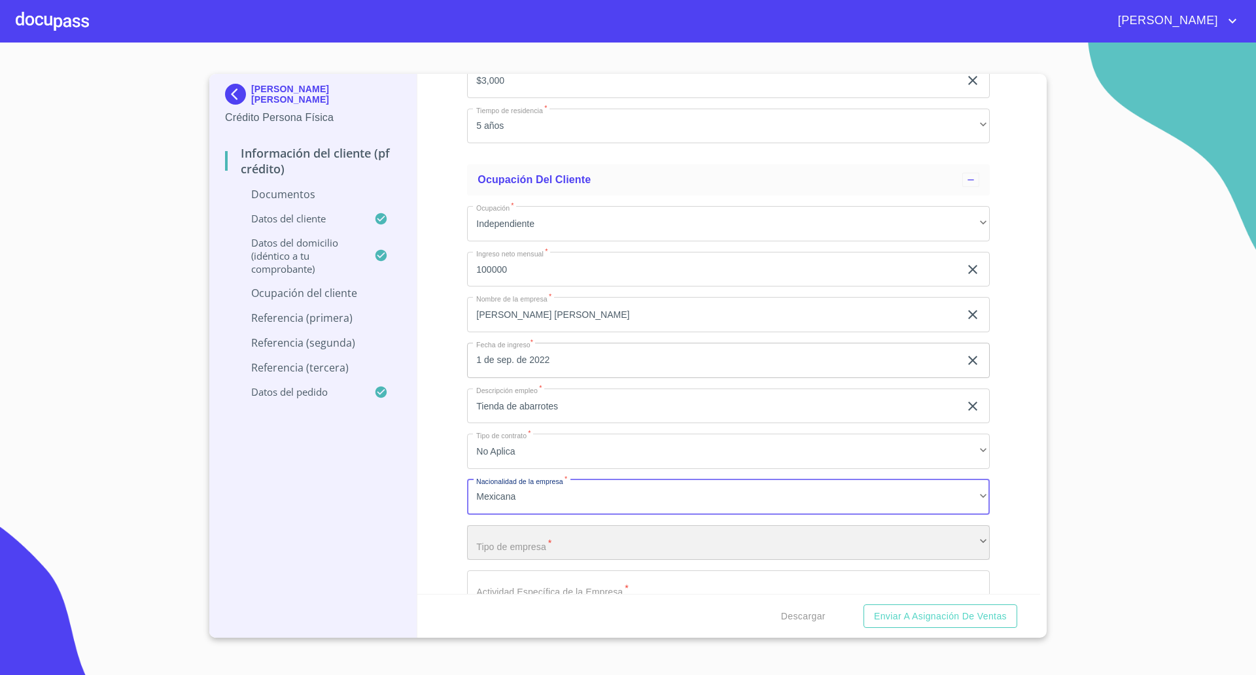
click at [514, 540] on div "​" at bounding box center [728, 542] width 523 height 35
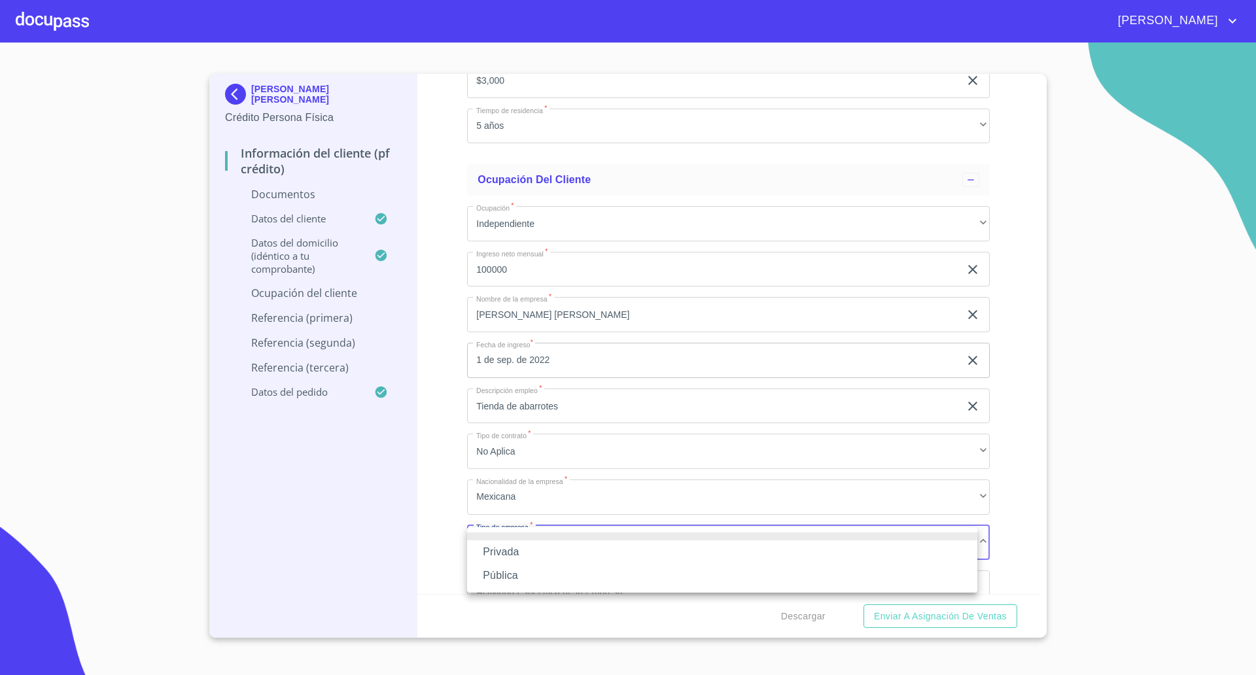
click at [509, 546] on li "Privada" at bounding box center [722, 552] width 510 height 24
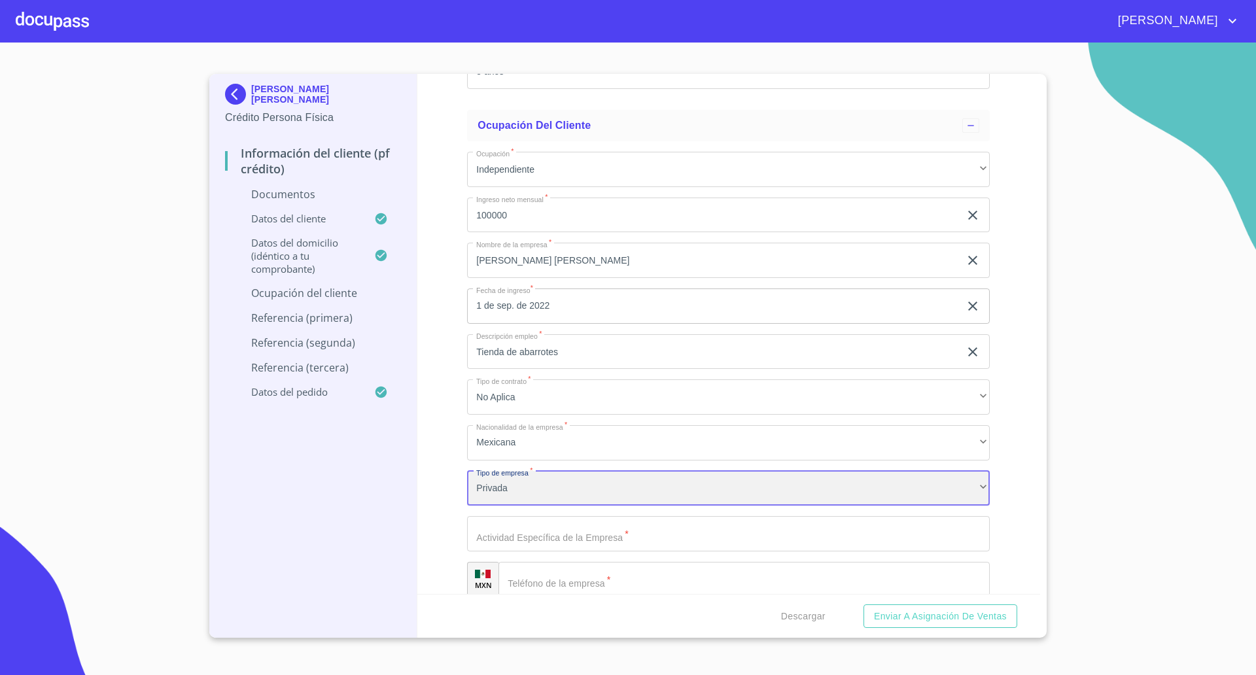
scroll to position [2930, 0]
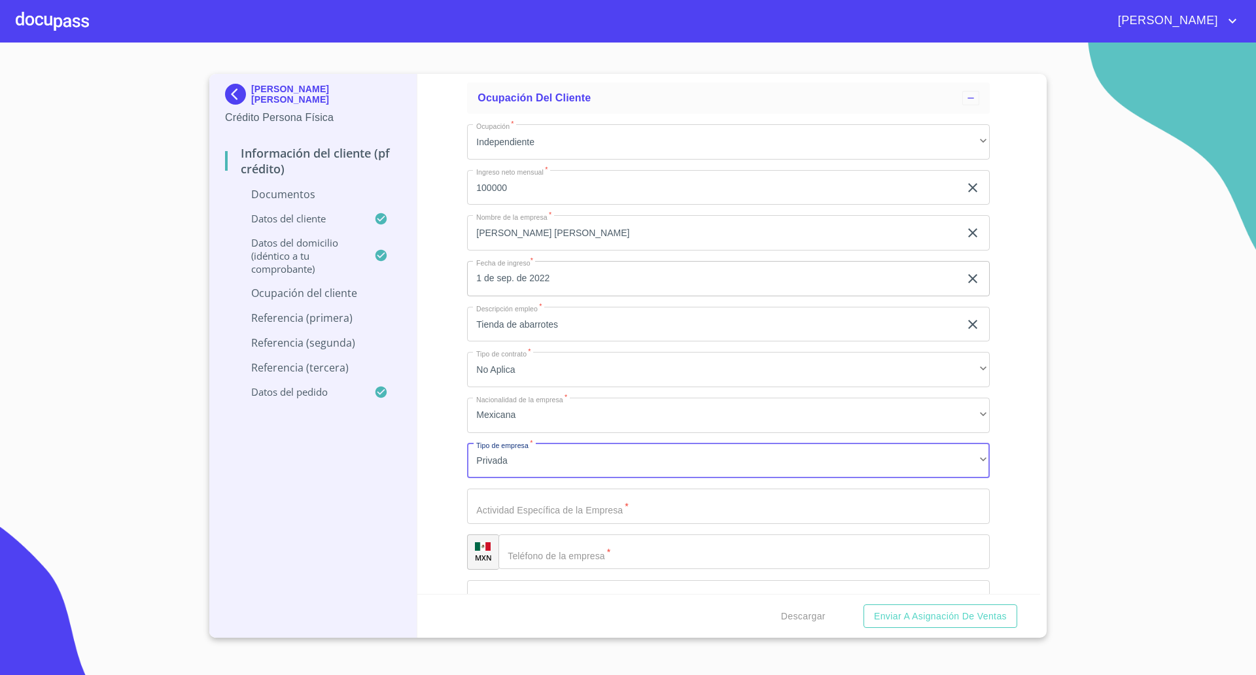
click at [510, 510] on input "Documento de identificación   *" at bounding box center [728, 506] width 523 height 35
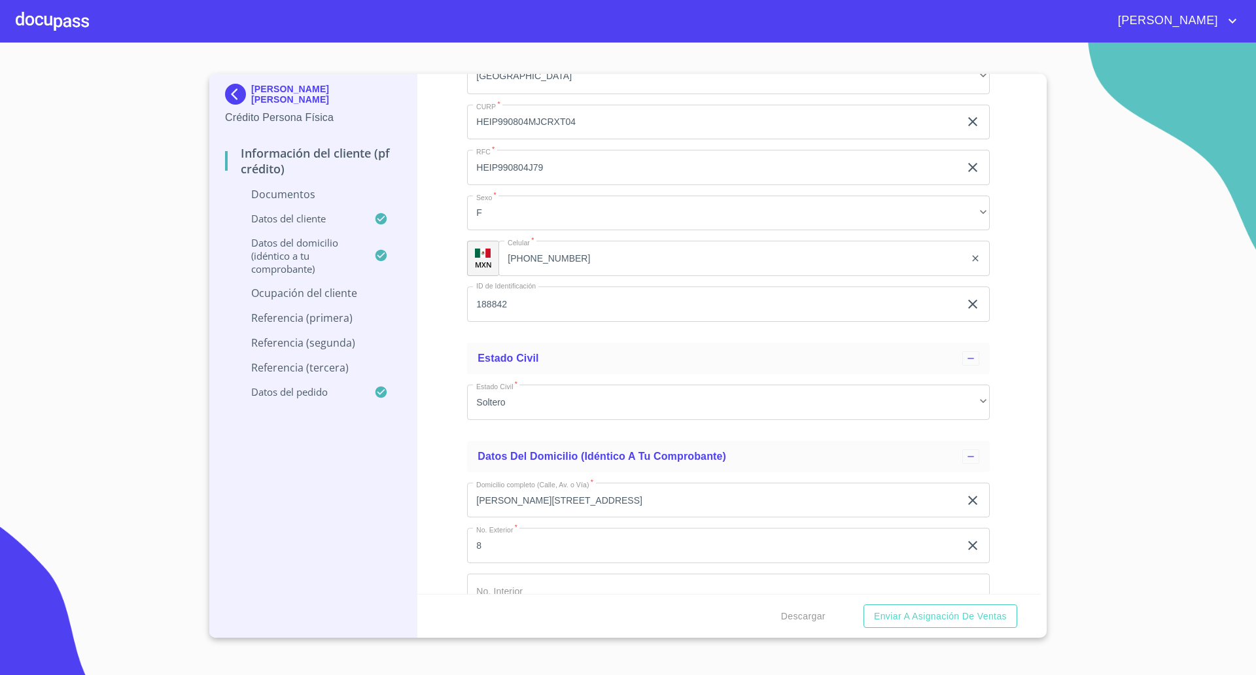
scroll to position [1949, 0]
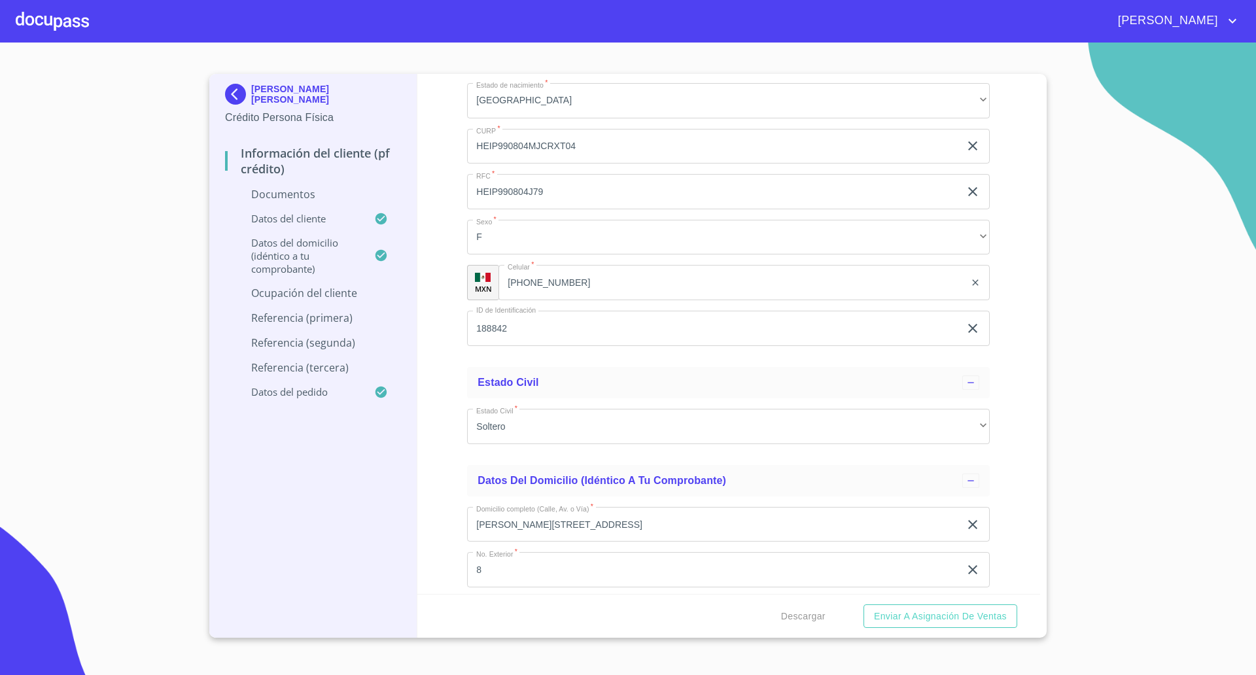
type input "Venta de abarrotes"
click at [536, 285] on input "[PHONE_NUMBER]" at bounding box center [732, 282] width 467 height 35
click at [536, 285] on input "[PHONE_NUMBER]" at bounding box center [748, 282] width 433 height 35
click at [542, 285] on input "[PHONE_NUMBER]" at bounding box center [748, 282] width 433 height 35
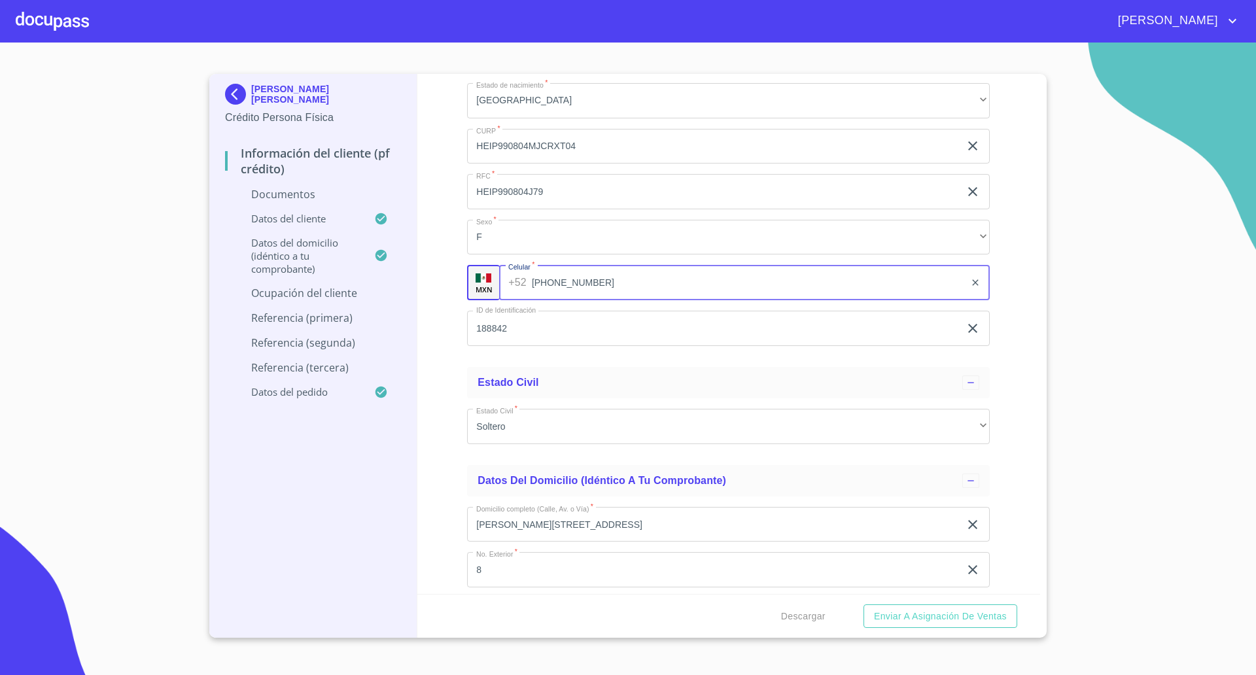
click at [542, 285] on input "[PHONE_NUMBER]" at bounding box center [748, 282] width 433 height 35
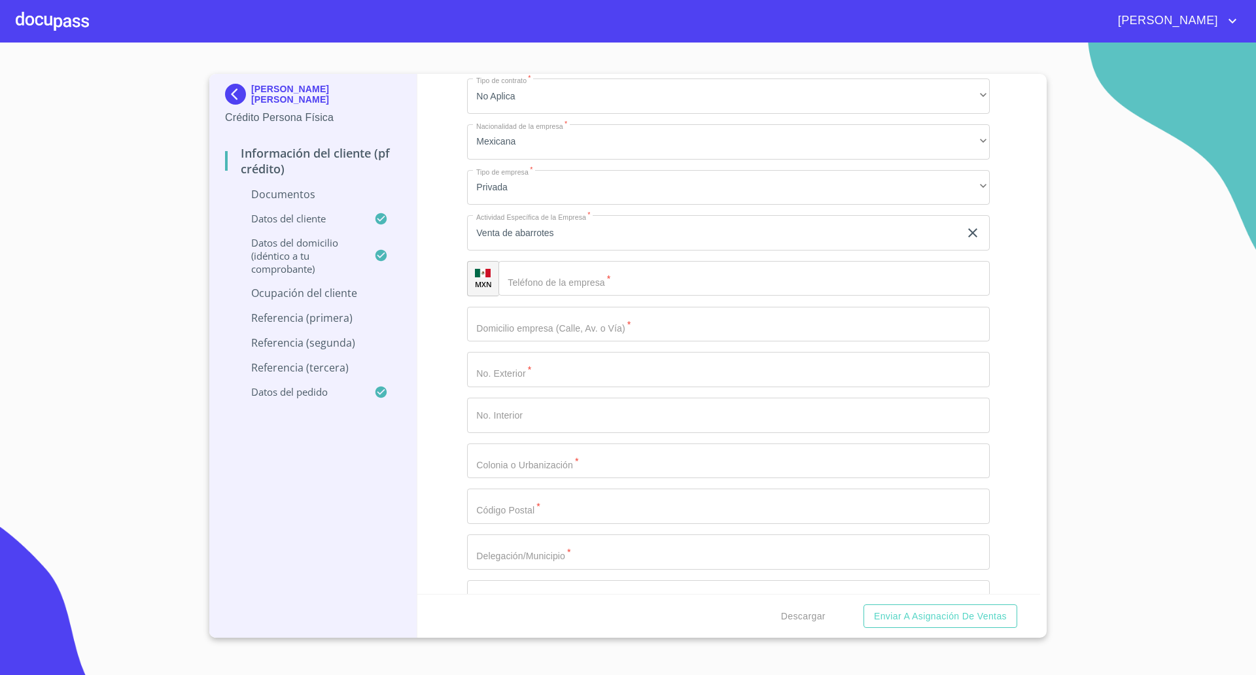
scroll to position [3175, 0]
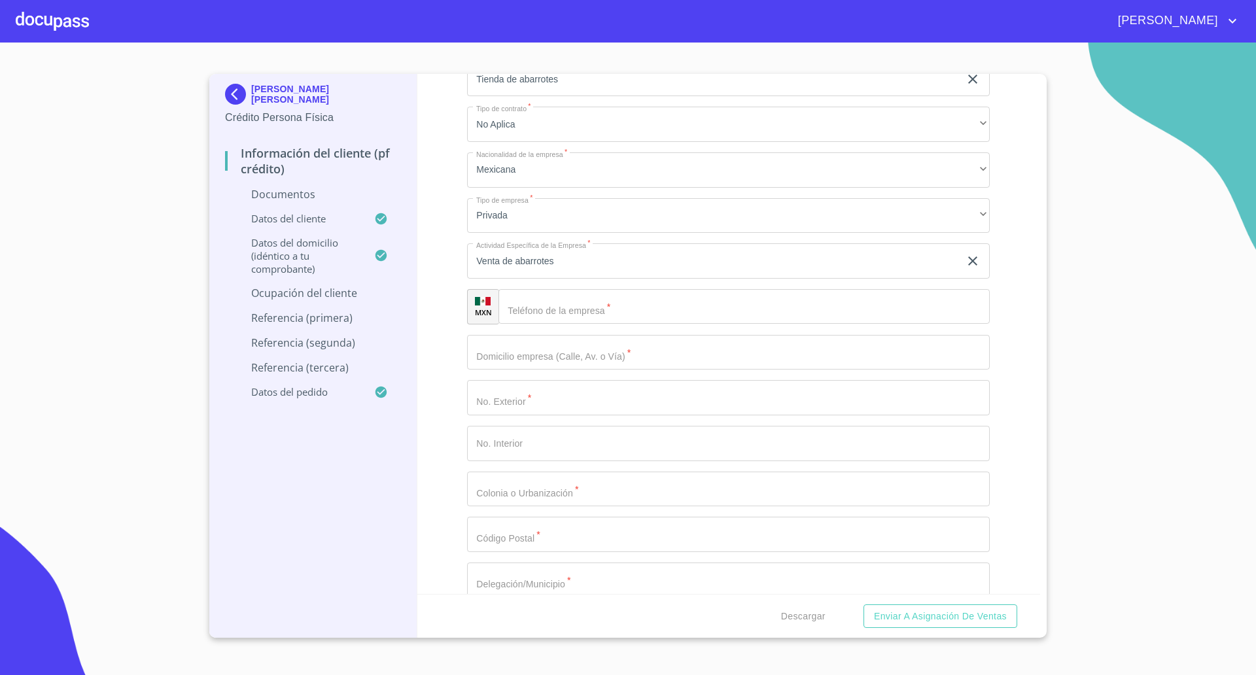
click at [555, 319] on input "Documento de identificación   *" at bounding box center [744, 306] width 491 height 35
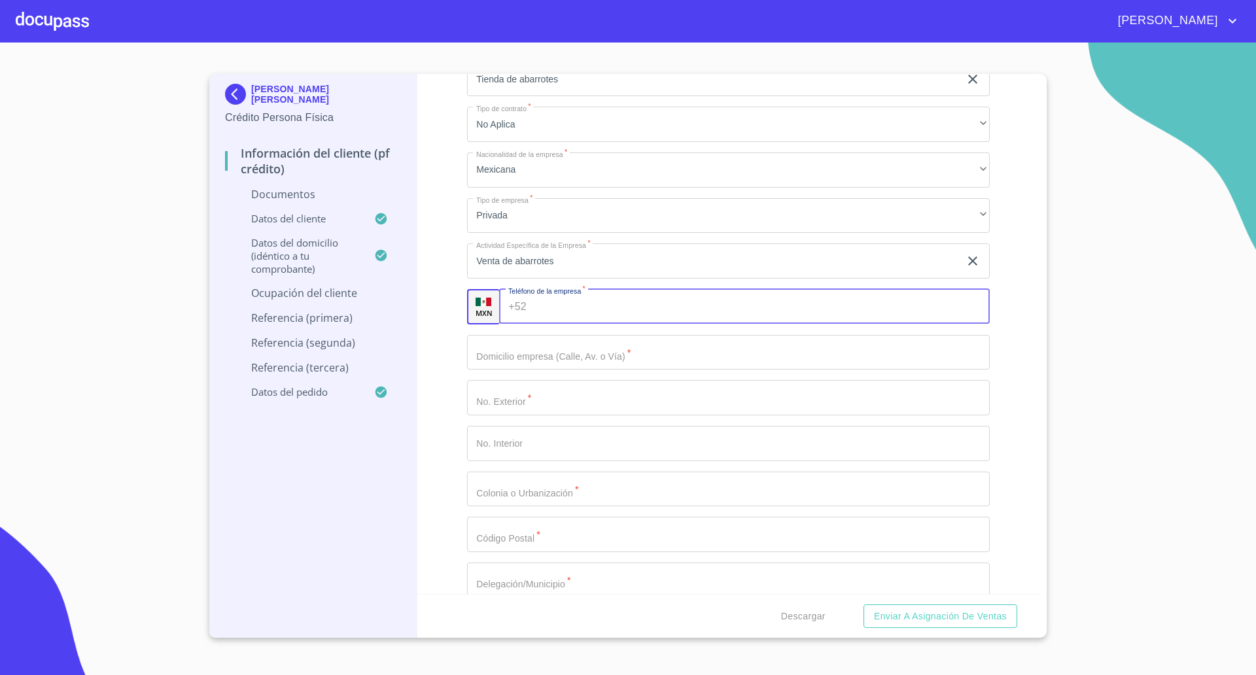
paste input "[PHONE_NUMBER]"
type input "[PHONE_NUMBER]"
click at [549, 353] on input "Documento de identificación   *" at bounding box center [728, 352] width 523 height 35
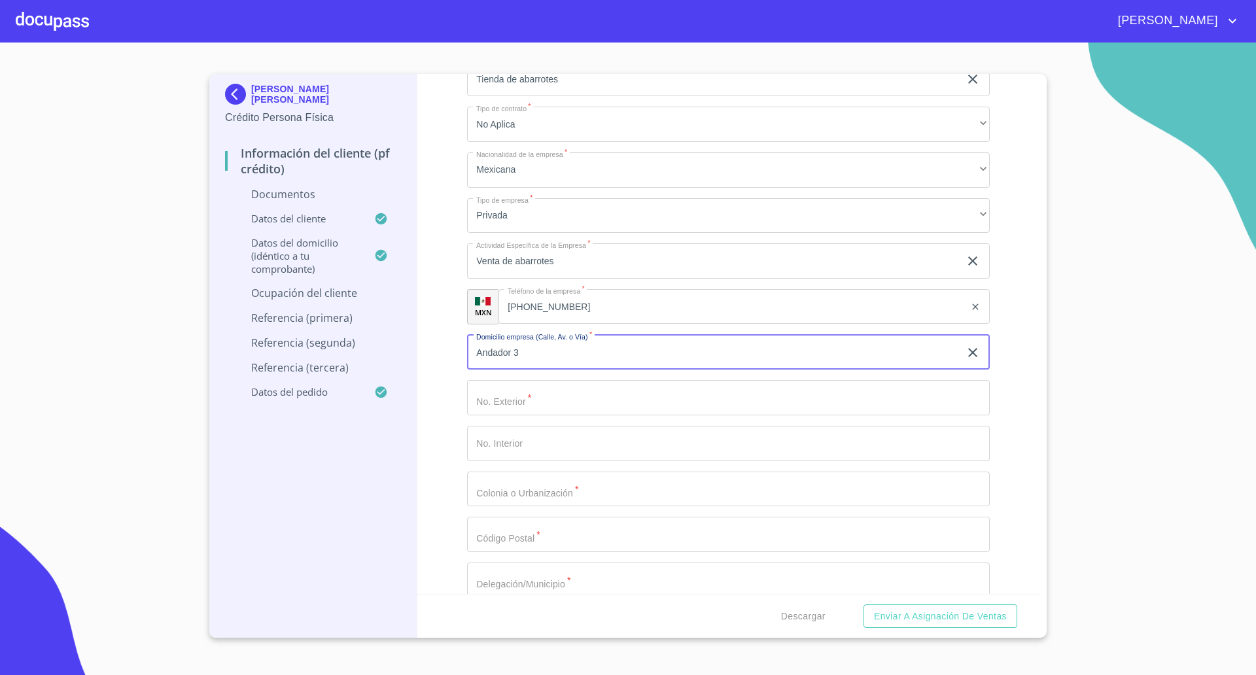
type input "Andador 3"
type input "Lote 7"
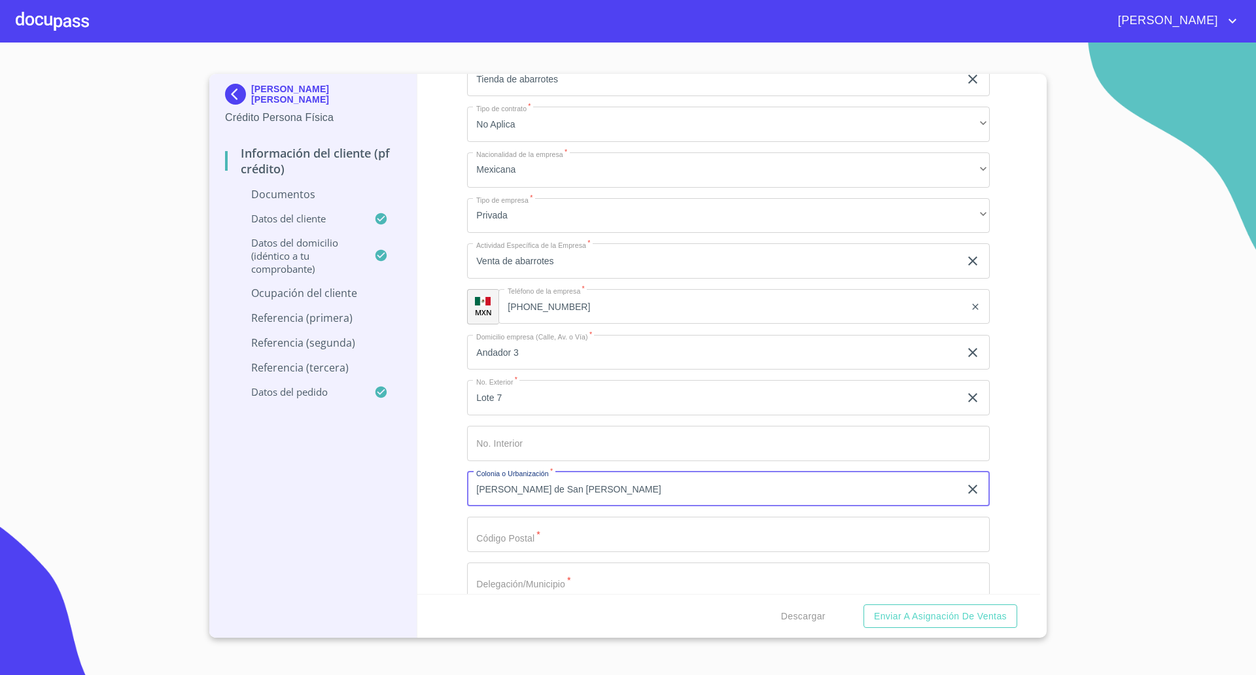
type input "[PERSON_NAME] de San [PERSON_NAME]"
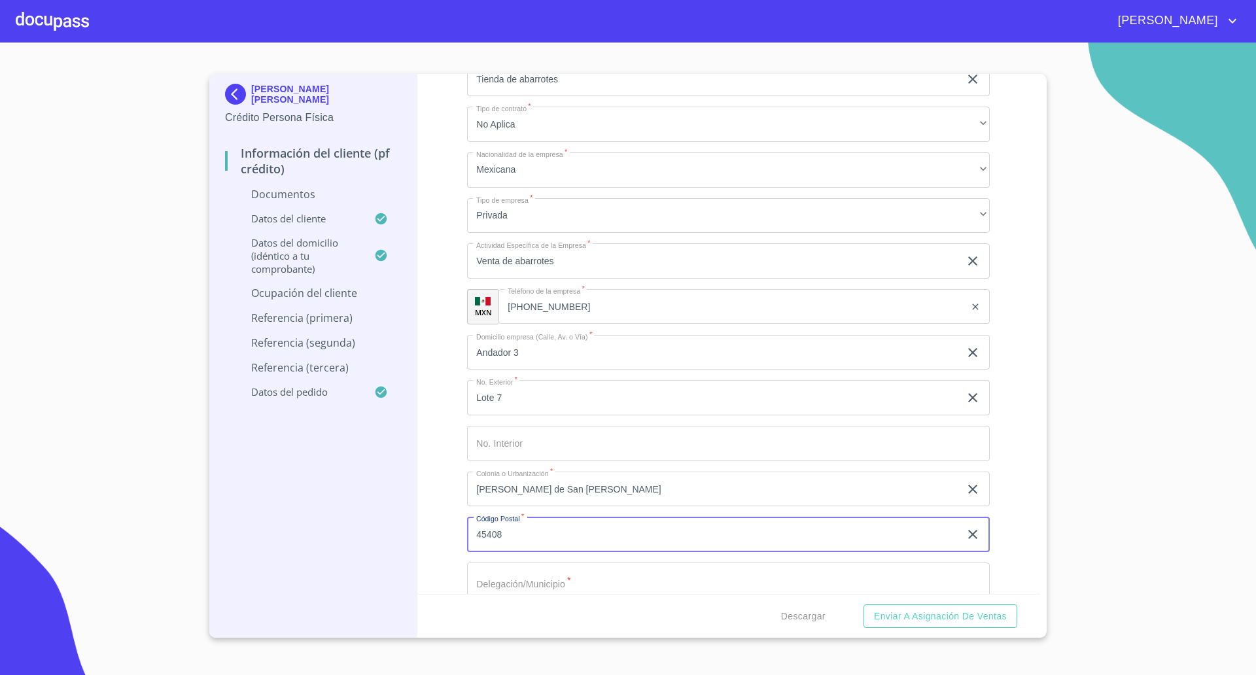
type input "45408"
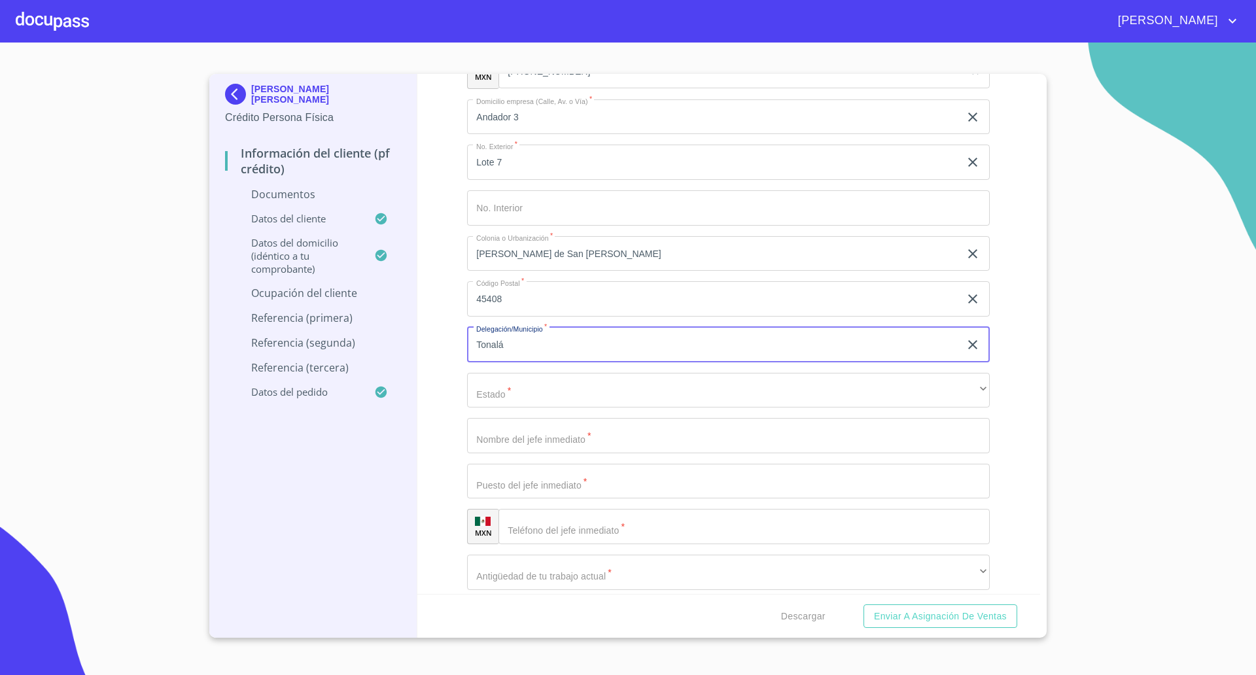
scroll to position [3425, 0]
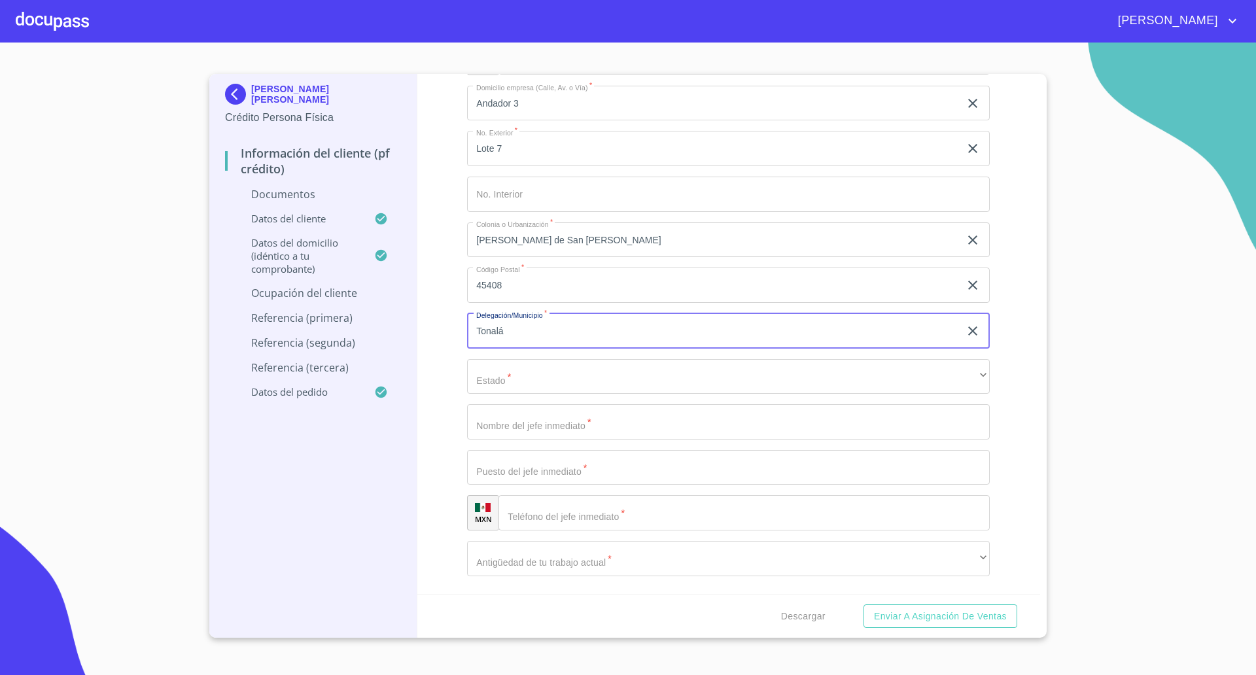
type input "Tonalá"
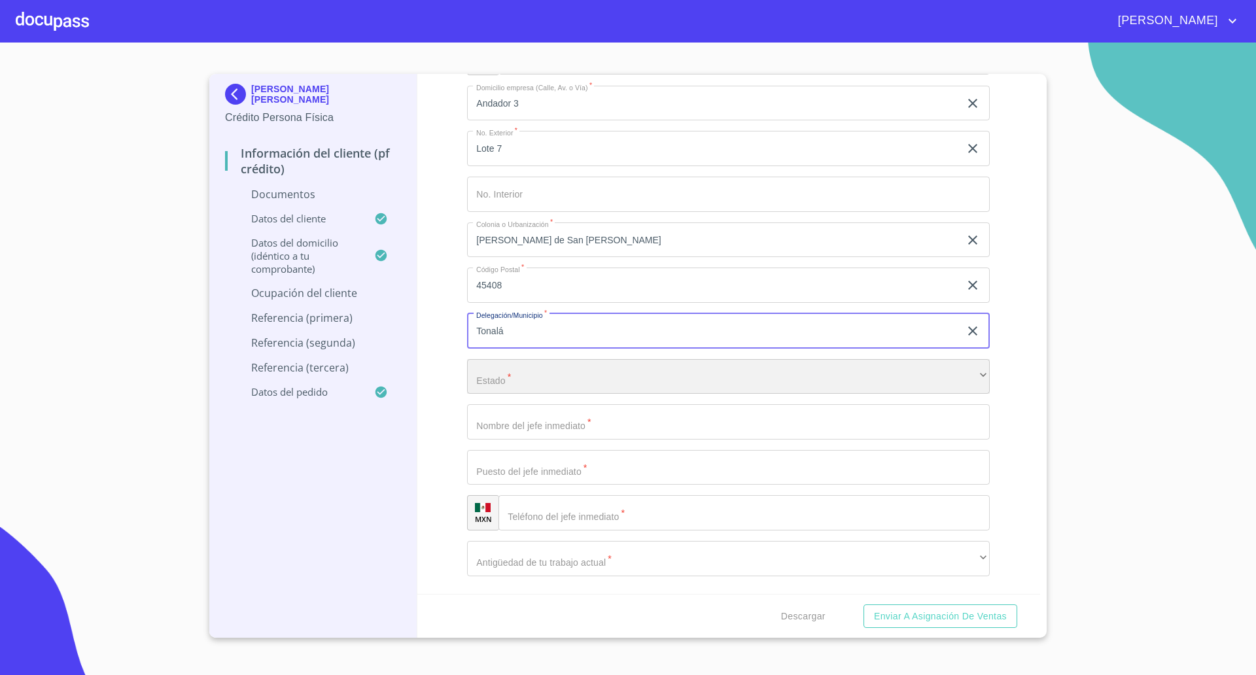
click at [544, 378] on div "​" at bounding box center [728, 376] width 523 height 35
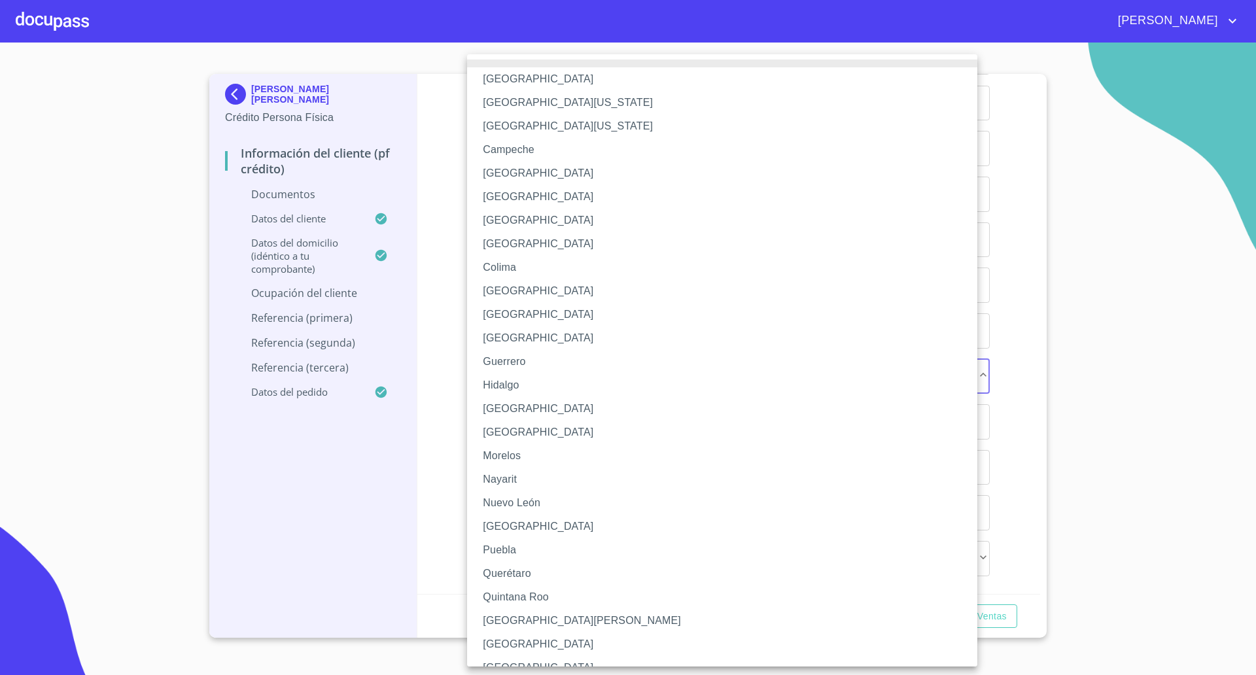
click at [510, 401] on li "[GEOGRAPHIC_DATA]" at bounding box center [728, 409] width 523 height 24
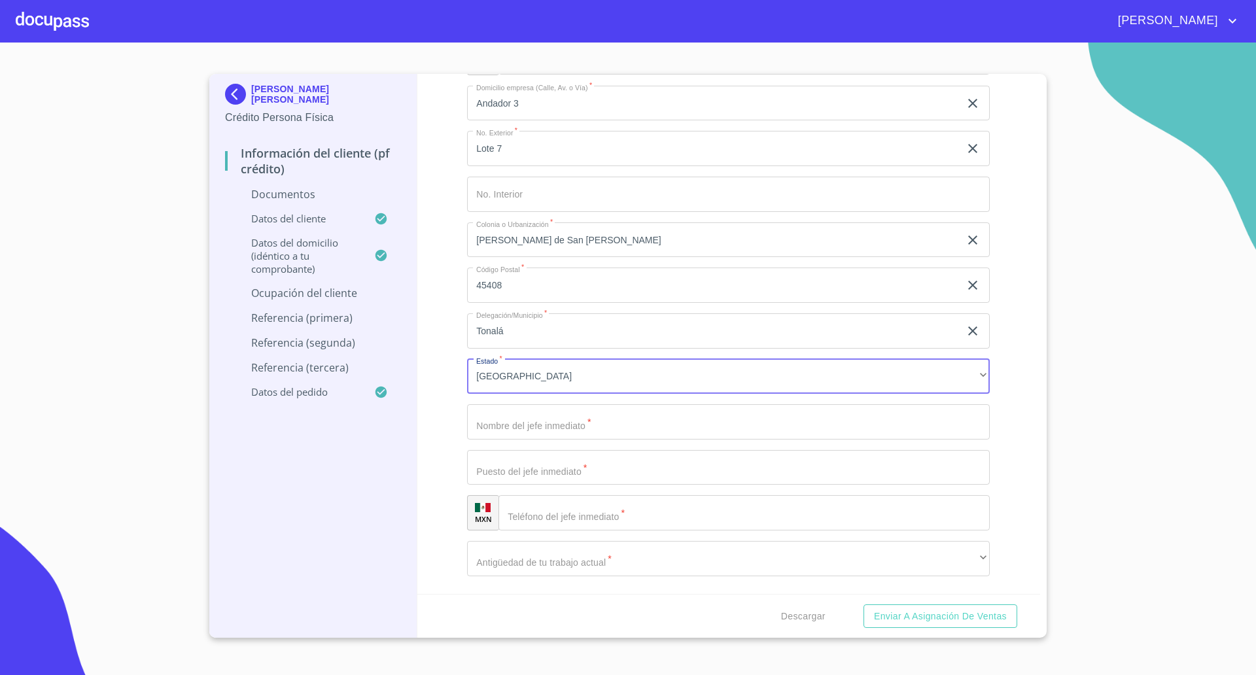
click at [528, 427] on input "Documento de identificación   *" at bounding box center [728, 421] width 523 height 35
type input "No aplica"
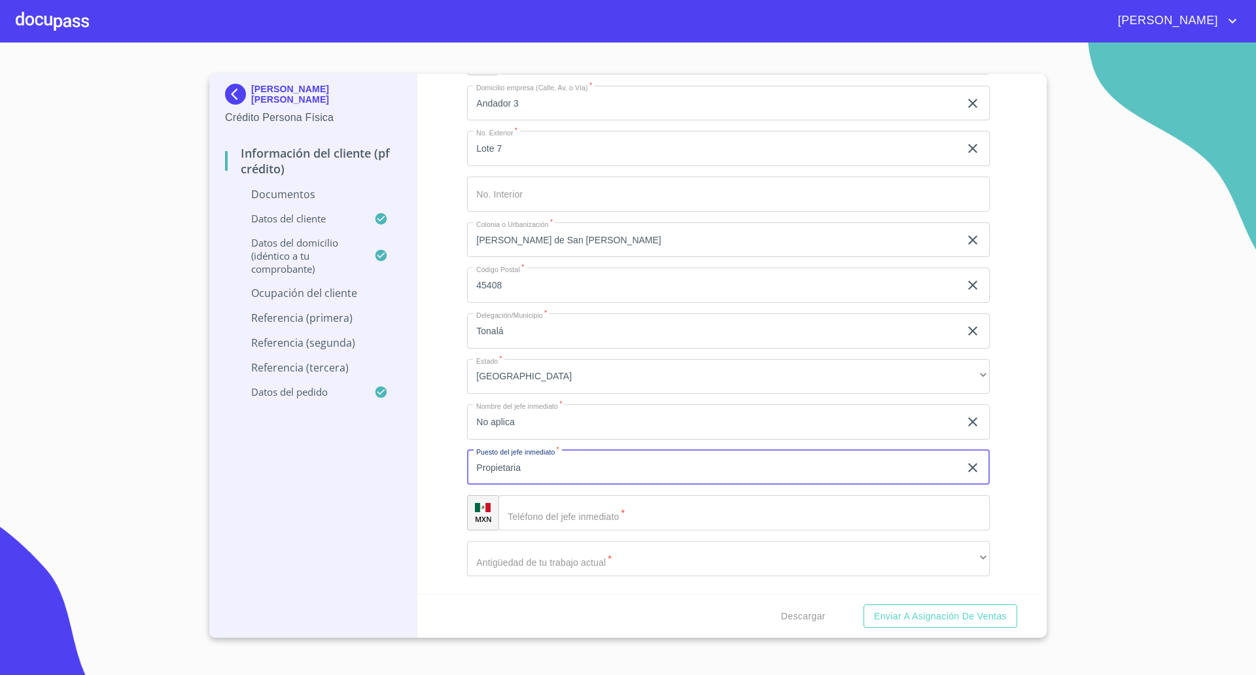
type input "Propietaria"
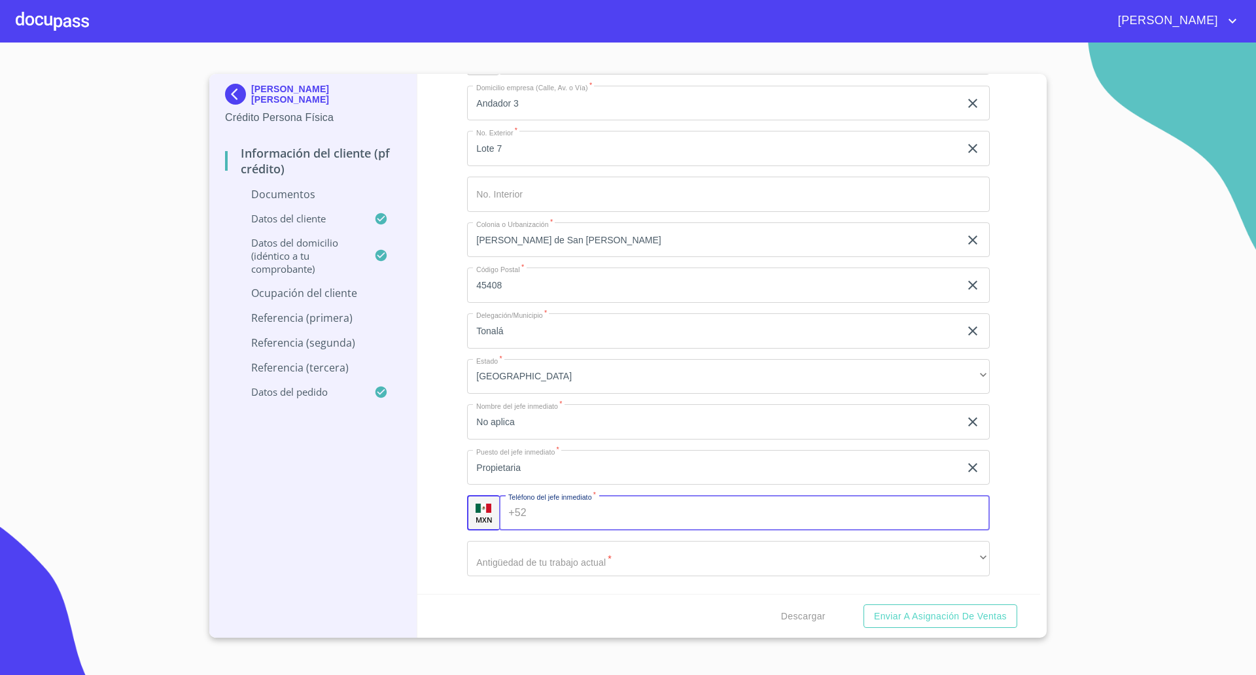
paste input "[PHONE_NUMBER]"
type input "[PHONE_NUMBER]"
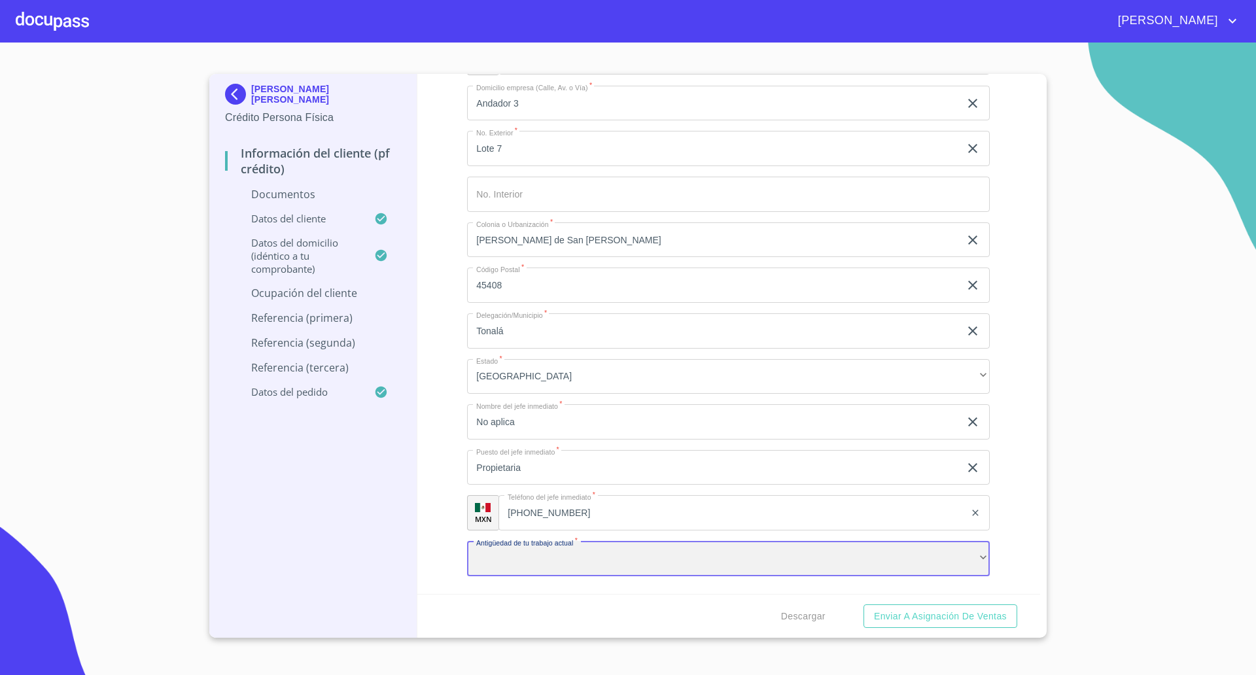
click at [544, 554] on div "​" at bounding box center [728, 558] width 523 height 35
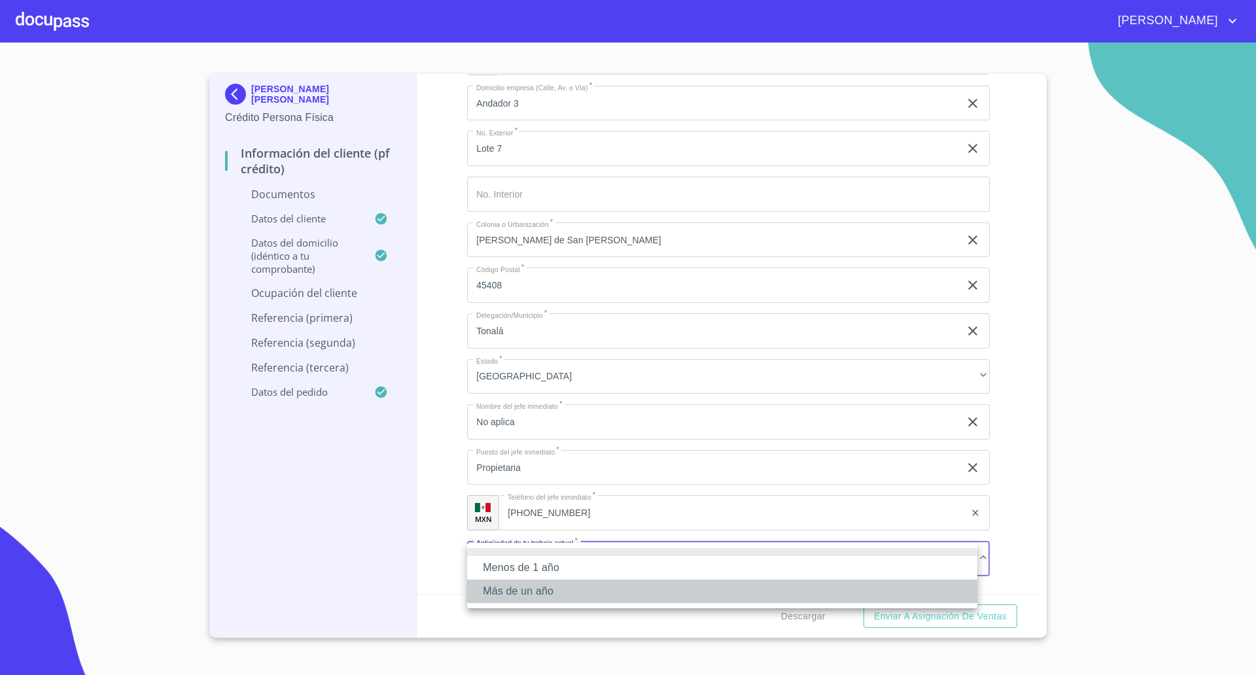
click at [517, 583] on li "Más de un año" at bounding box center [722, 592] width 510 height 24
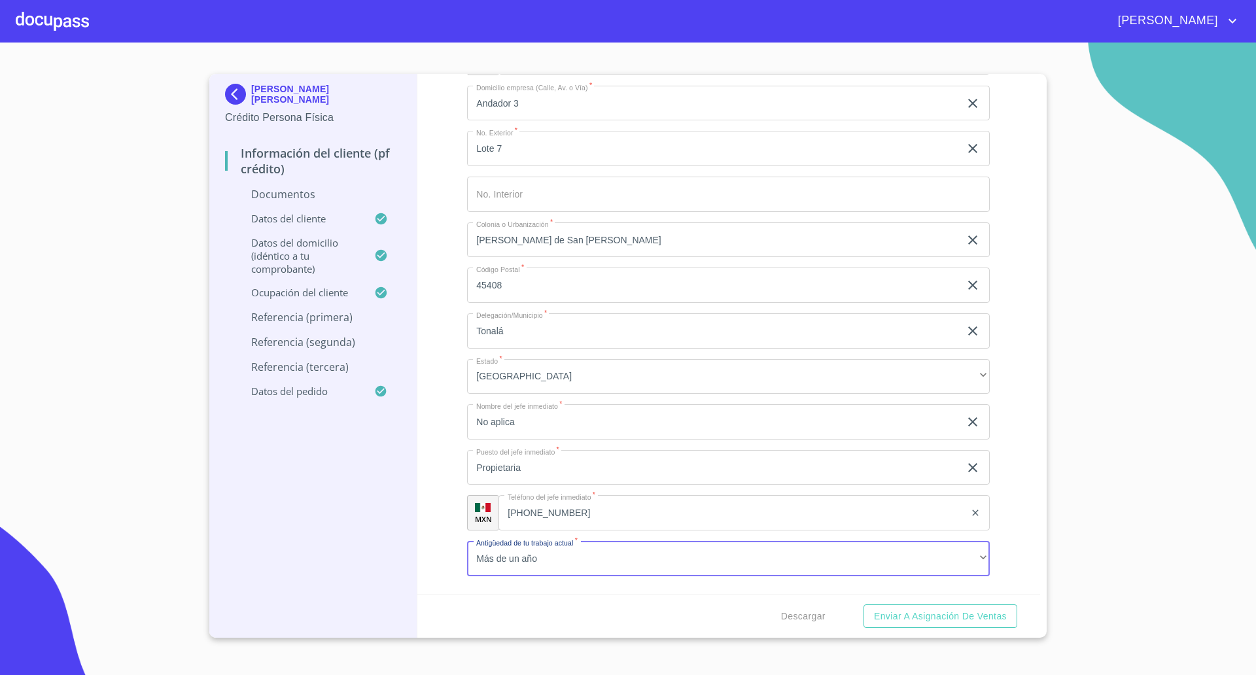
click at [441, 564] on div "Información del cliente (PF crédito) Documentos Documento de identificación   *…" at bounding box center [729, 334] width 624 height 520
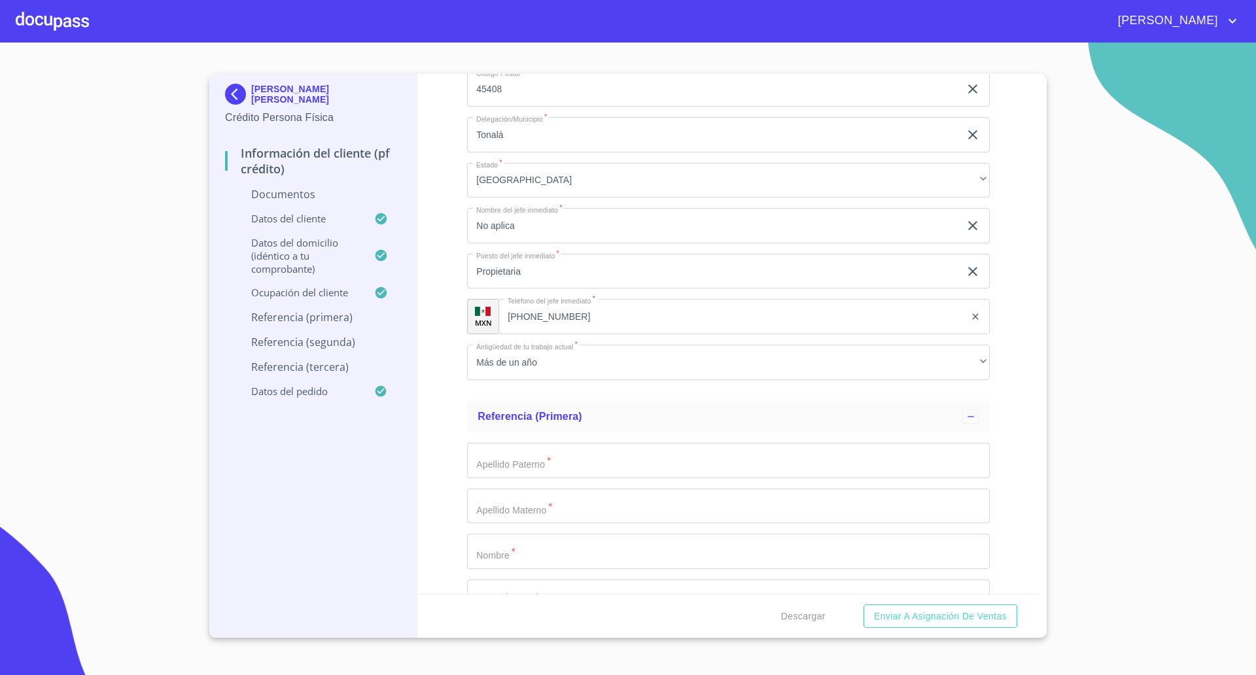
scroll to position [3654, 0]
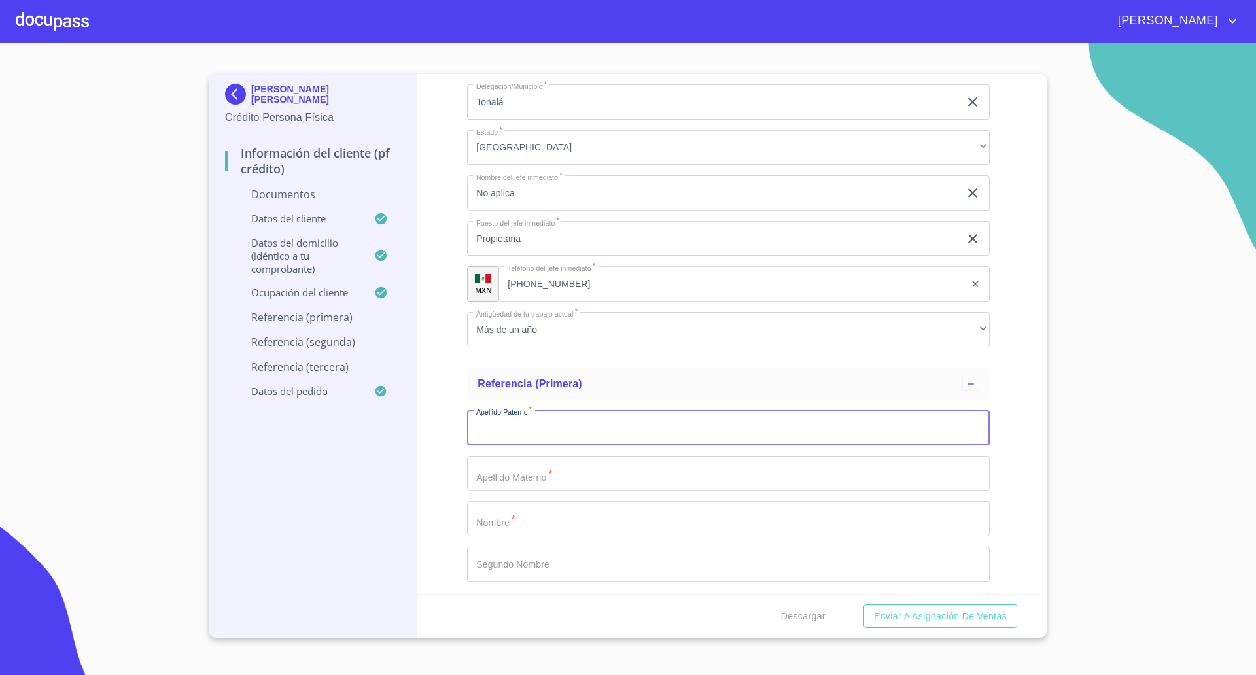
click at [576, 425] on input "Documento de identificación   *" at bounding box center [728, 427] width 523 height 35
type input "[PERSON_NAME]"
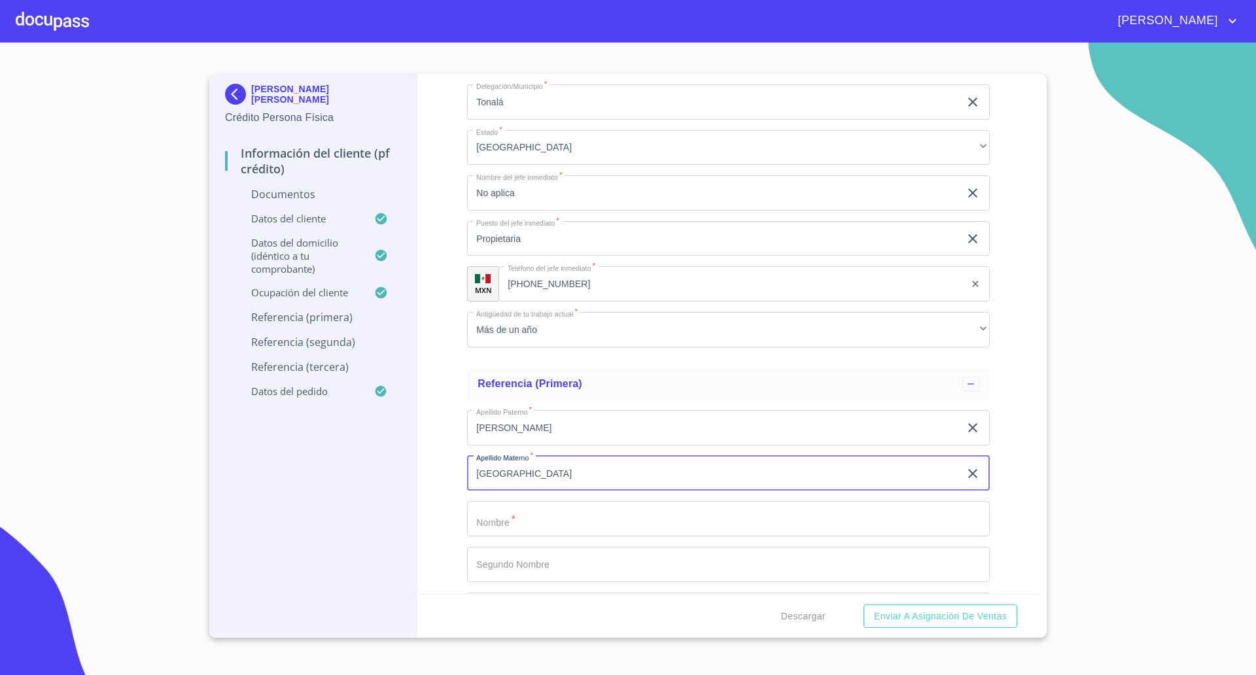
type input "[GEOGRAPHIC_DATA]"
type input "Ana"
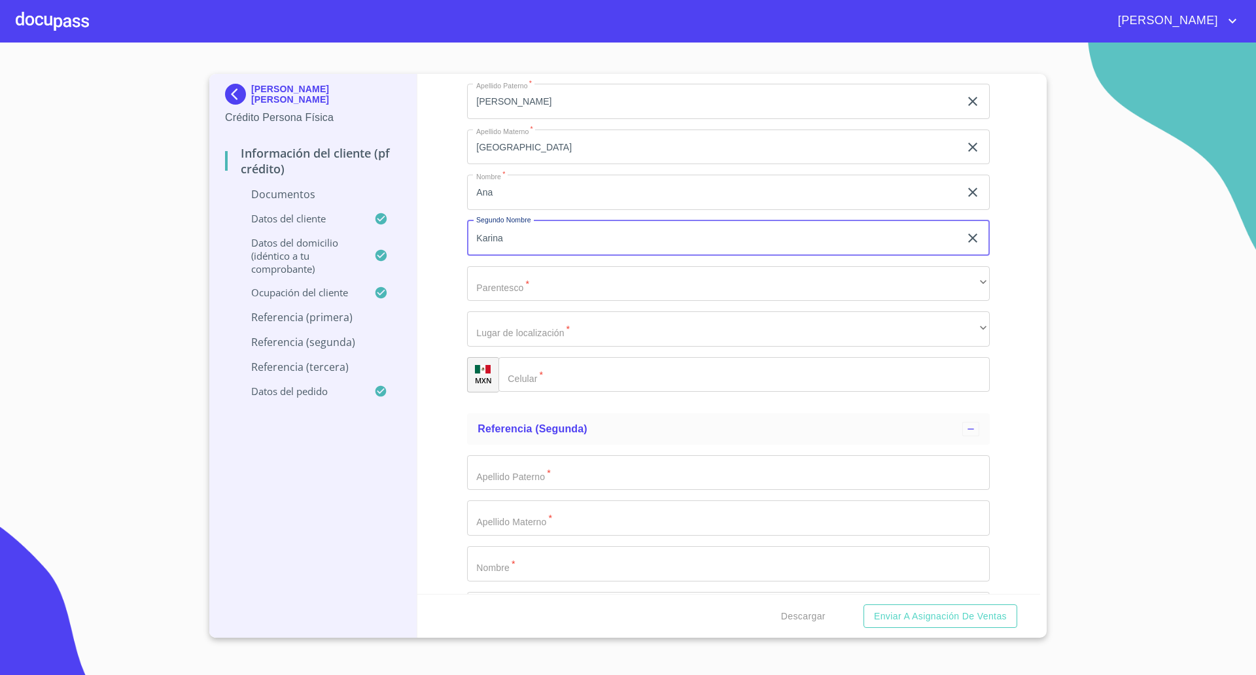
scroll to position [3981, 0]
type input "Karina"
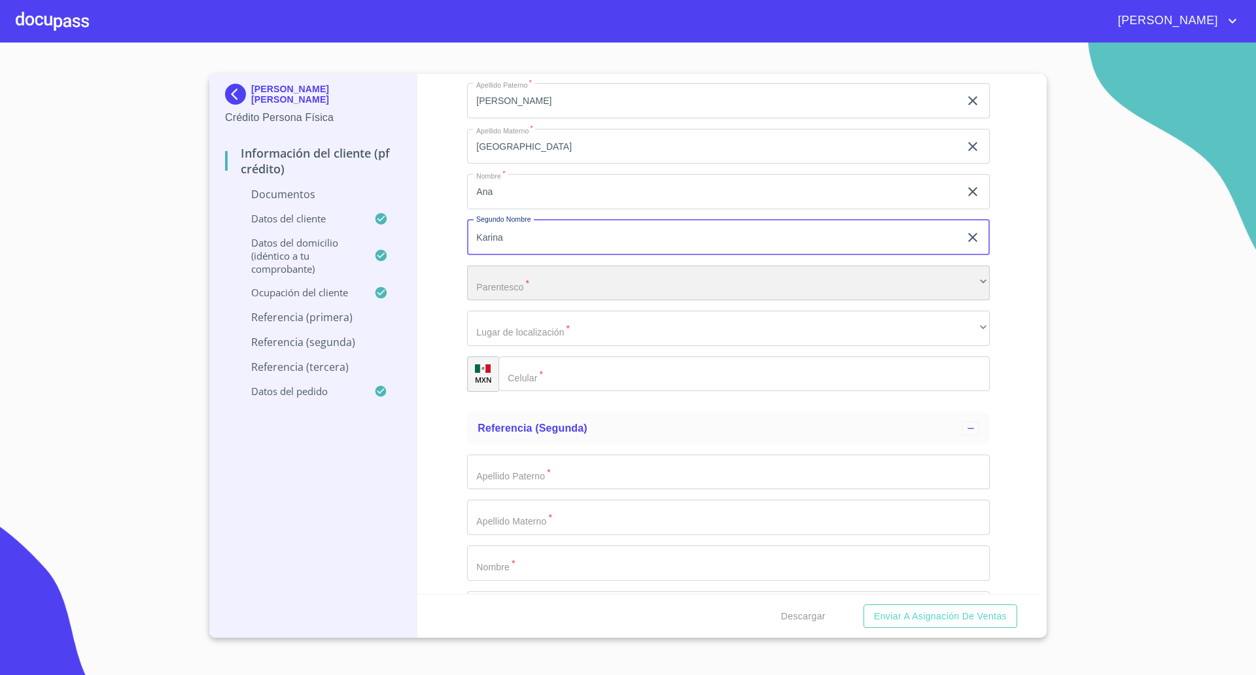
click at [510, 280] on div "​" at bounding box center [728, 283] width 523 height 35
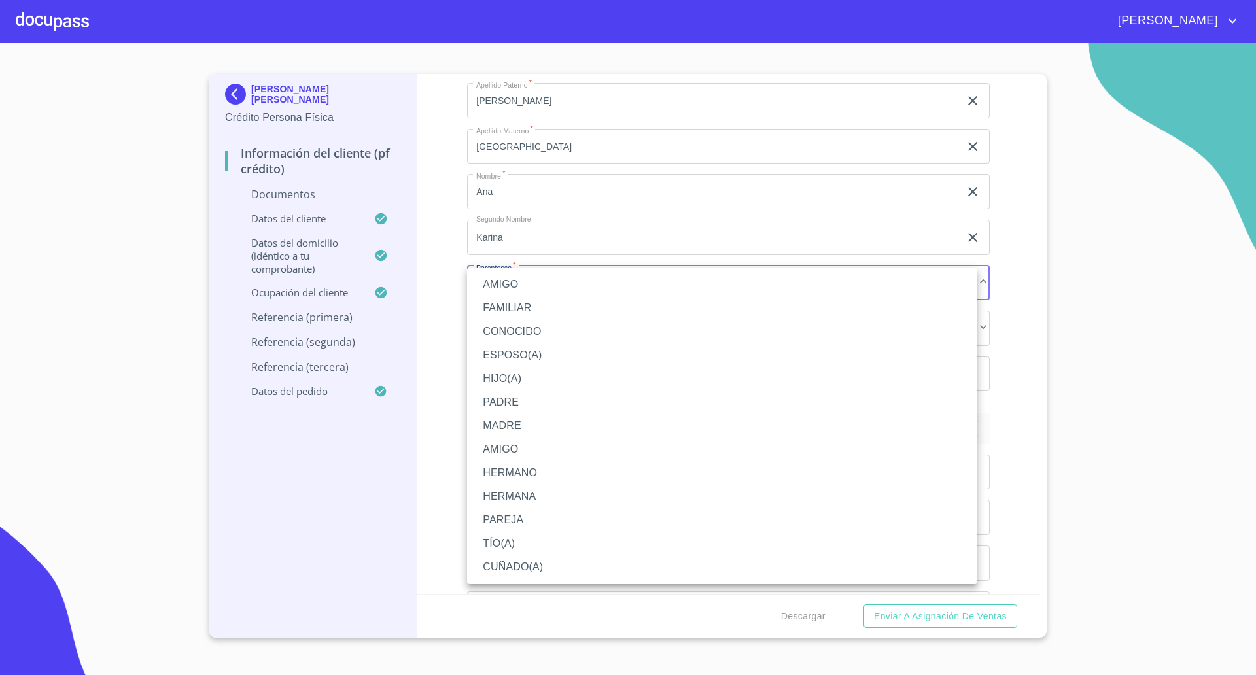
click at [510, 309] on li "FAMILIAR" at bounding box center [722, 308] width 510 height 24
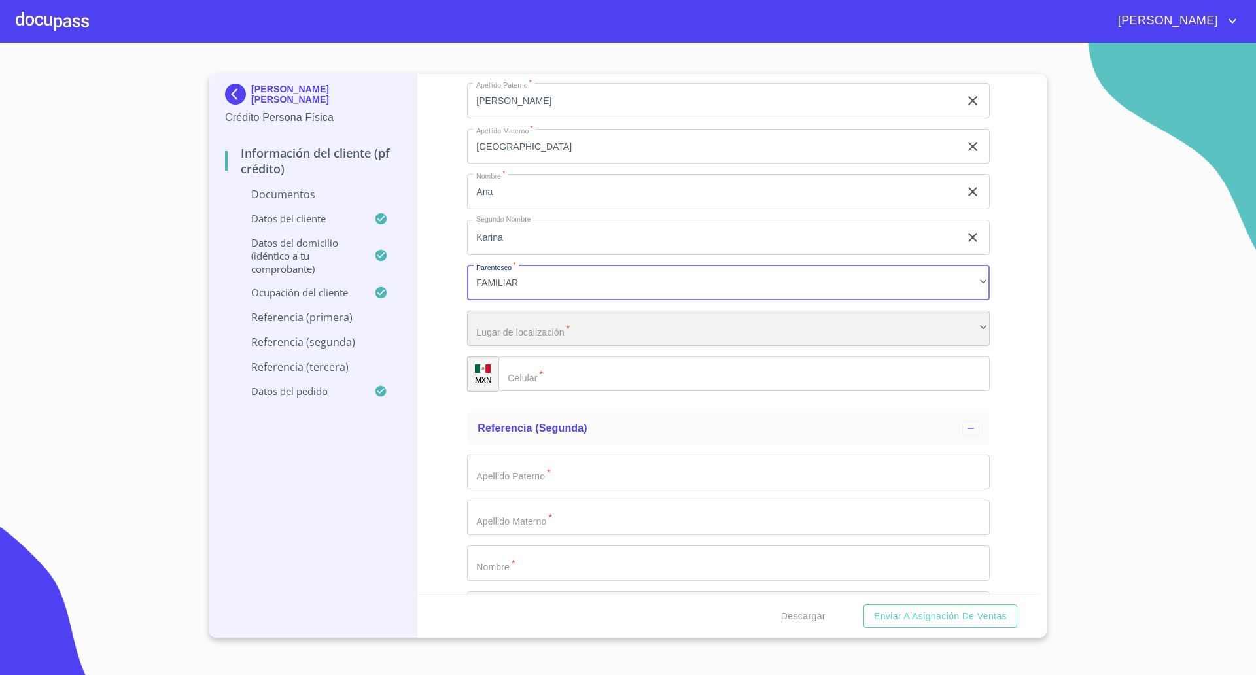
click at [541, 330] on div "​" at bounding box center [728, 328] width 523 height 35
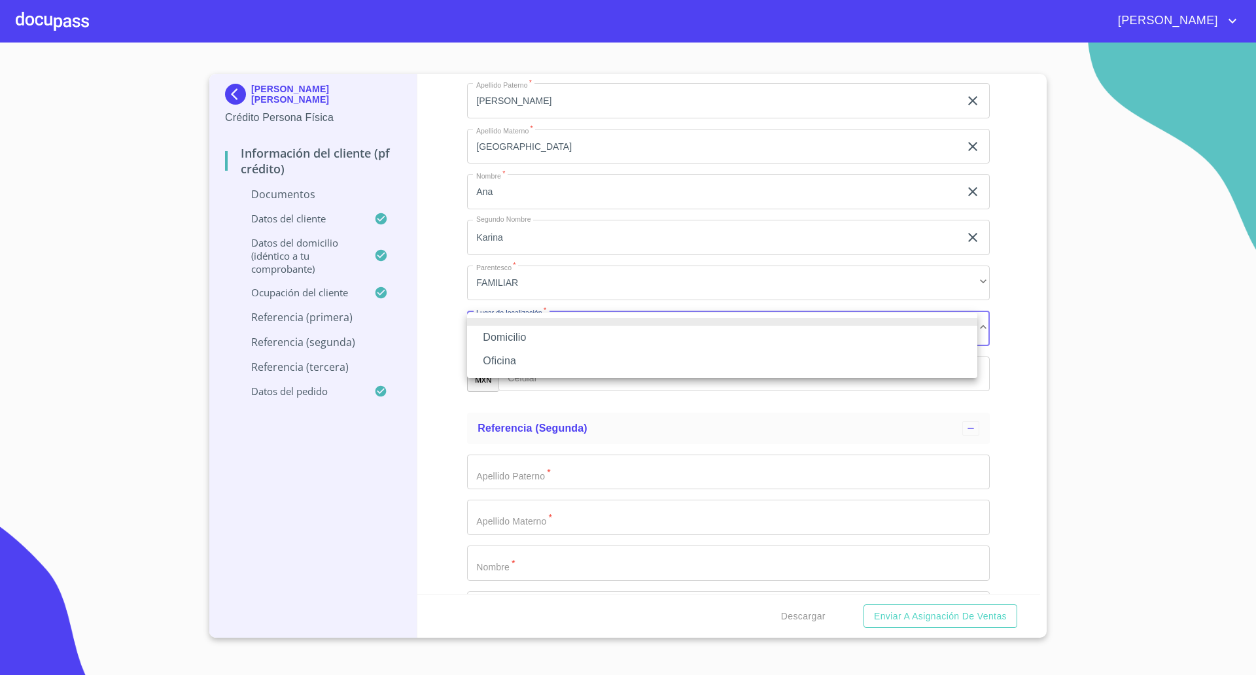
click at [537, 357] on li "Oficina" at bounding box center [722, 361] width 510 height 24
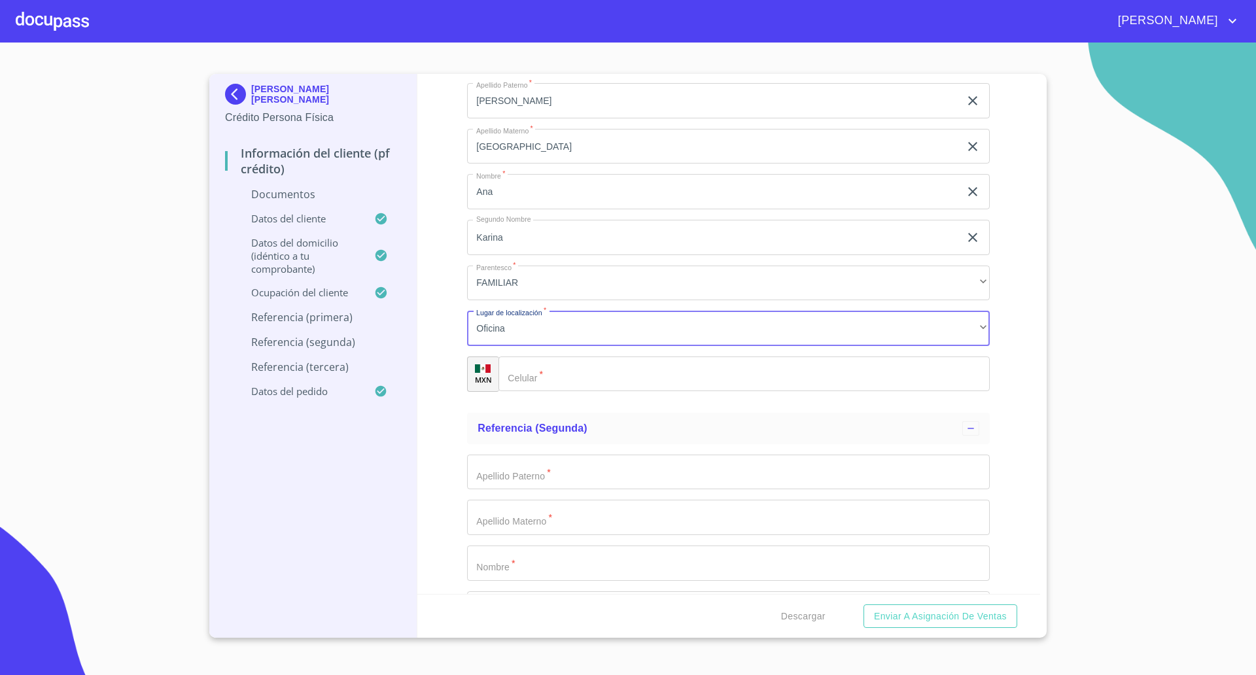
click at [574, 378] on input "Documento de identificación   *" at bounding box center [744, 374] width 491 height 35
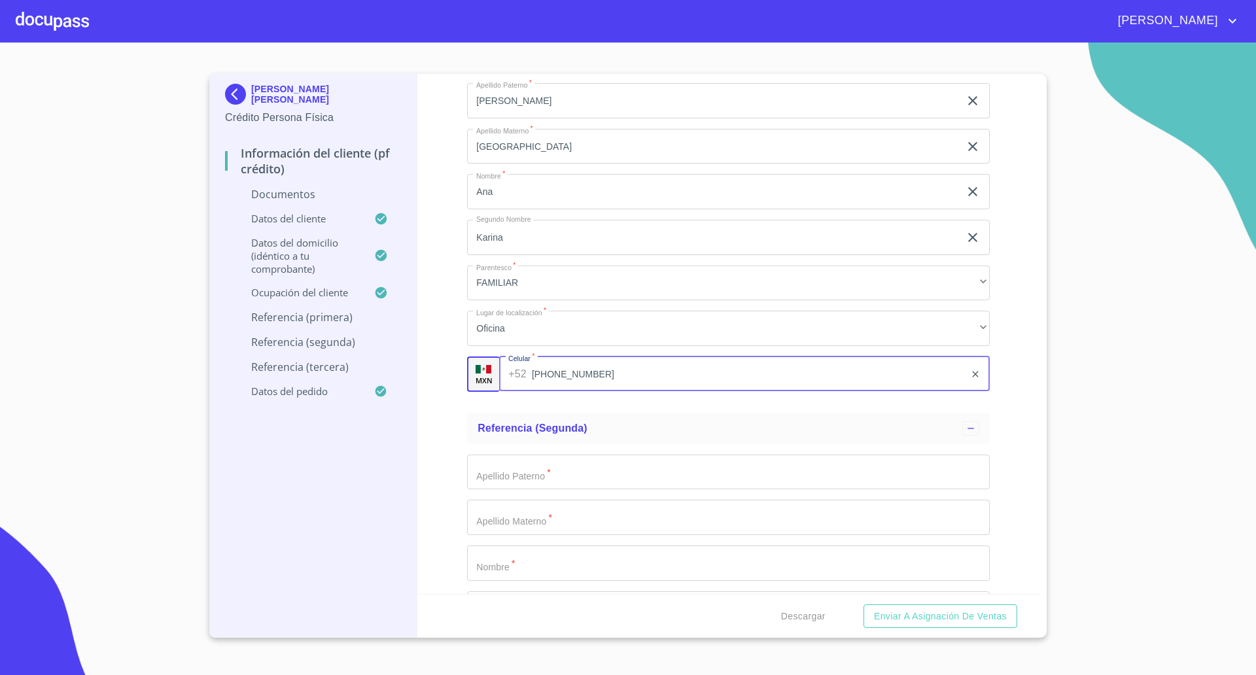
type input "[PHONE_NUMBER]"
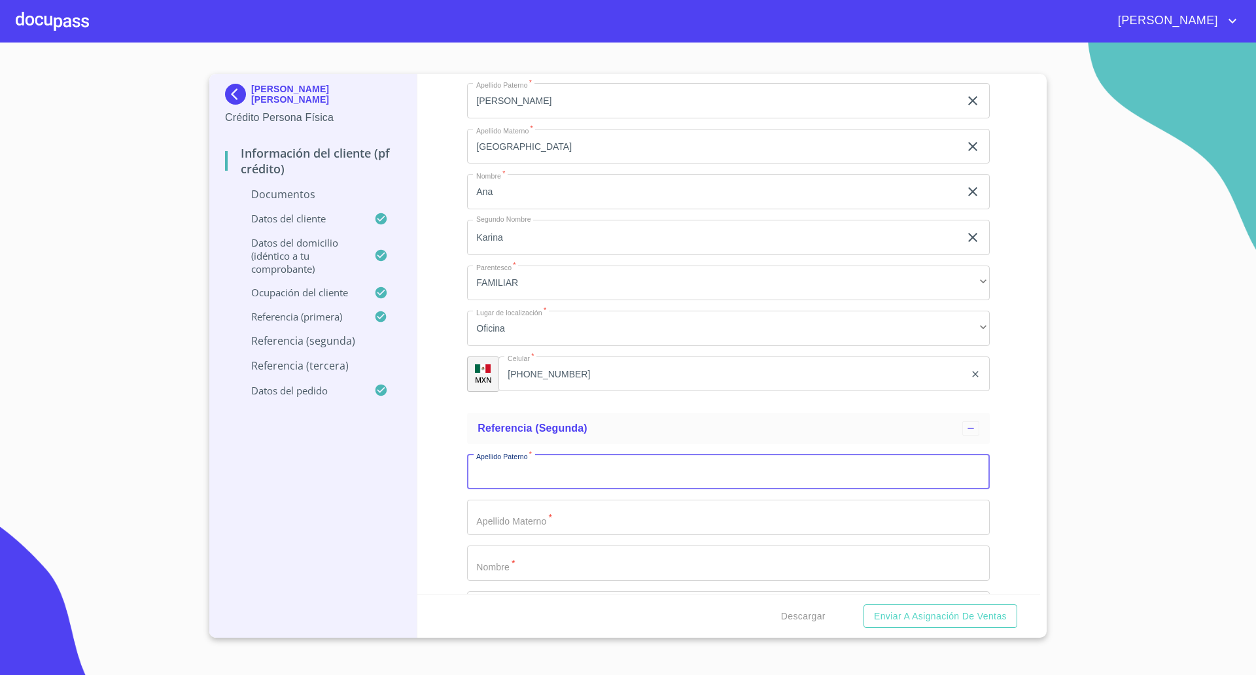
click at [557, 467] on input "Documento de identificación   *" at bounding box center [728, 472] width 523 height 35
type input "[PERSON_NAME]"
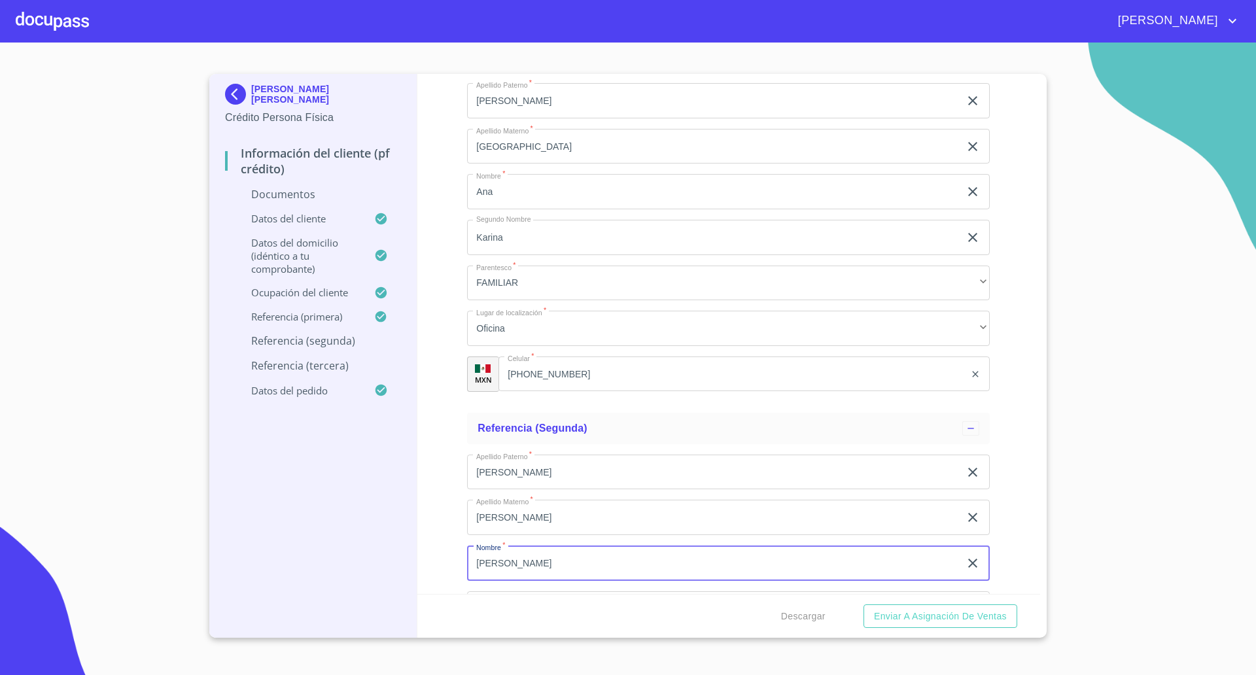
type input "[PERSON_NAME]"
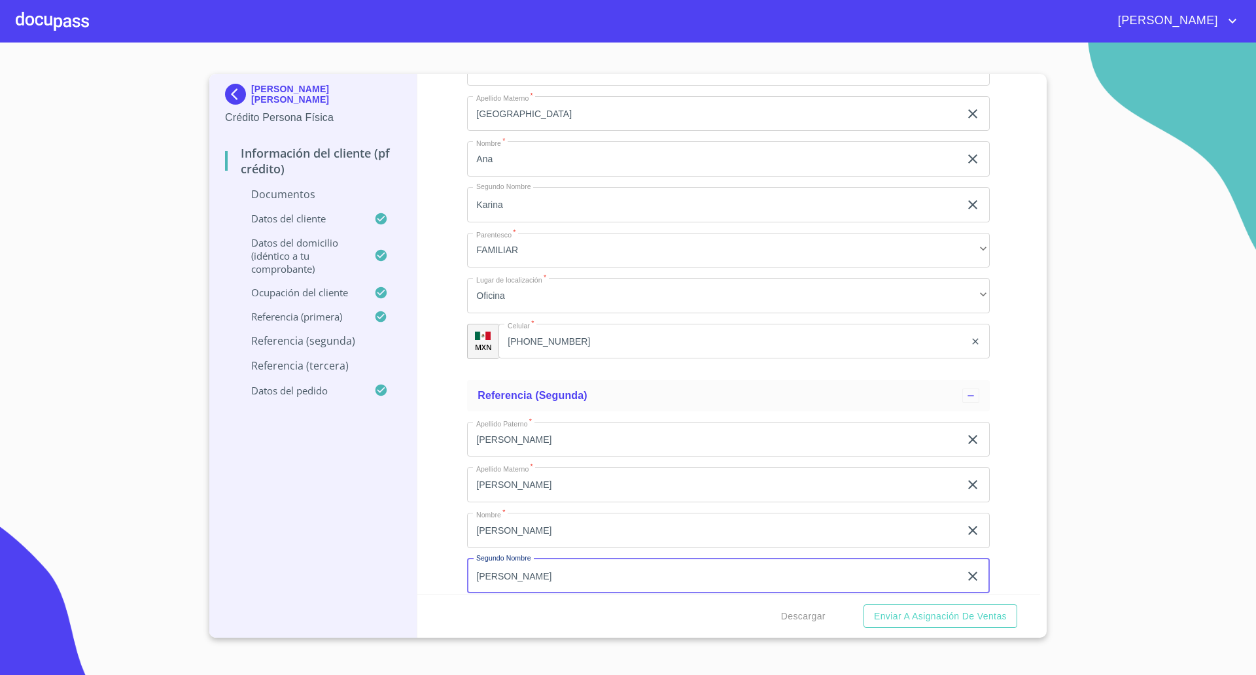
type input "[PERSON_NAME]"
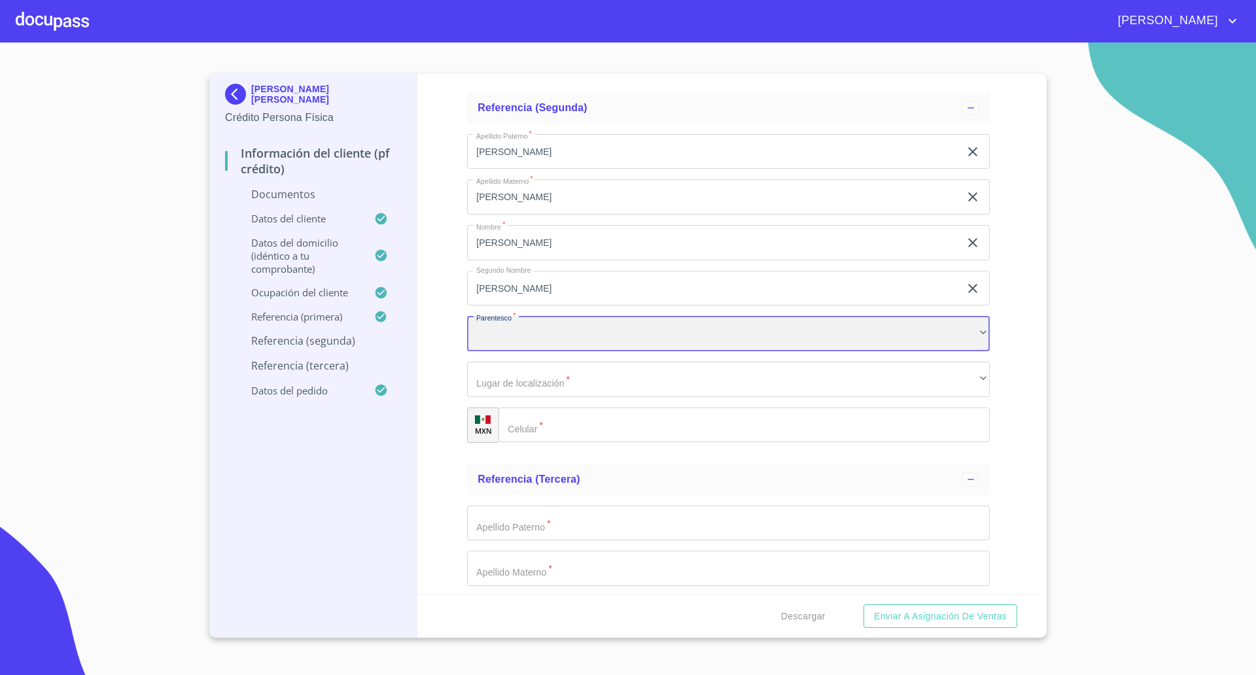
click at [548, 328] on div "​" at bounding box center [728, 333] width 523 height 35
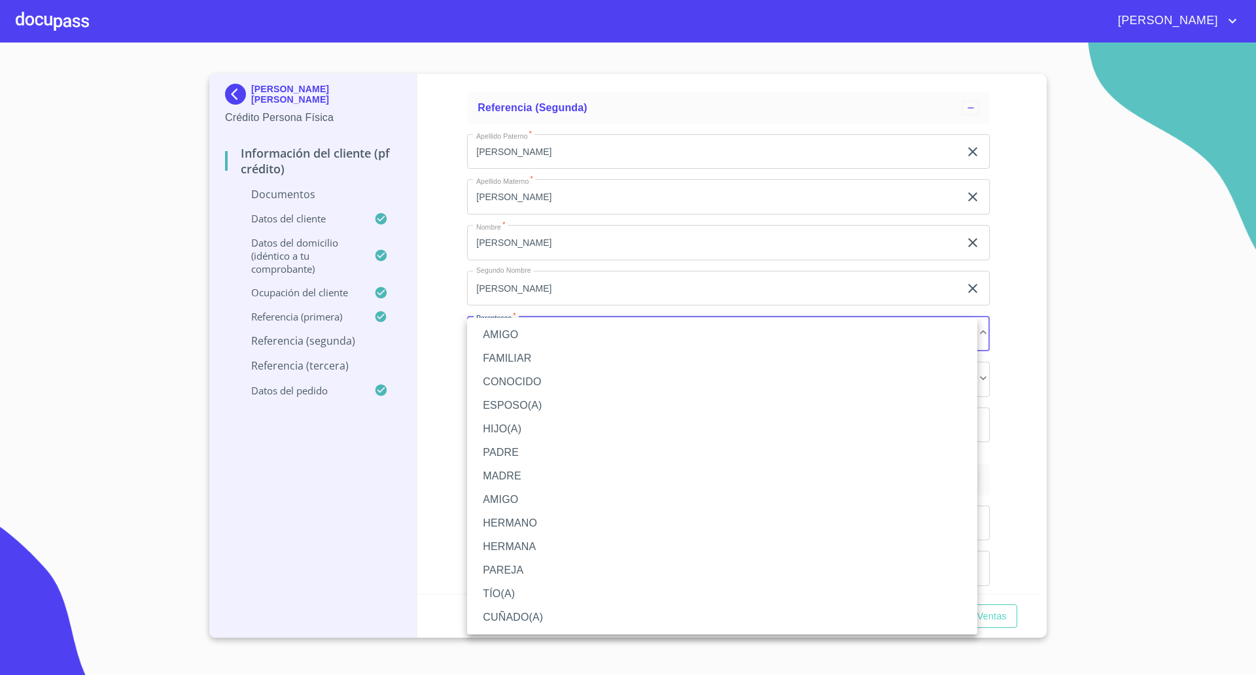
click at [509, 525] on li "HERMANO" at bounding box center [722, 524] width 510 height 24
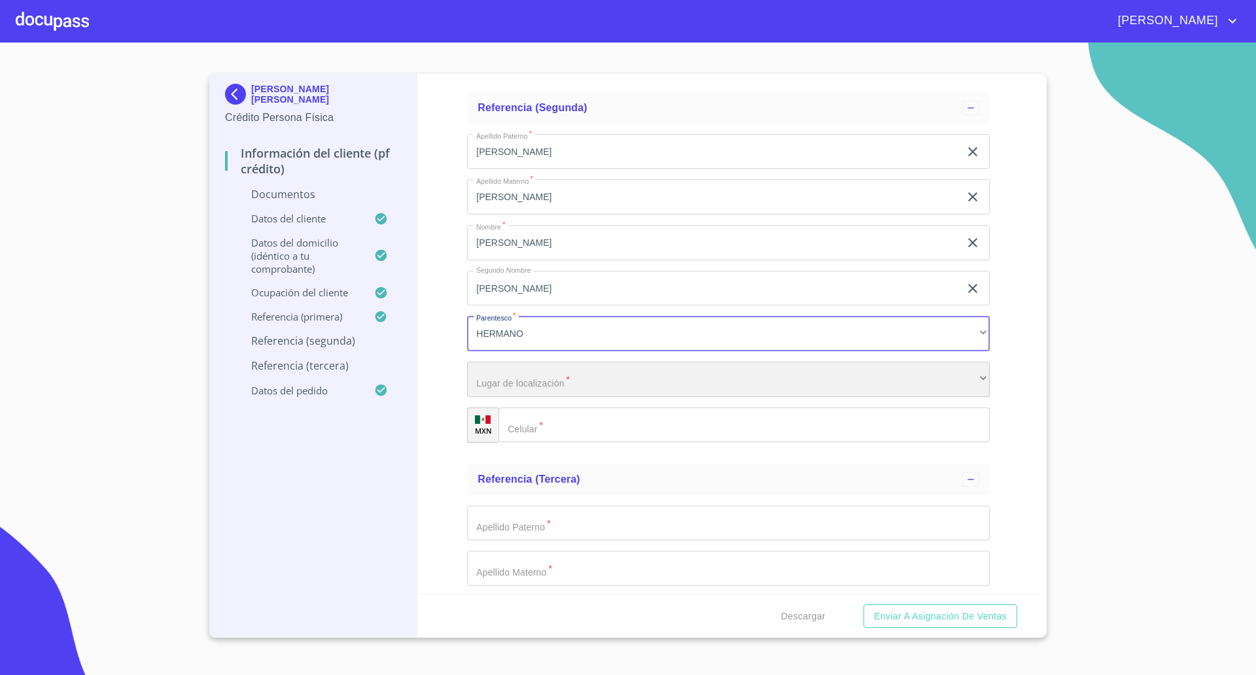
click at [531, 382] on div "​" at bounding box center [728, 379] width 523 height 35
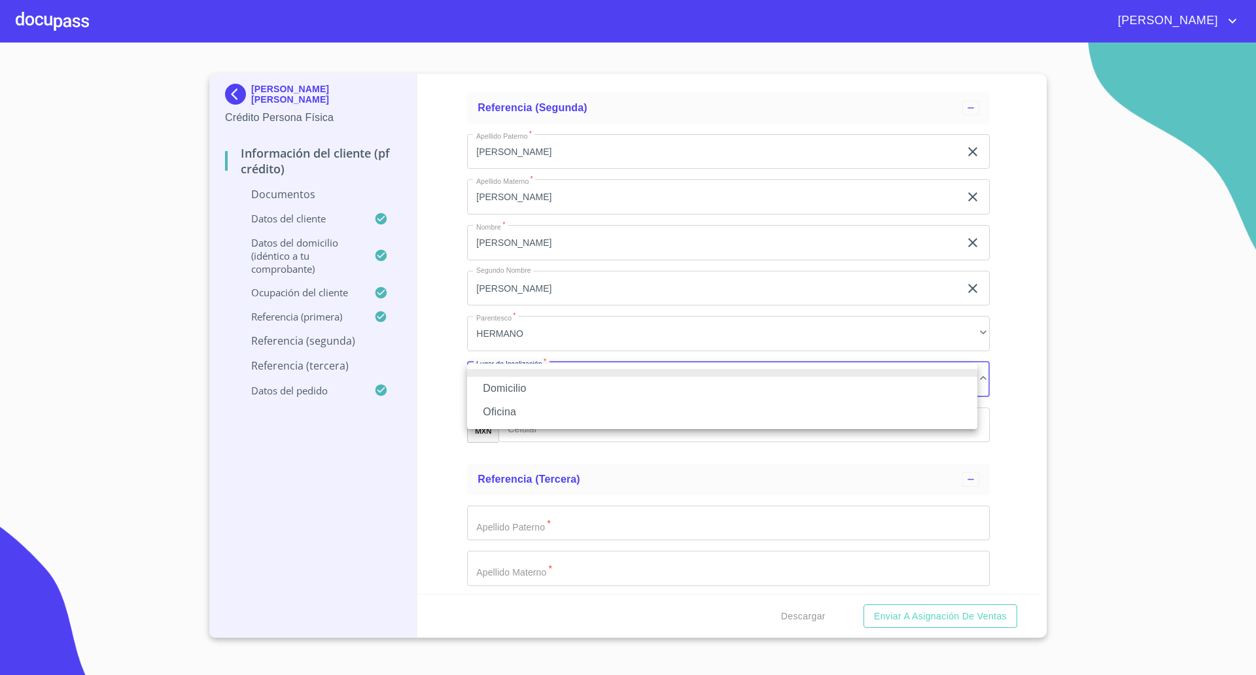
click at [517, 402] on li "Oficina" at bounding box center [722, 412] width 510 height 24
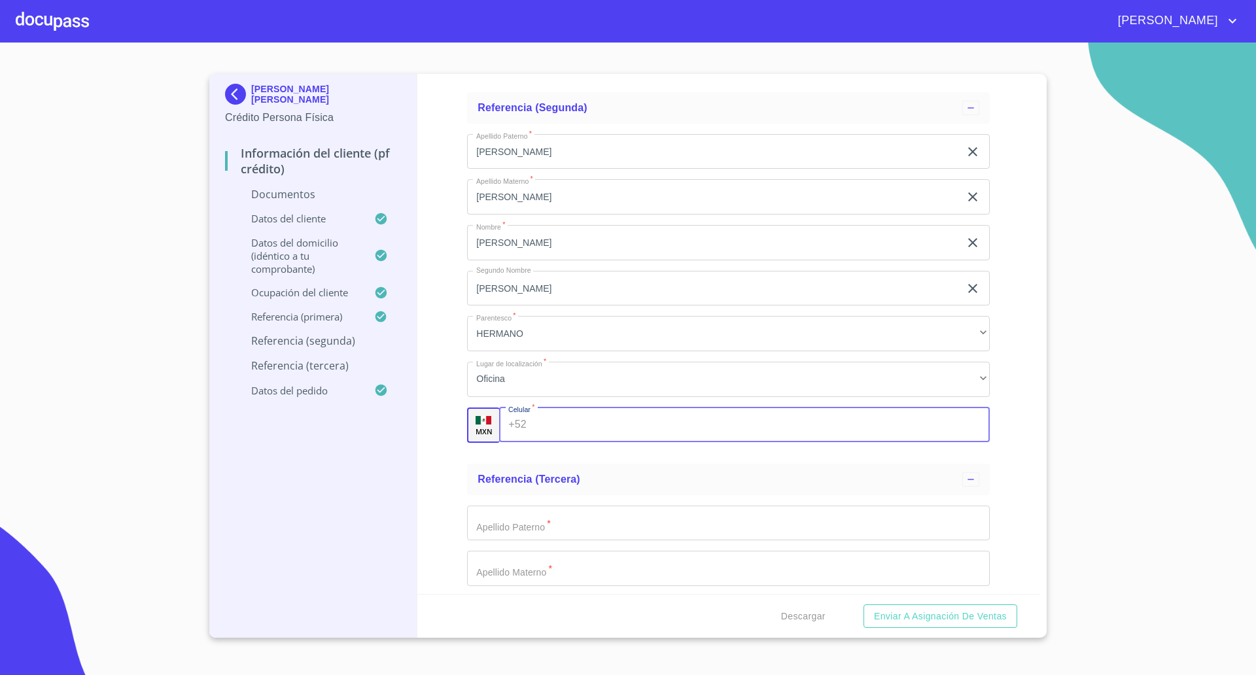
click at [560, 429] on input "Documento de identificación   *" at bounding box center [761, 425] width 458 height 35
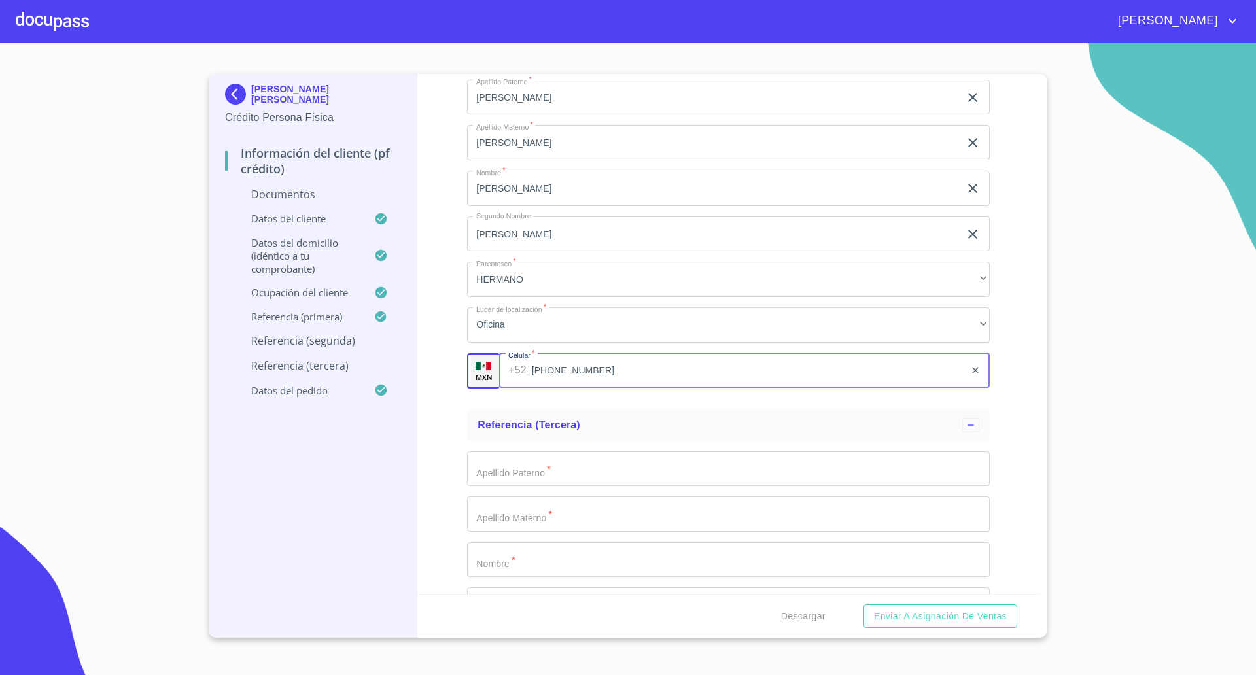
scroll to position [4465, 0]
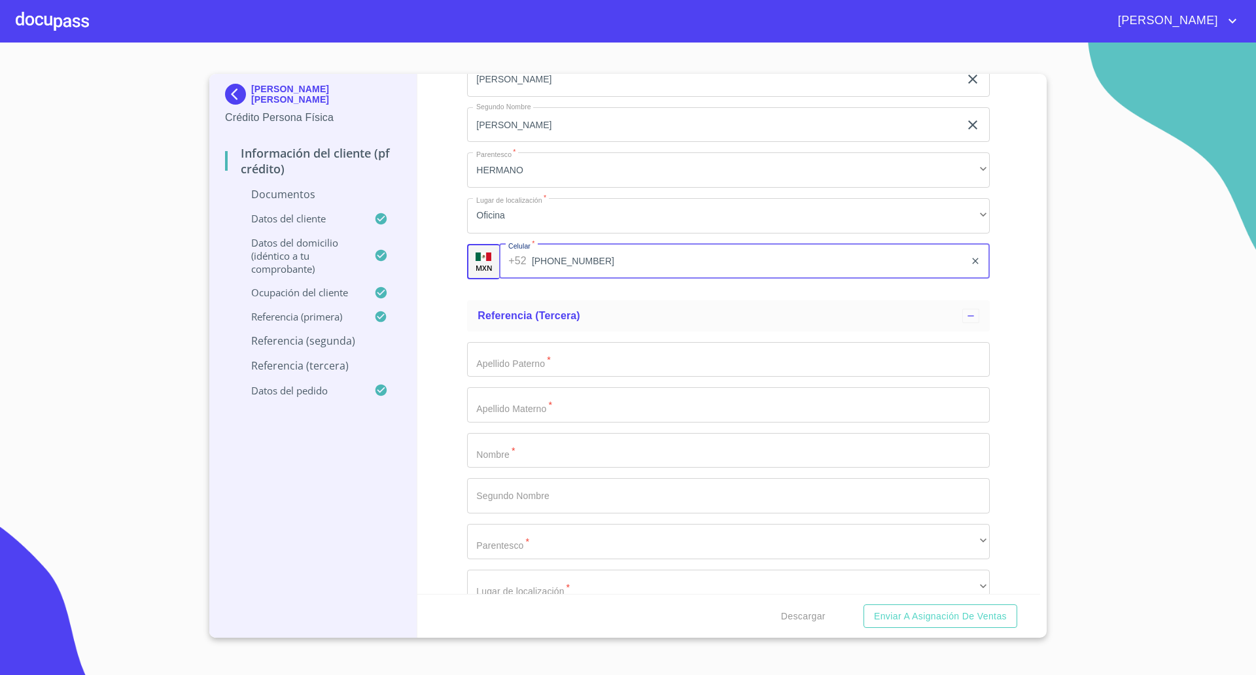
type input "[PHONE_NUMBER]"
click at [552, 363] on input "Documento de identificación   *" at bounding box center [728, 359] width 523 height 35
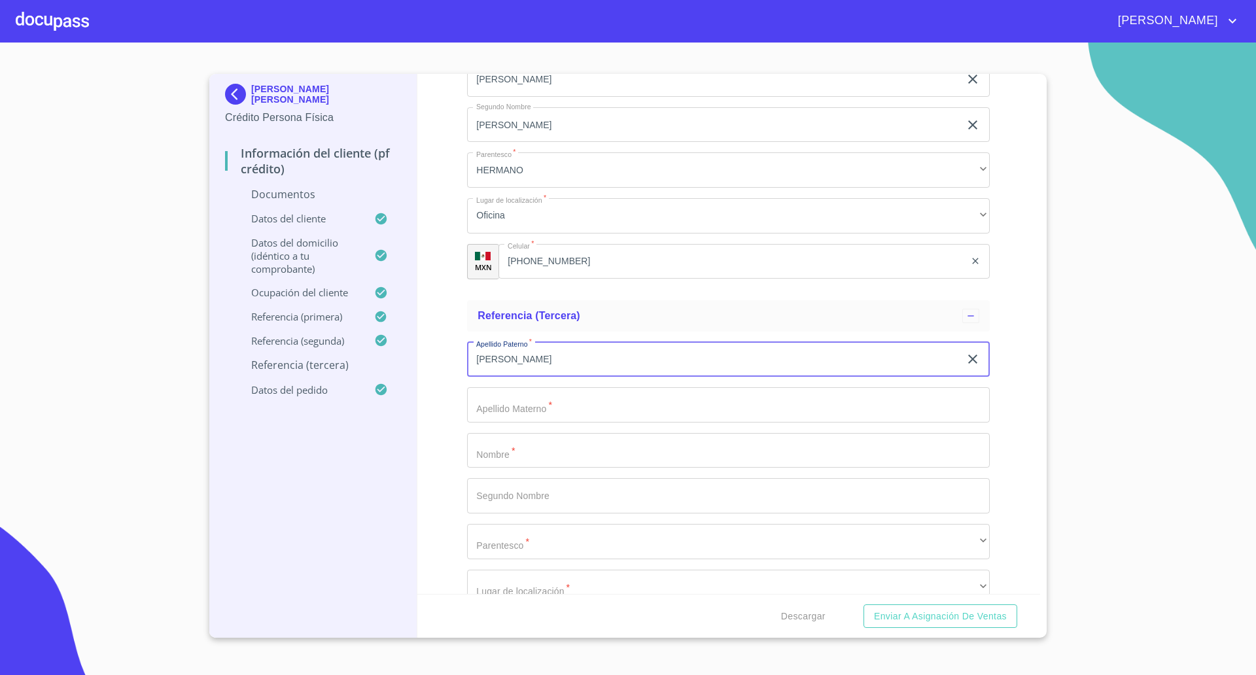
type input "[PERSON_NAME]"
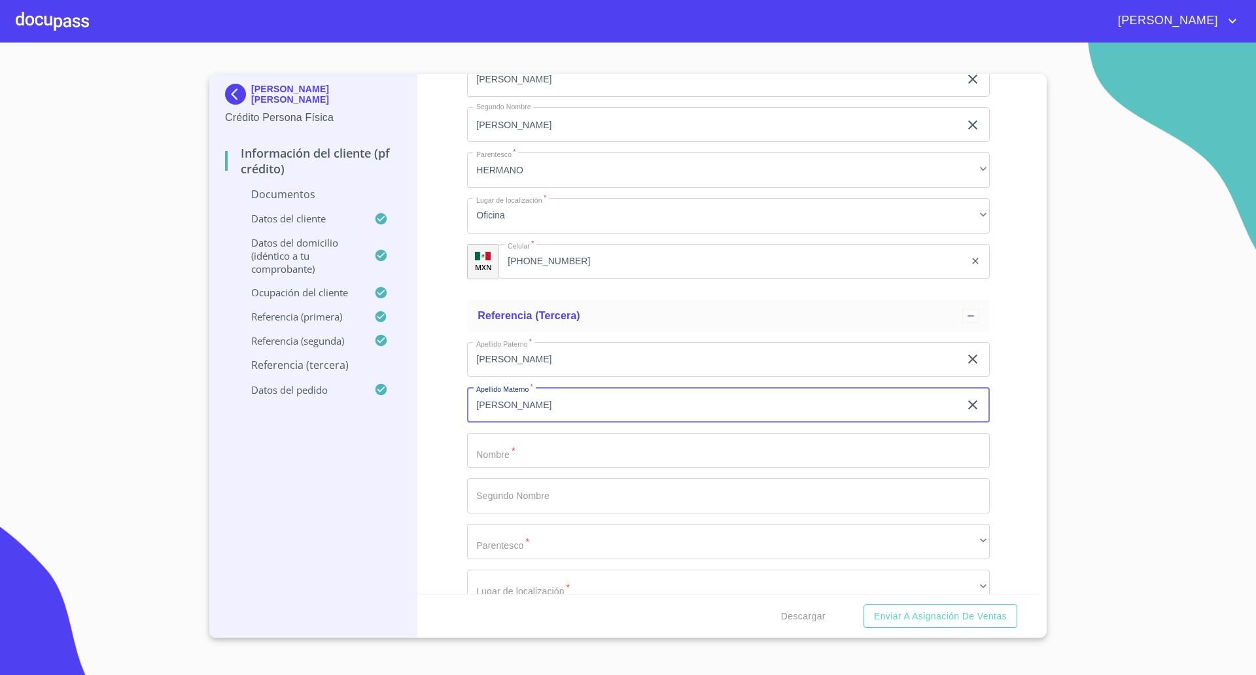
type input "[PERSON_NAME]"
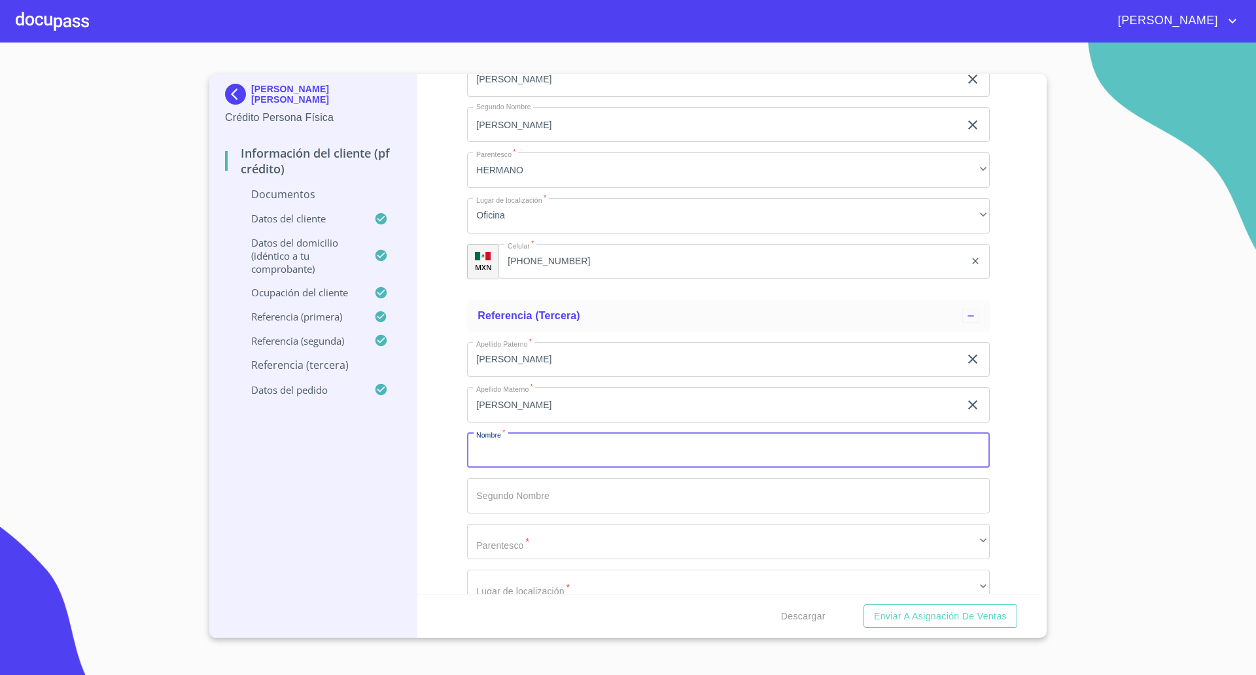
type input "K"
type input "[PERSON_NAME]"
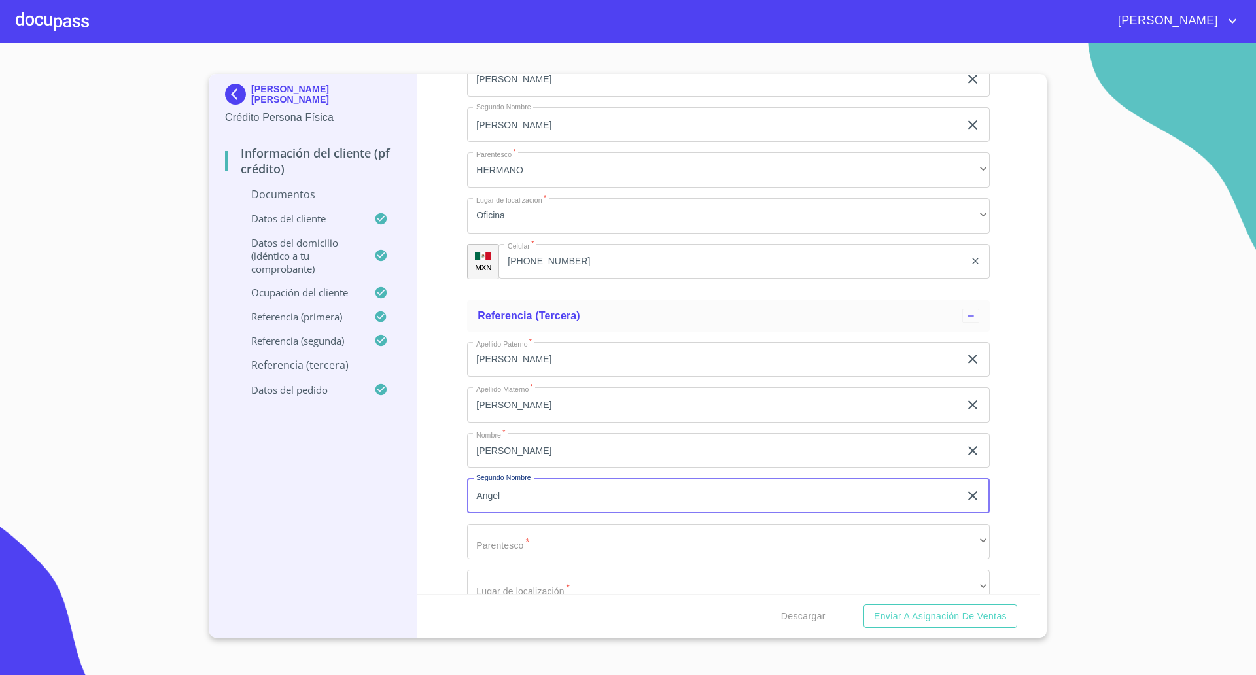
type input "Angel"
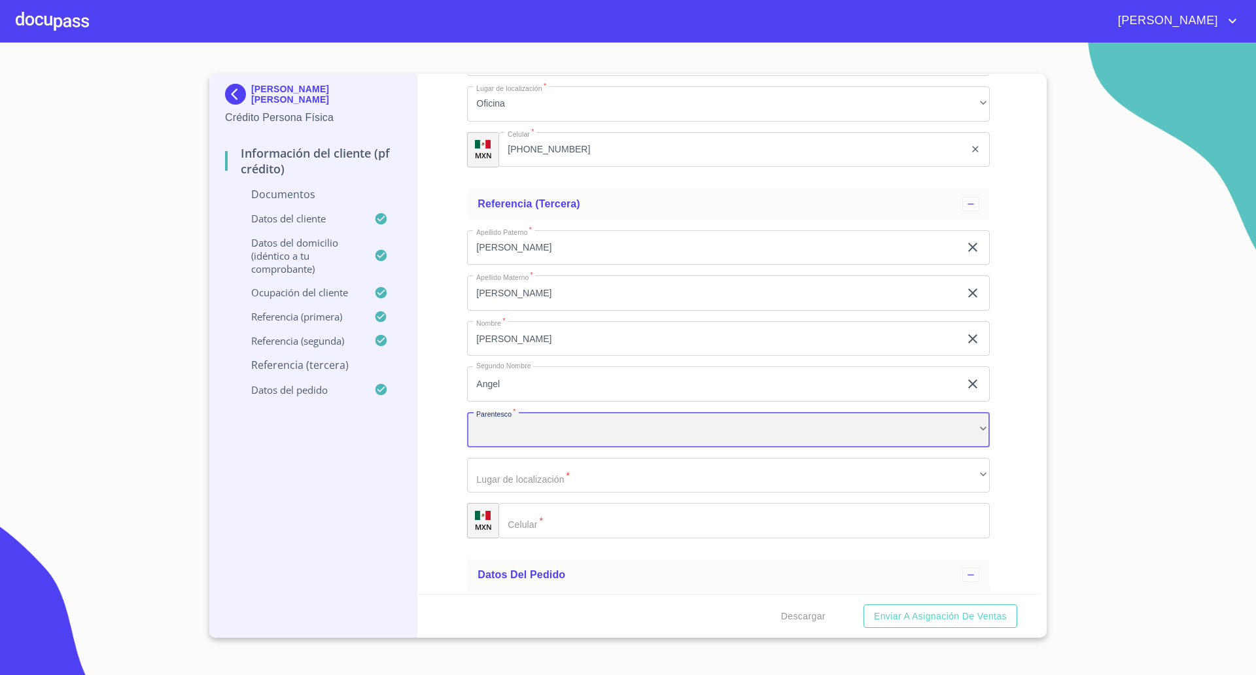
scroll to position [4711, 0]
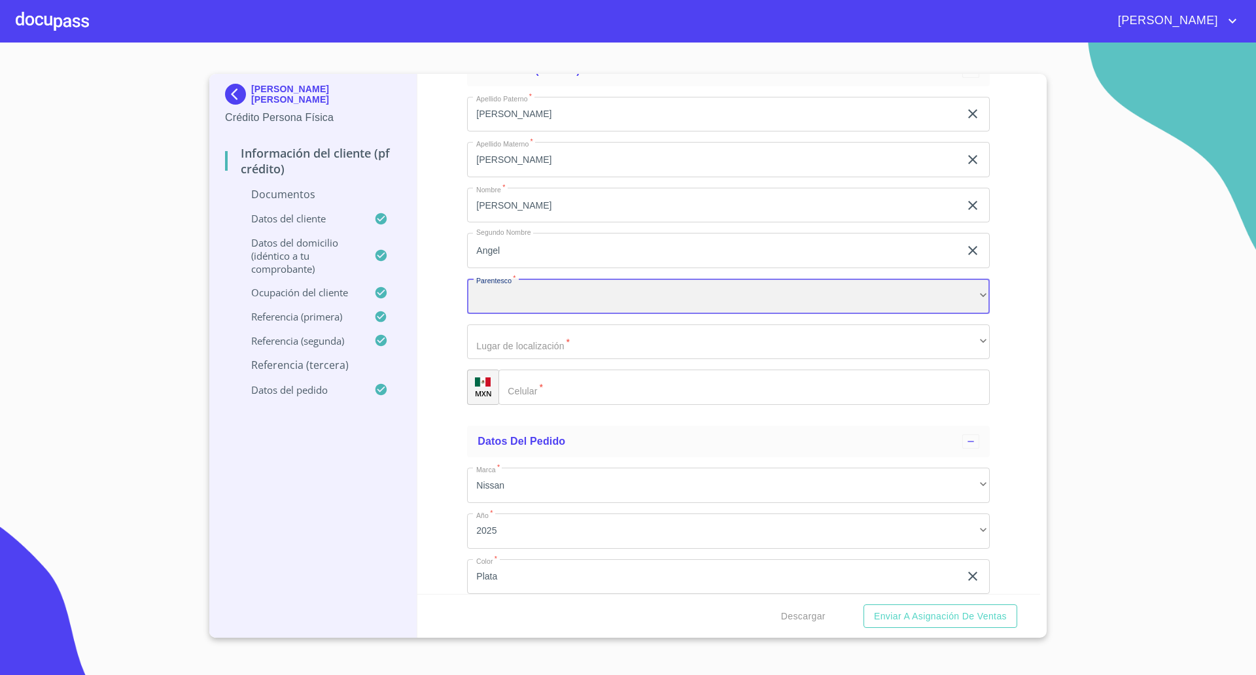
click at [566, 299] on div "​" at bounding box center [728, 296] width 523 height 35
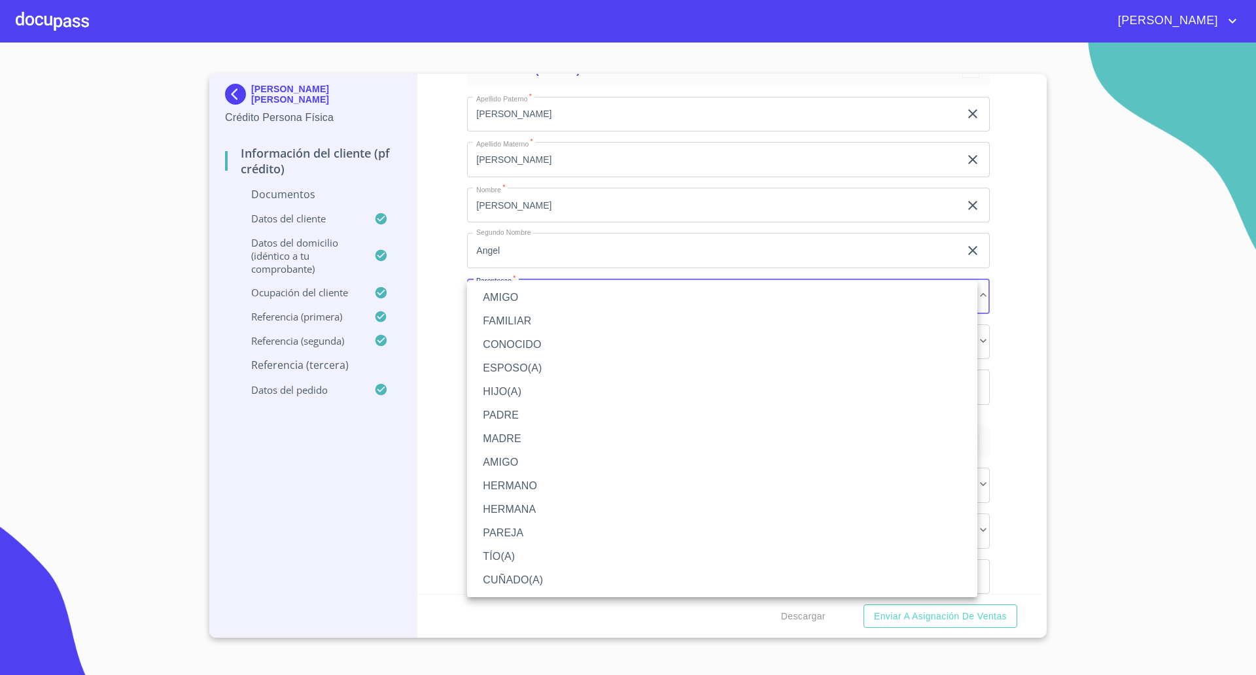
click at [511, 586] on li "CUÑADO(A)" at bounding box center [722, 581] width 510 height 24
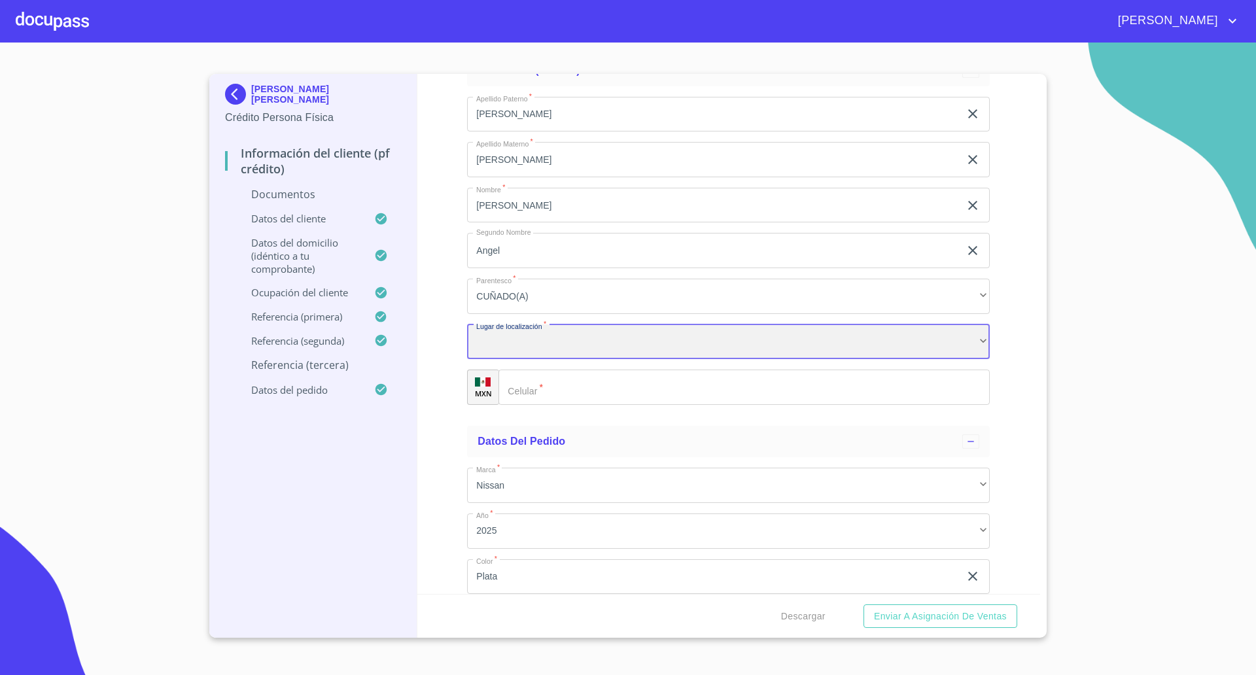
click at [534, 355] on div "​" at bounding box center [728, 342] width 523 height 35
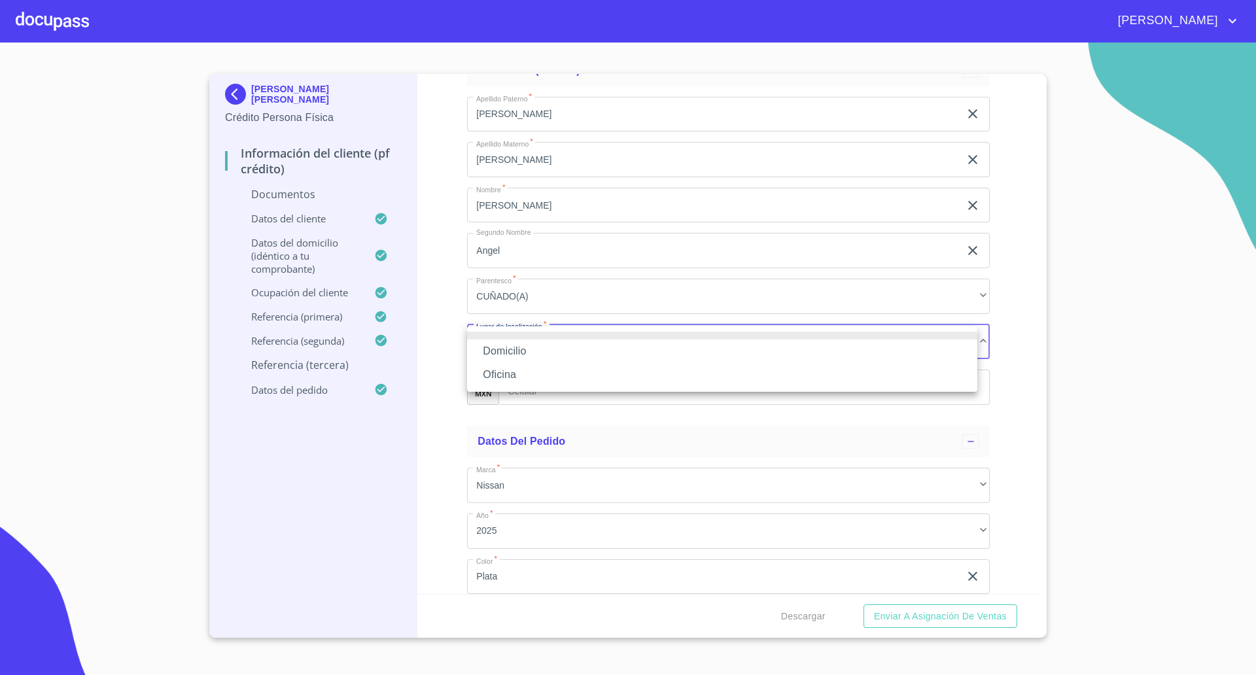
drag, startPoint x: 534, startPoint y: 361, endPoint x: 533, endPoint y: 372, distance: 11.2
click at [533, 372] on ul "Domicilio Oficina" at bounding box center [722, 359] width 510 height 65
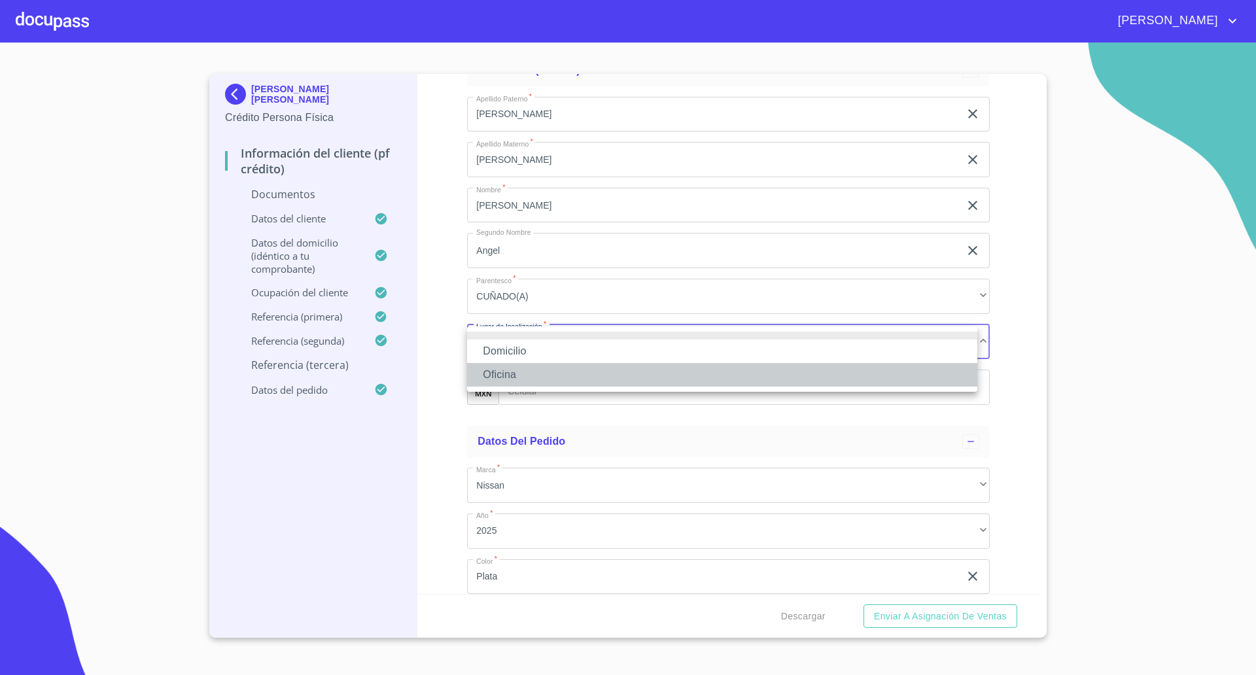
click at [533, 372] on li "Oficina" at bounding box center [722, 375] width 510 height 24
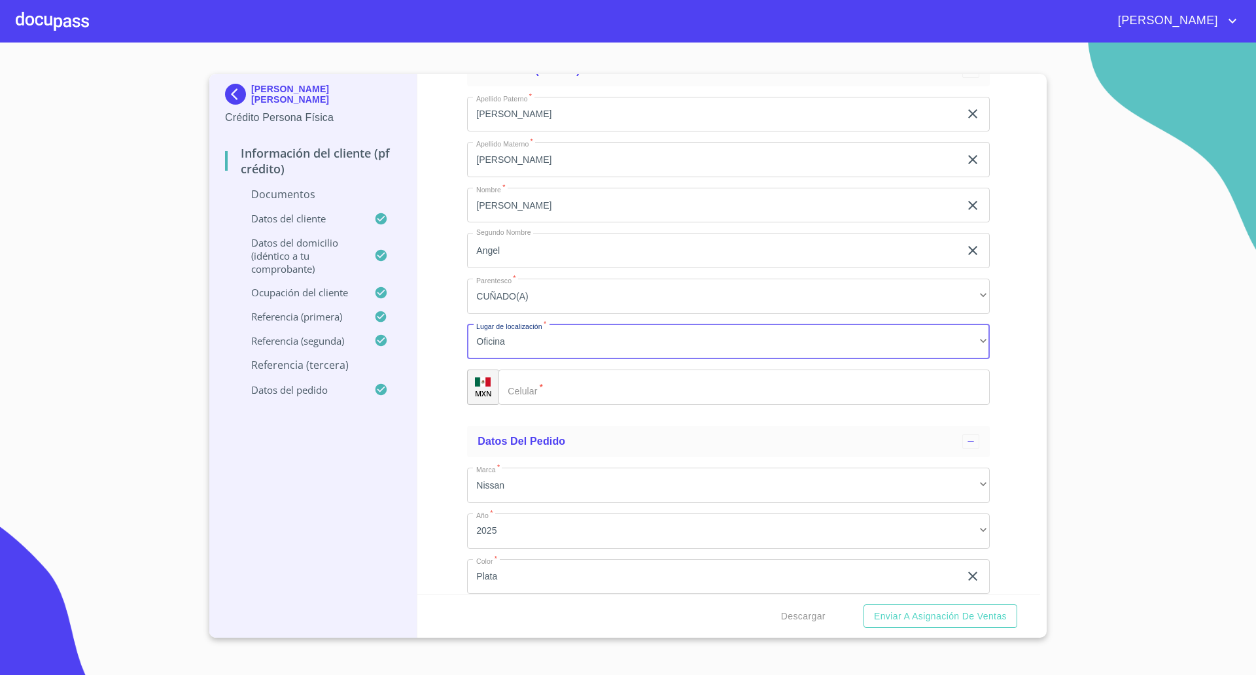
click at [583, 384] on input "Documento de identificación   *" at bounding box center [744, 387] width 491 height 35
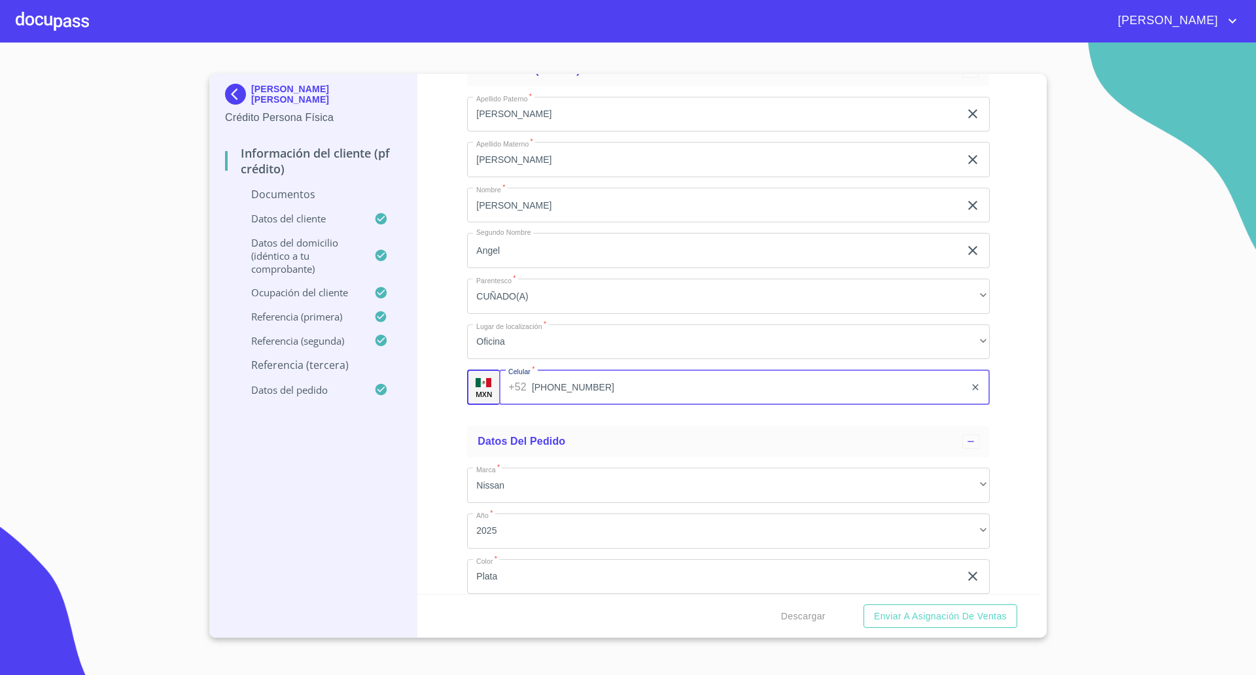
click at [864, 605] on button "Enviar a Asignación de Ventas" at bounding box center [941, 617] width 154 height 24
type input "3"
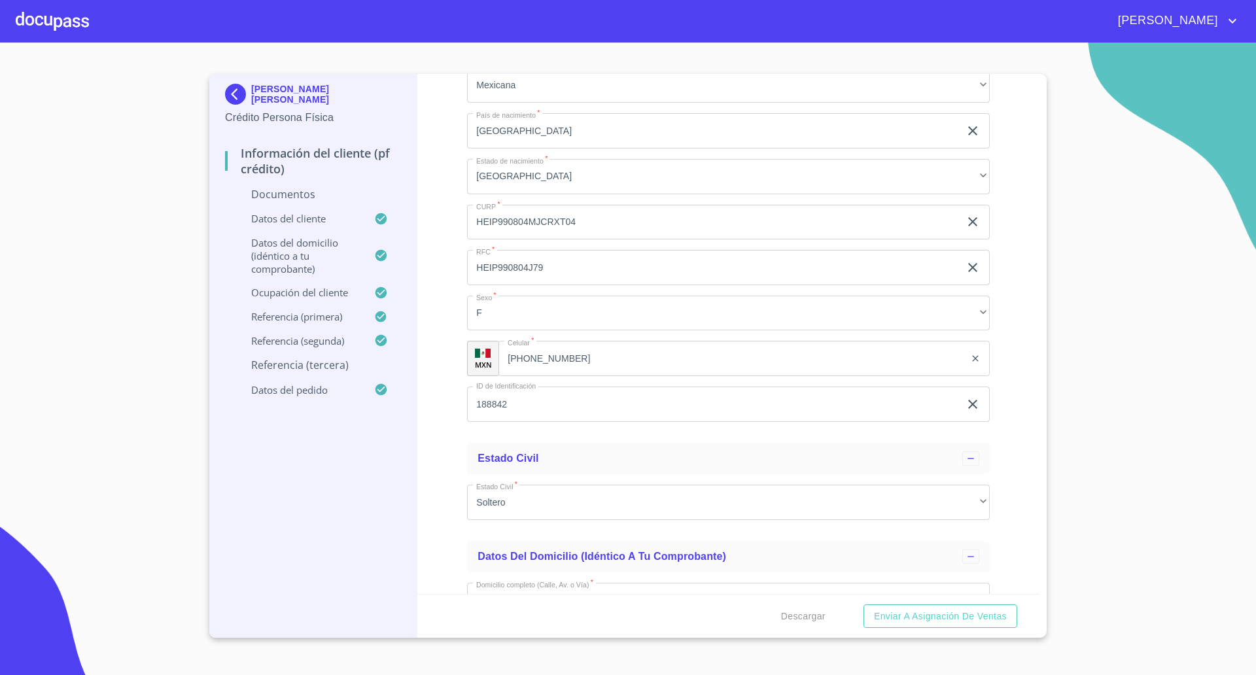
scroll to position [1464, 0]
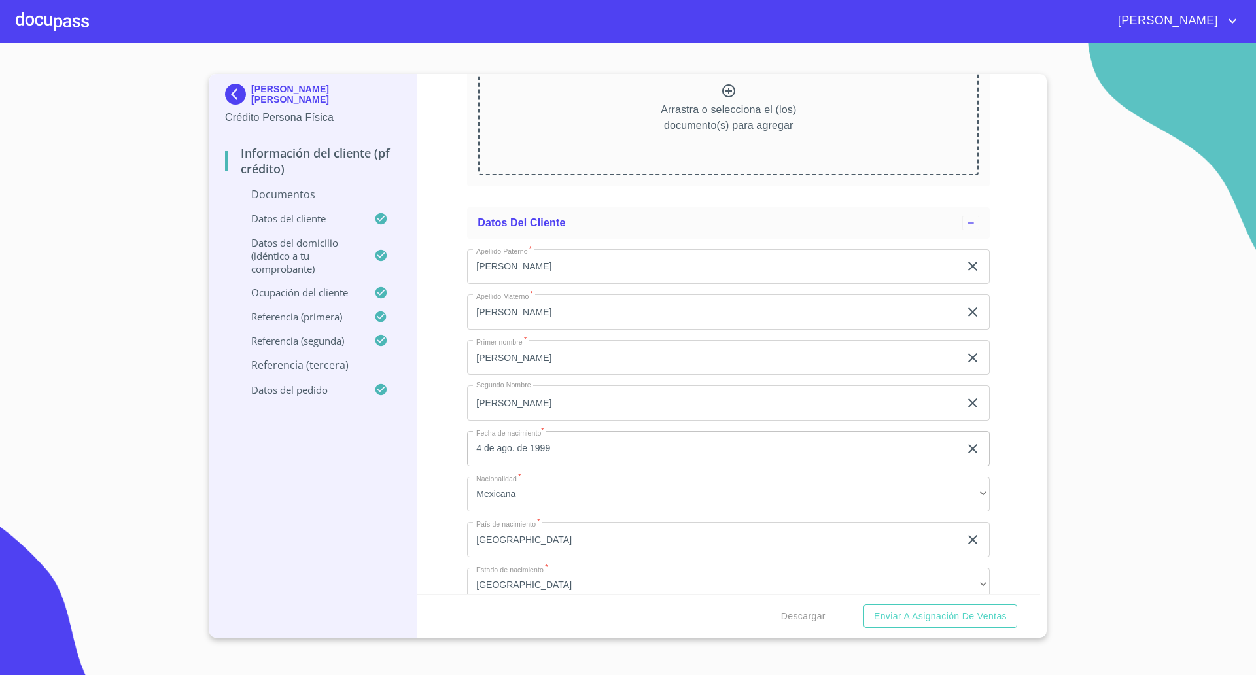
type input "[PHONE_NUMBER]"
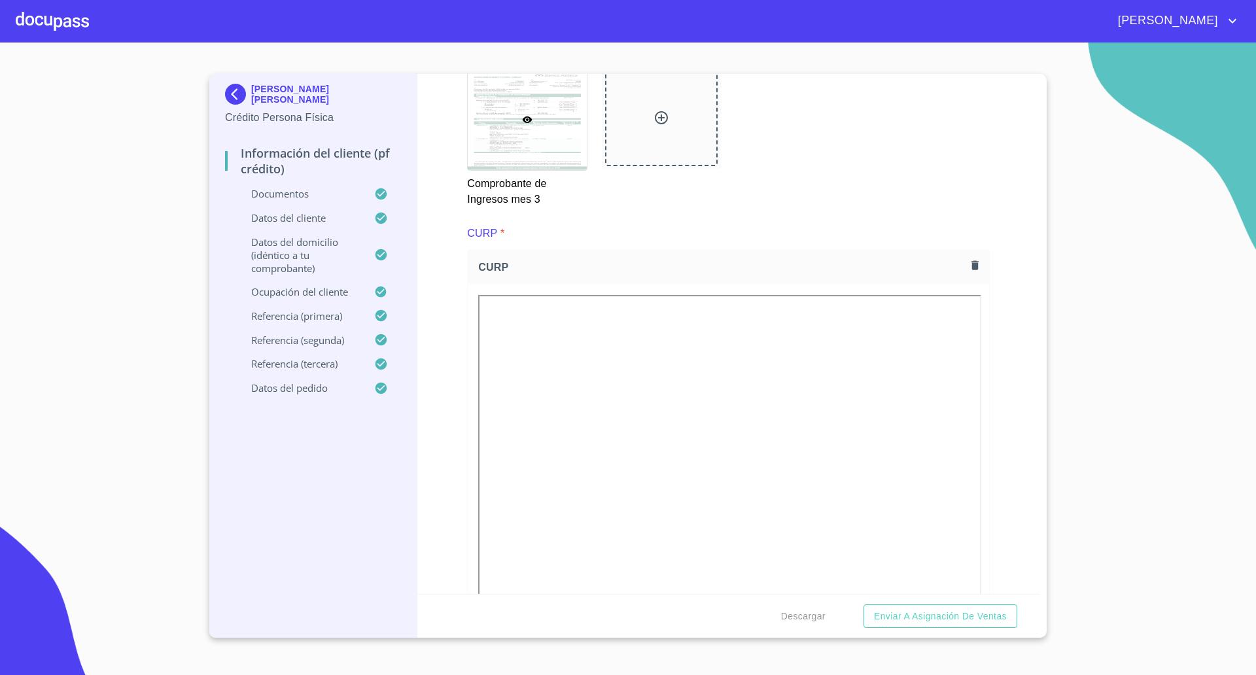
scroll to position [3190, 0]
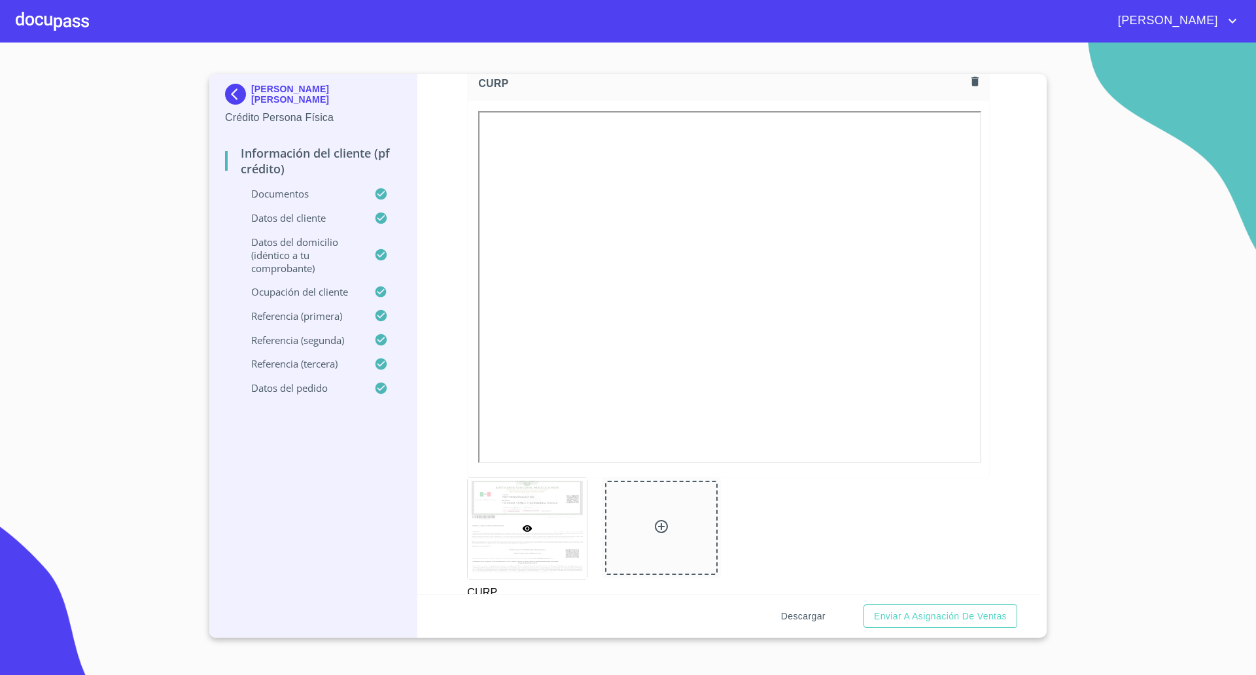
click at [813, 612] on span "Descargar" at bounding box center [803, 617] width 44 height 16
click at [802, 620] on span "Descargar" at bounding box center [803, 617] width 44 height 16
click at [946, 618] on span "Enviar a Asignación de Ventas" at bounding box center [940, 617] width 133 height 16
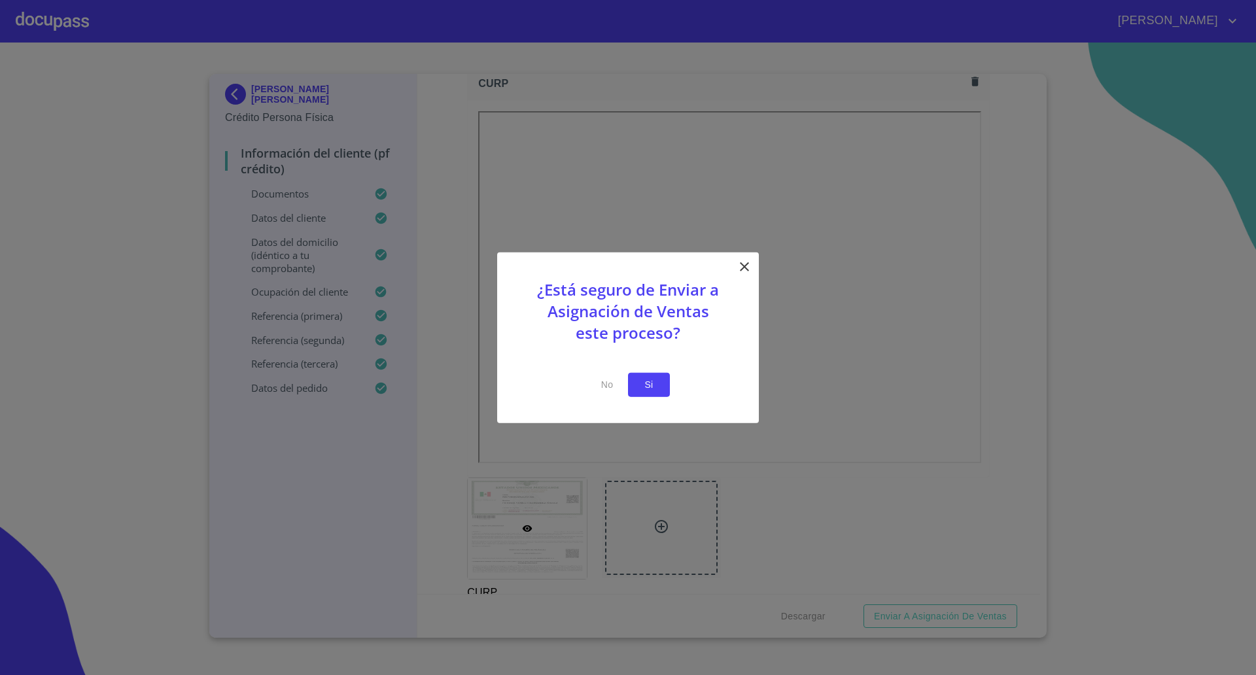
click at [663, 390] on button "Si" at bounding box center [649, 385] width 42 height 24
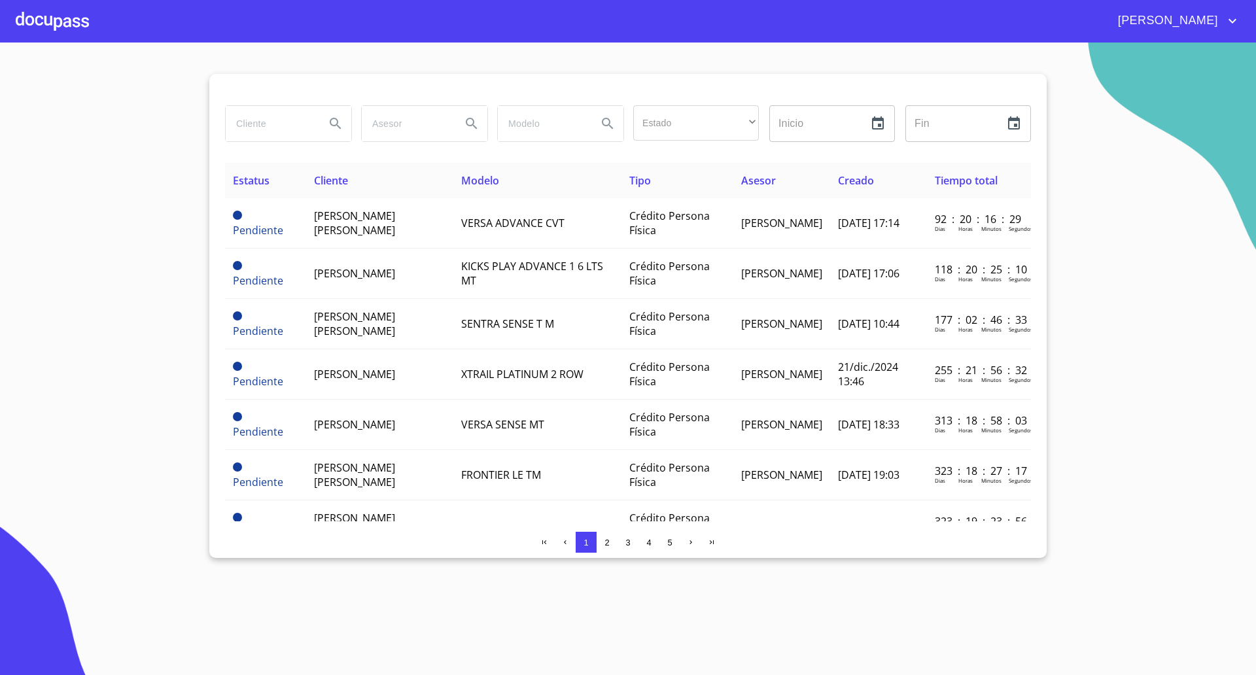
click at [60, 144] on section "Estado ​ ​ Inicio ​ Fin ​ Estatus Cliente Modelo Tipo Asesor Creado Tiempo tota…" at bounding box center [628, 359] width 1256 height 633
click at [1105, 69] on section "Estado ​ ​ Inicio ​ Fin ​ Estatus Cliente Modelo Tipo Asesor Creado Tiempo tota…" at bounding box center [628, 359] width 1256 height 633
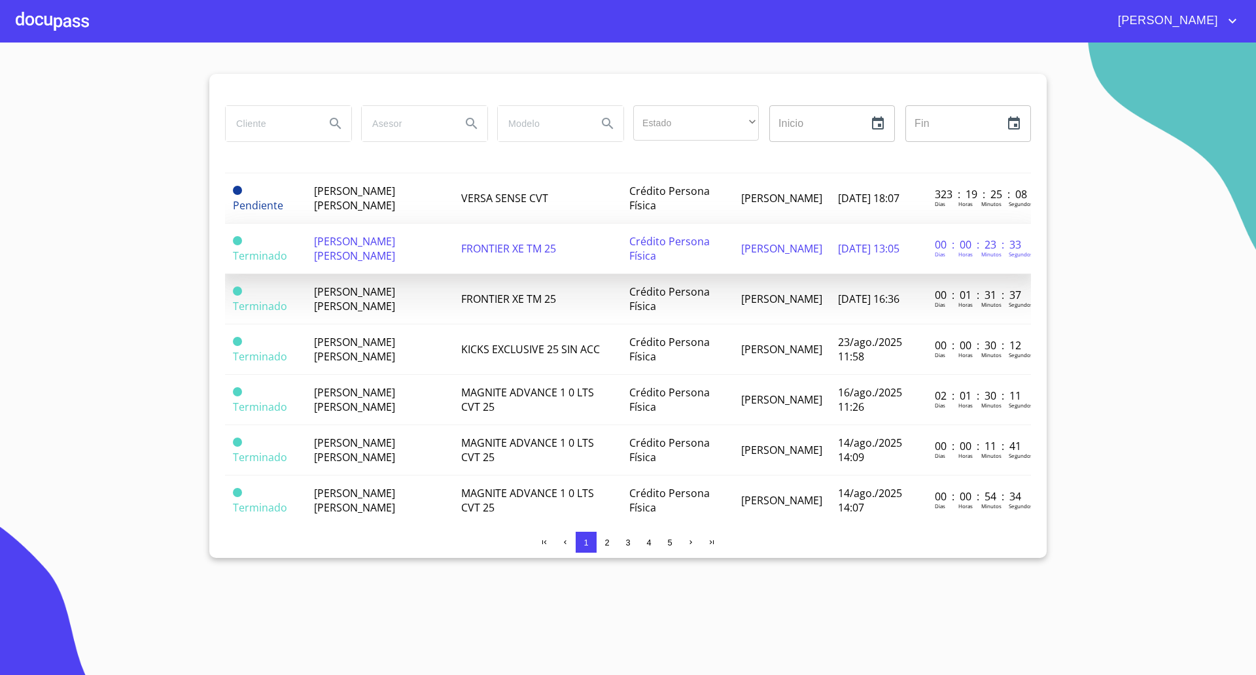
scroll to position [409, 0]
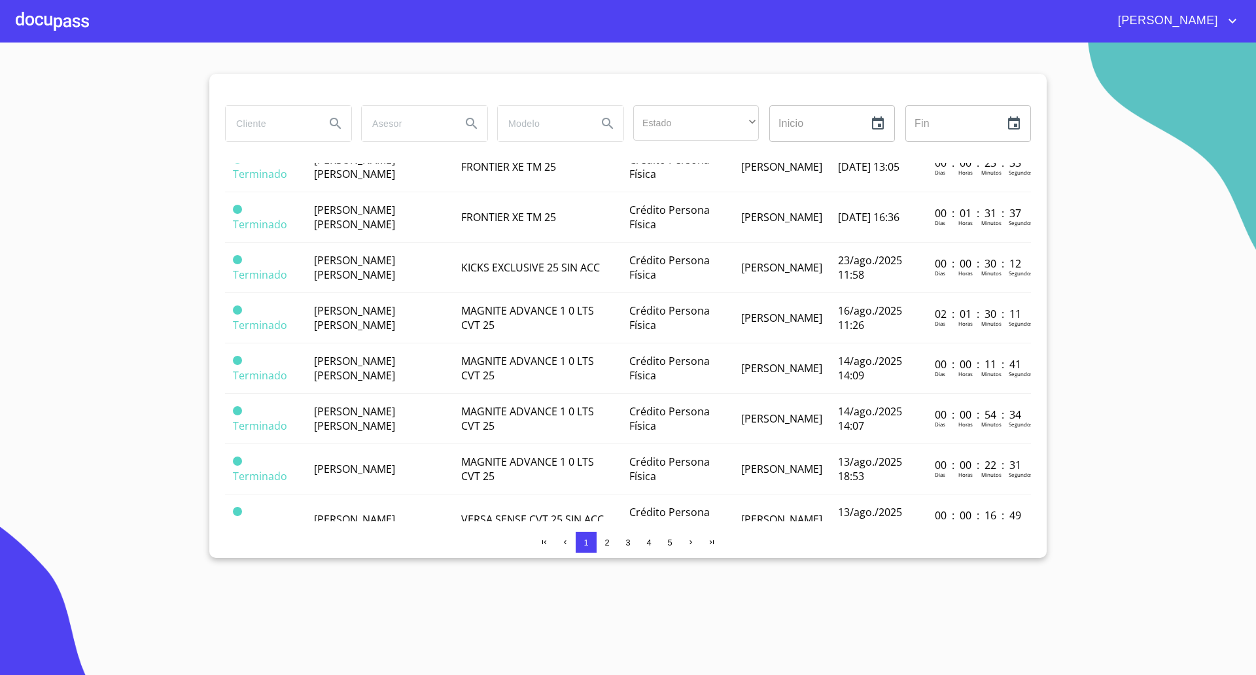
click at [0, 307] on section "Estado ​ ​ Inicio ​ Fin ​ Estatus Cliente Modelo Tipo Asesor Creado Tiempo tota…" at bounding box center [628, 359] width 1256 height 633
